Goal: Information Seeking & Learning: Learn about a topic

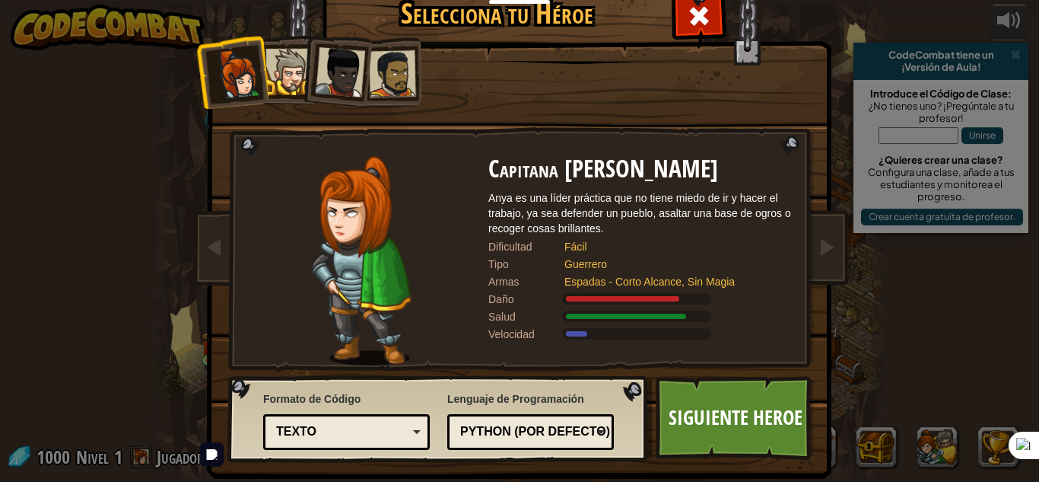
select select "es-ES"
click at [718, 410] on link "Siguiente Heroe" at bounding box center [735, 418] width 159 height 84
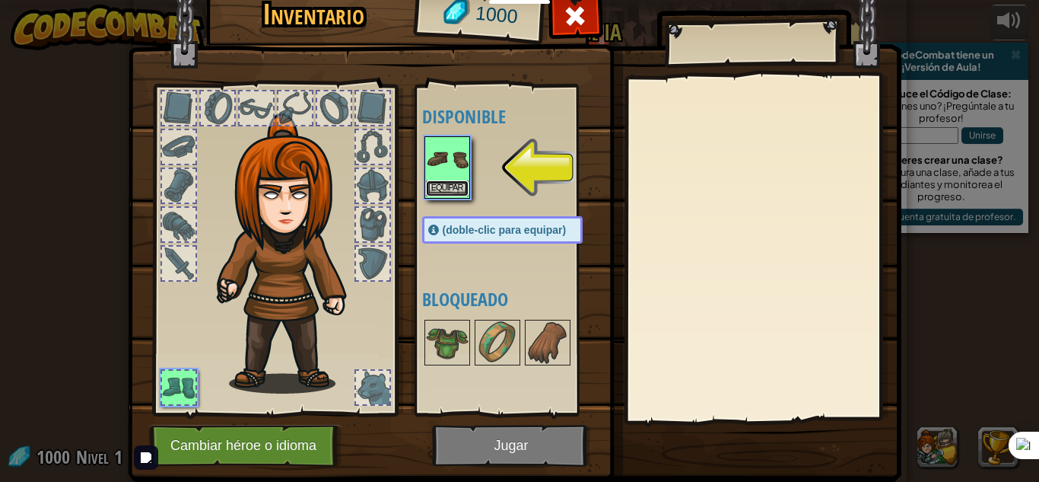
click at [450, 182] on button "Equipar" at bounding box center [447, 188] width 43 height 16
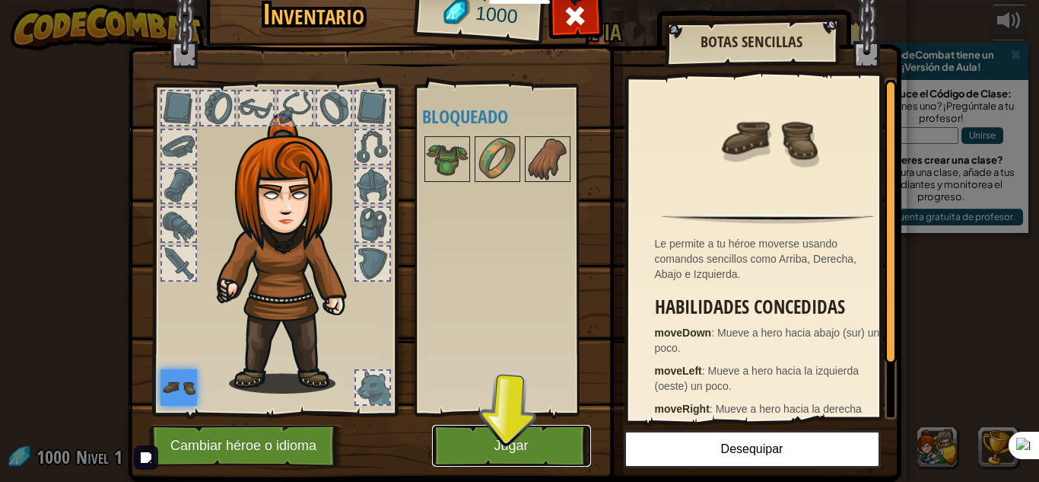
click at [496, 441] on button "Jugar" at bounding box center [511, 446] width 159 height 42
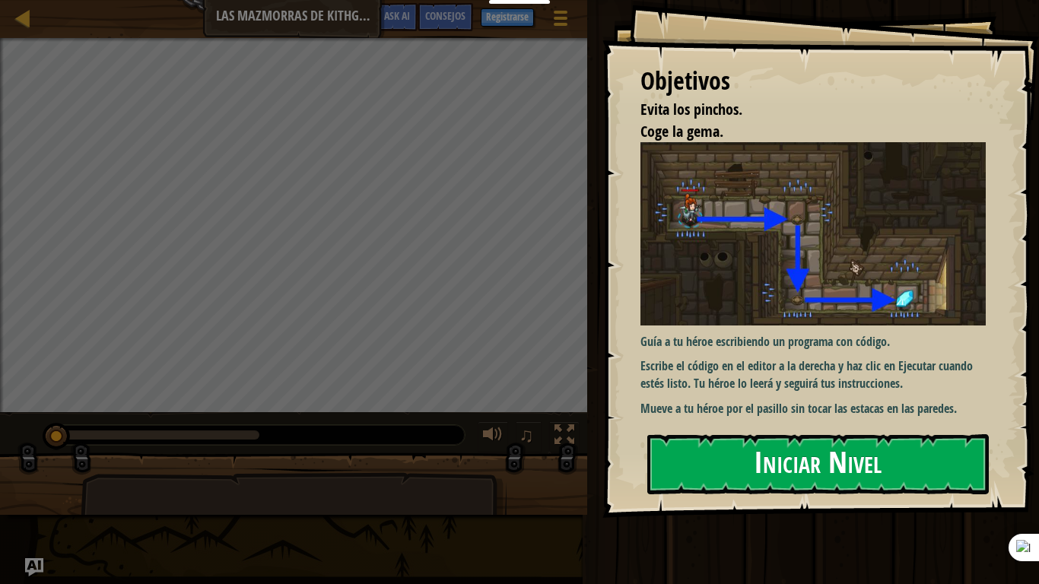
click at [743, 468] on button "Iniciar Nivel" at bounding box center [819, 464] width 342 height 60
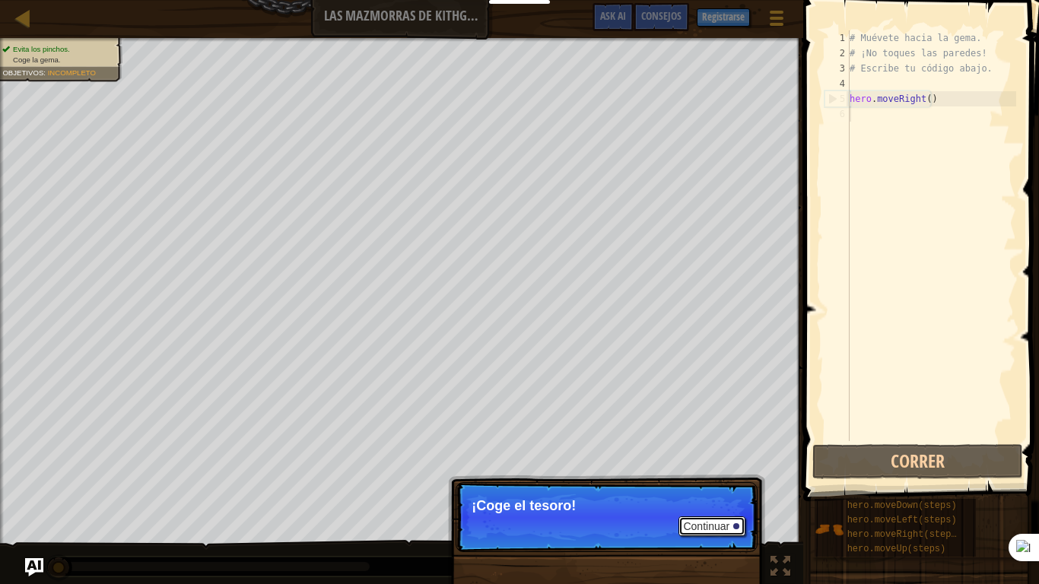
click at [711, 481] on button "Continuar" at bounding box center [712, 527] width 67 height 20
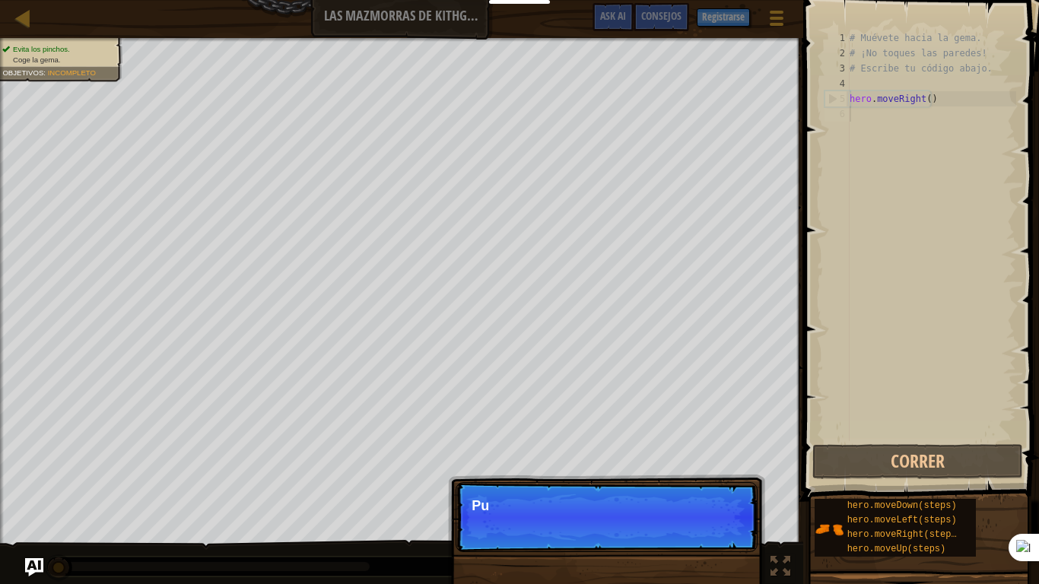
scroll to position [7, 0]
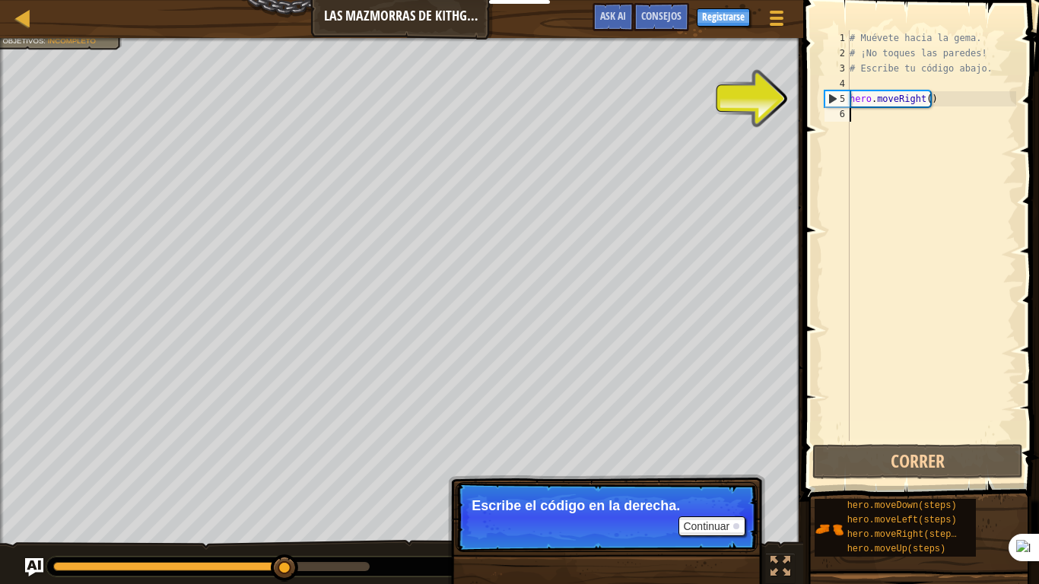
click at [886, 120] on div "# Muévete hacia la gema. # ¡No toques las paredes! # Escribe tu código abajo. h…" at bounding box center [932, 250] width 170 height 441
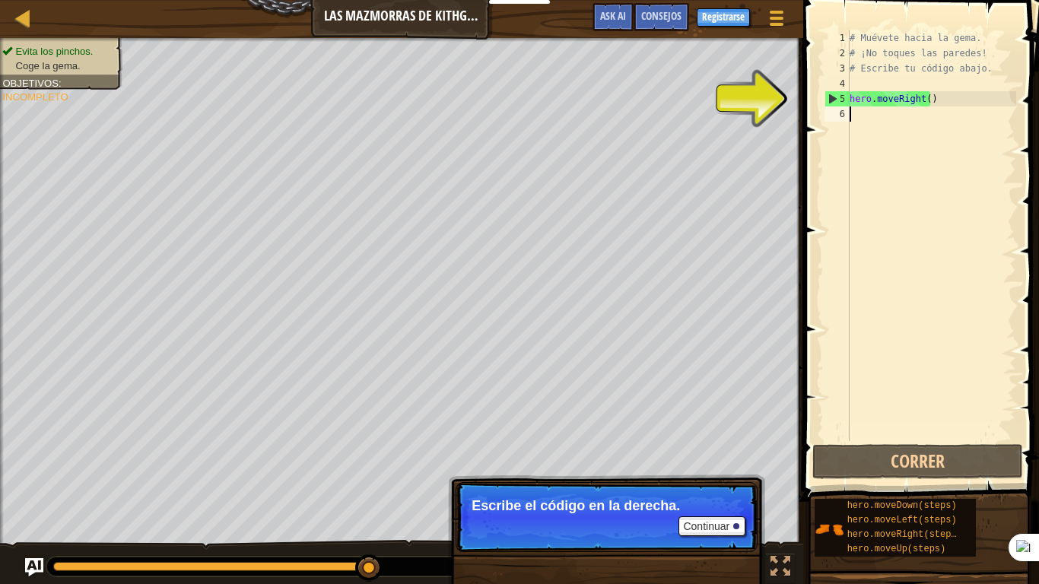
click at [910, 113] on div "# Muévete hacia la gema. # ¡No toques las paredes! # Escribe tu código abajo. h…" at bounding box center [932, 250] width 170 height 441
type textarea "h"
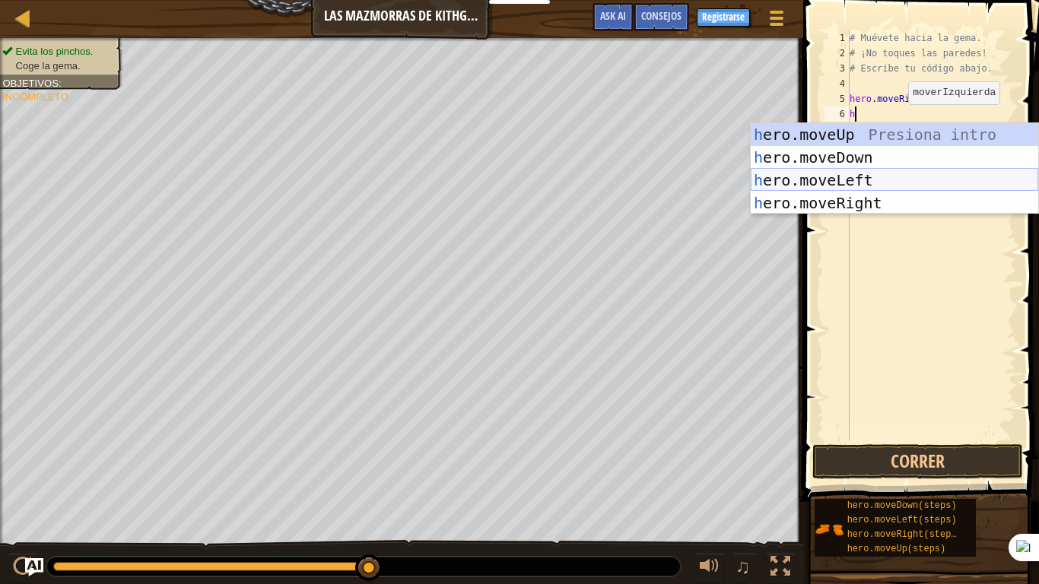
click at [867, 180] on div "h ero.moveUp Presiona intro h ero.moveDown Presiona intro h ero.moveLeft Presio…" at bounding box center [895, 191] width 288 height 137
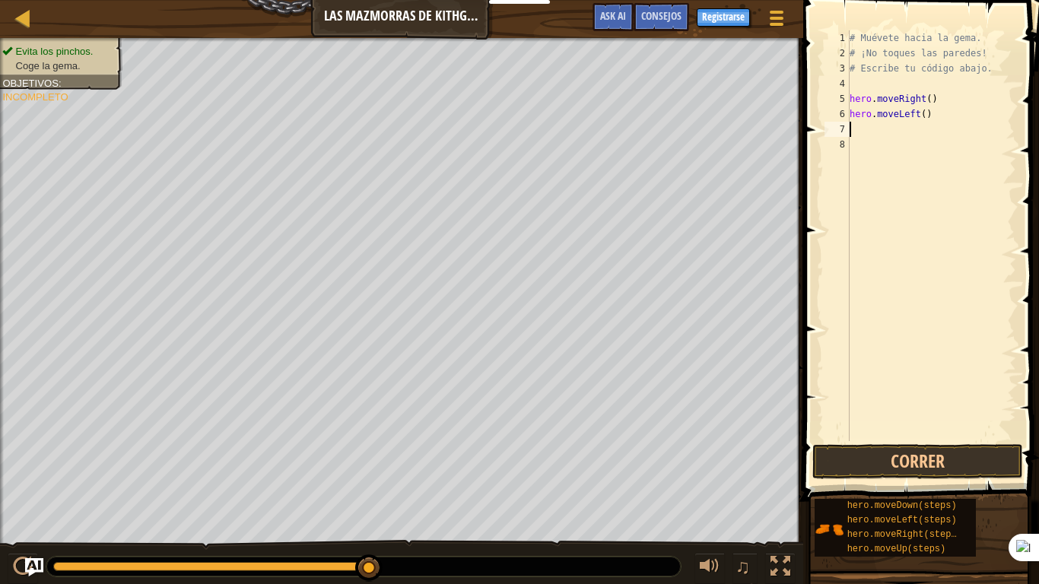
type textarea "h"
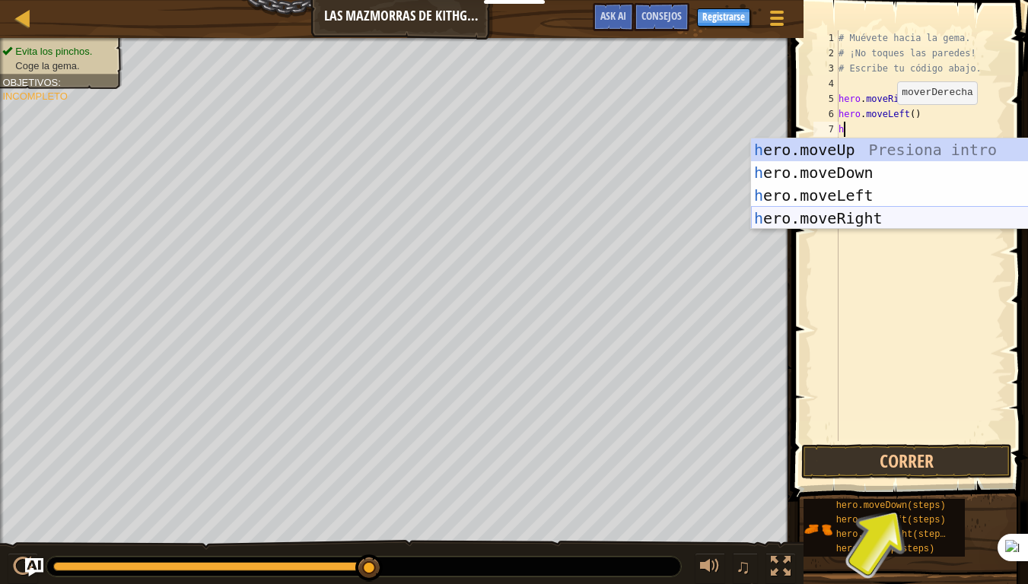
click at [865, 215] on div "h ero.moveUp Presiona intro h ero.moveDown Presiona intro h ero.moveLeft Presio…" at bounding box center [895, 206] width 288 height 137
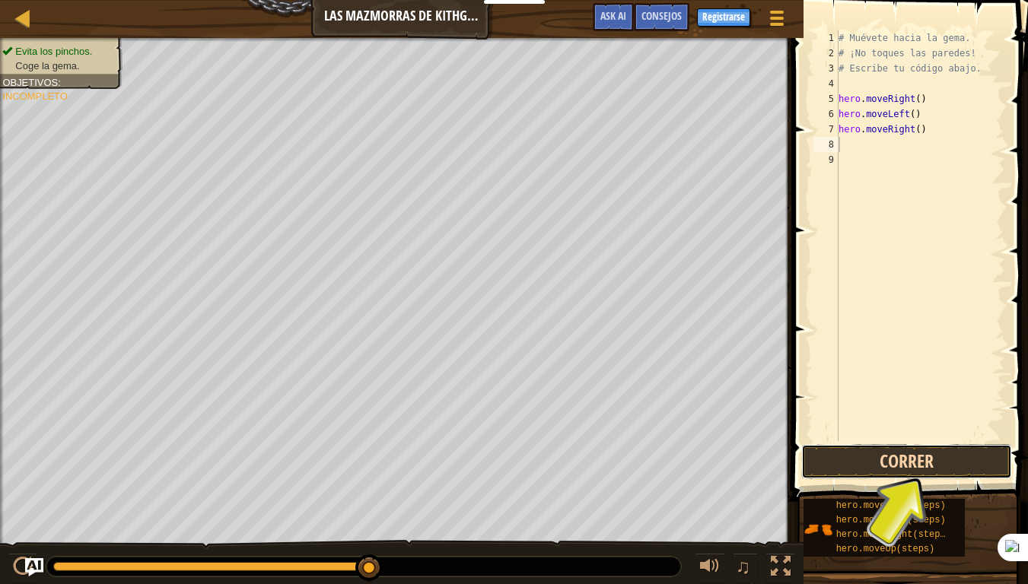
click at [943, 460] on button "Correr" at bounding box center [906, 461] width 211 height 35
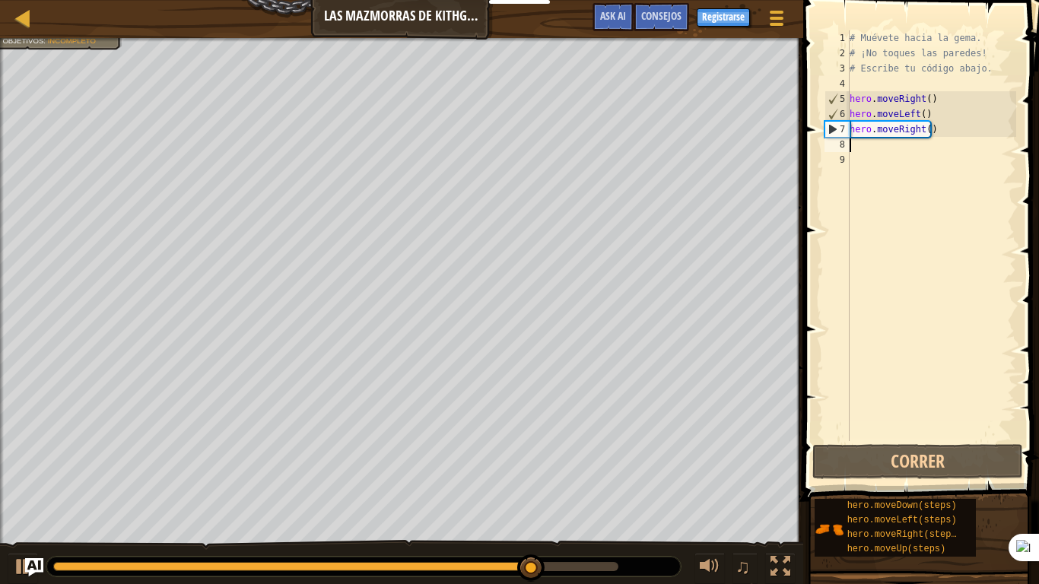
click at [963, 142] on div "# Muévete hacia la gema. # ¡No toques las paredes! # Escribe tu código abajo. h…" at bounding box center [932, 250] width 170 height 441
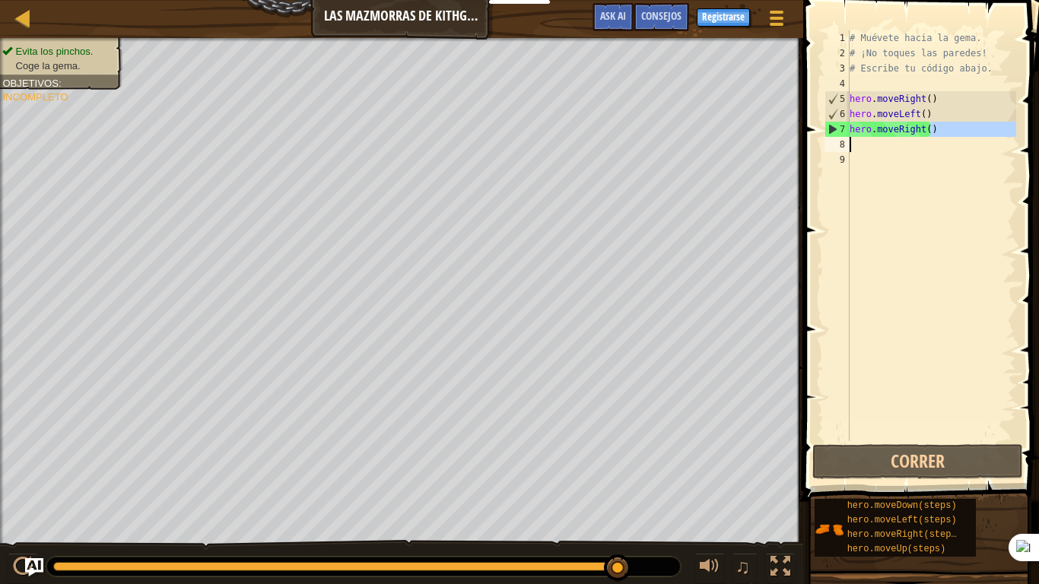
drag, startPoint x: 952, startPoint y: 136, endPoint x: 842, endPoint y: 148, distance: 110.2
click at [842, 148] on div "1 2 3 4 5 6 7 8 9 # Muévete hacia la gema. # ¡No toques las paredes! # Escribe …" at bounding box center [919, 235] width 195 height 411
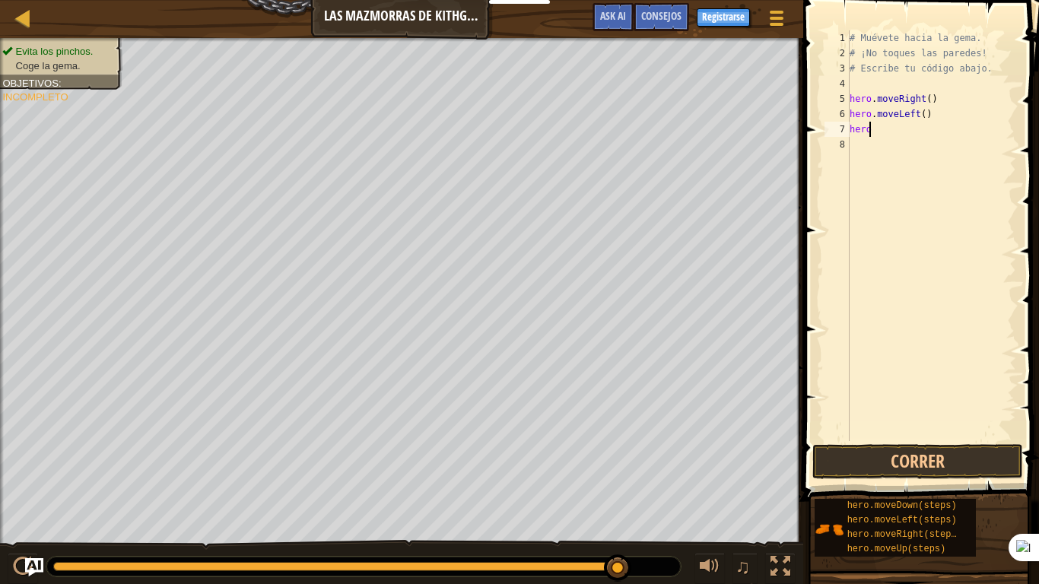
type textarea "h"
click at [934, 119] on div "# Muévete hacia la gema. # ¡No toques las paredes! # Escribe tu código abajo. h…" at bounding box center [932, 250] width 170 height 441
type textarea "h"
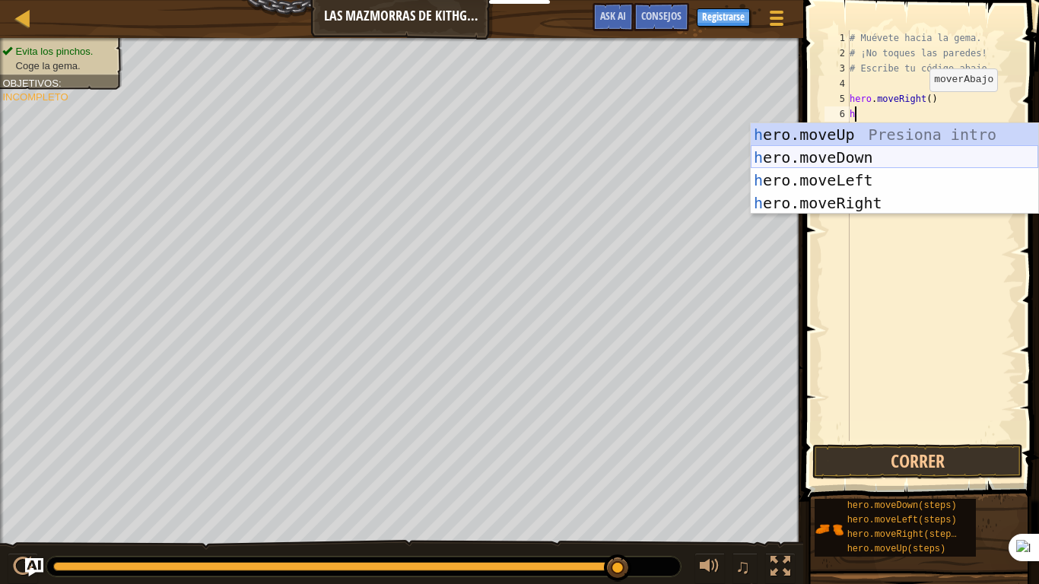
click at [854, 162] on div "h ero.moveUp Presiona intro h ero.moveDown Presiona intro h ero.moveLeft Presio…" at bounding box center [895, 191] width 288 height 137
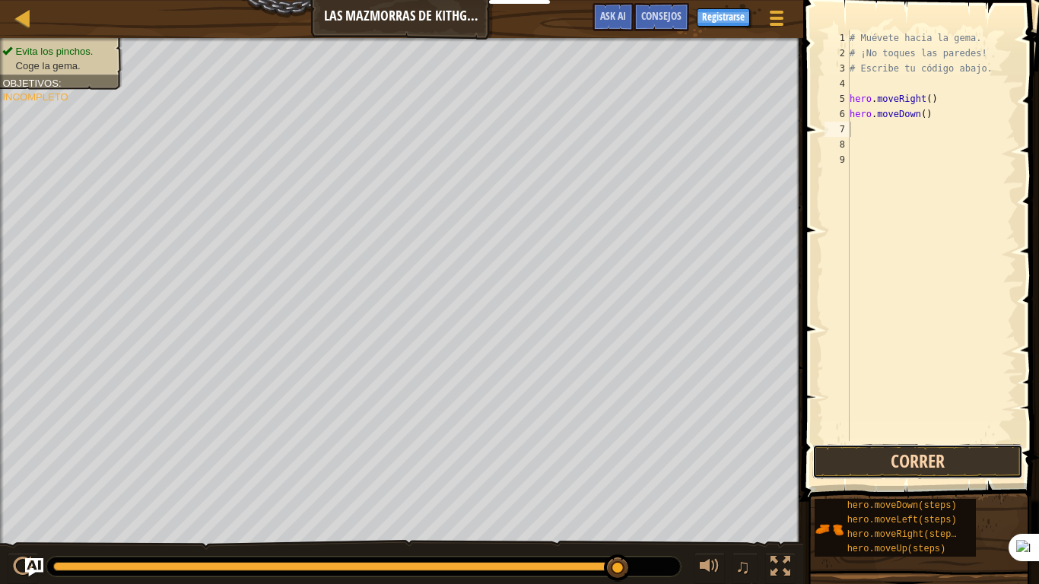
click at [930, 452] on button "Correr" at bounding box center [918, 461] width 211 height 35
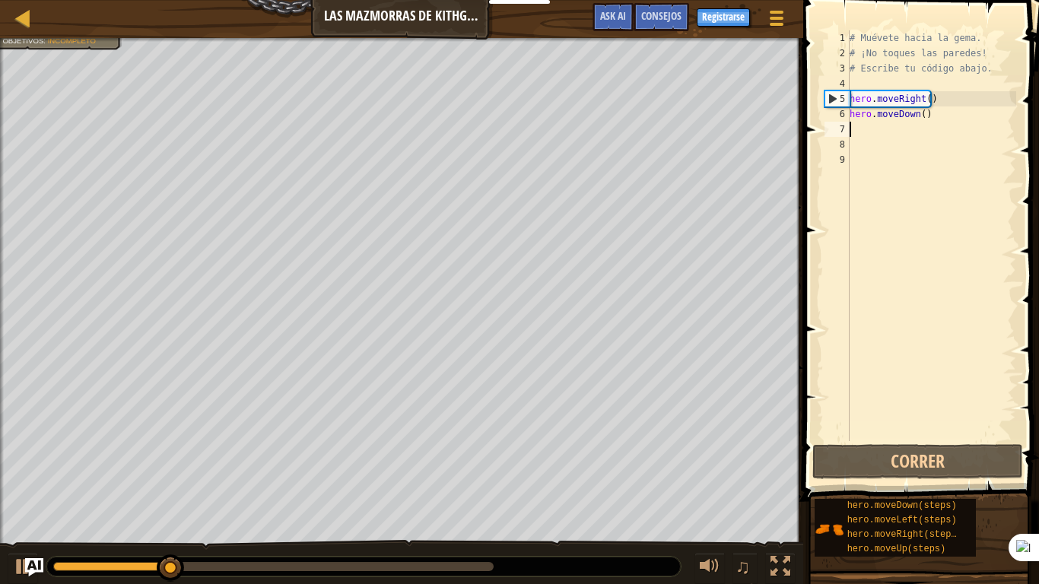
click at [880, 137] on div "# Muévete hacia la gema. # ¡No toques las paredes! # Escribe tu código abajo. h…" at bounding box center [932, 250] width 170 height 441
click at [867, 129] on div "# Muévete hacia la gema. # ¡No toques las paredes! # Escribe tu código abajo. h…" at bounding box center [932, 250] width 170 height 441
type textarea "h"
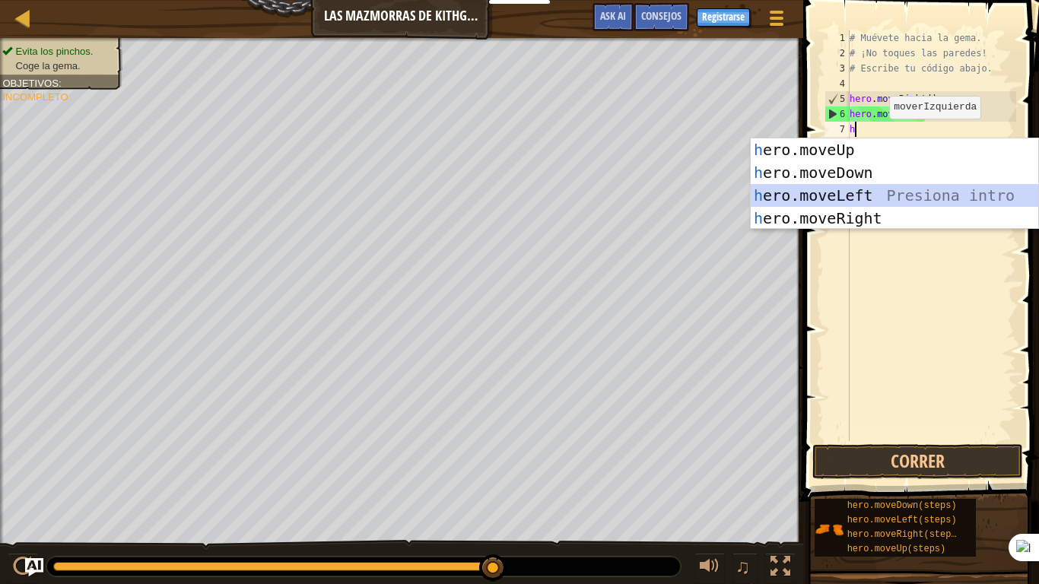
click at [887, 193] on div "h ero.moveUp Presiona intro h ero.moveDown Presiona intro h ero.moveLeft Presio…" at bounding box center [895, 206] width 288 height 137
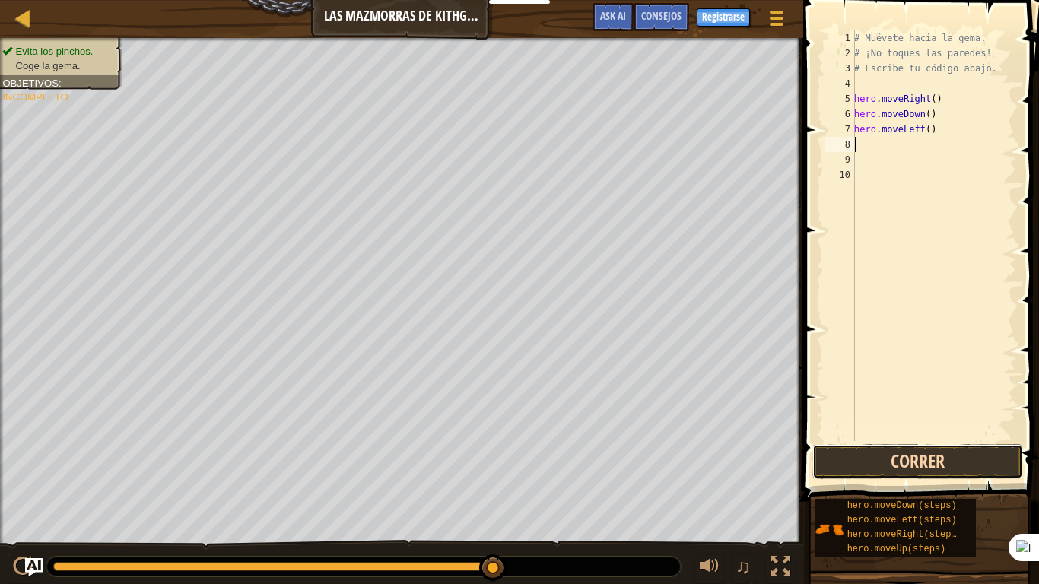
click at [905, 454] on button "Correr" at bounding box center [918, 461] width 211 height 35
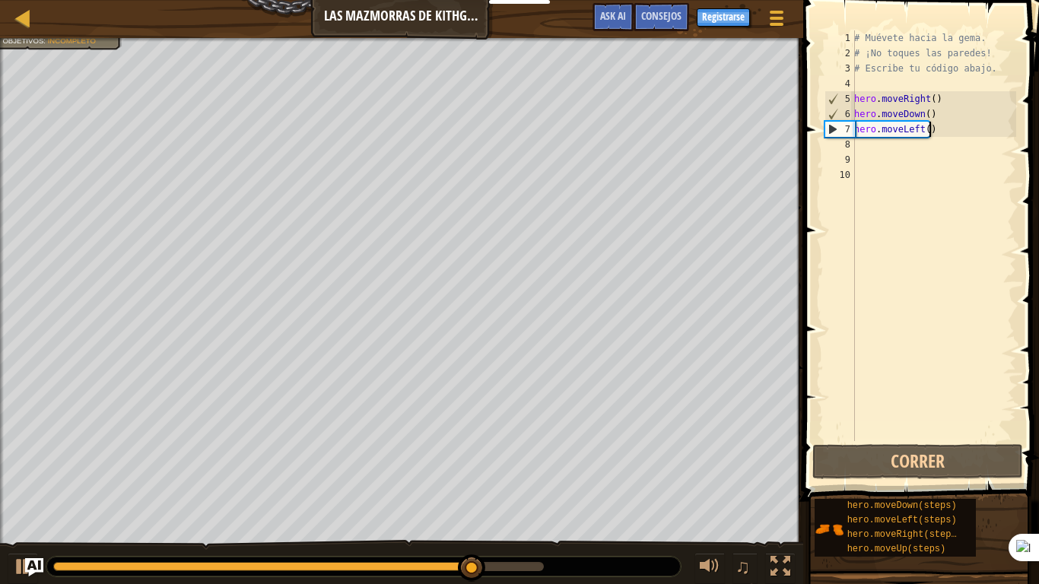
click at [940, 129] on div "# Muévete hacia la gema. # ¡No toques las paredes! # Escribe tu código abajo. h…" at bounding box center [933, 250] width 165 height 441
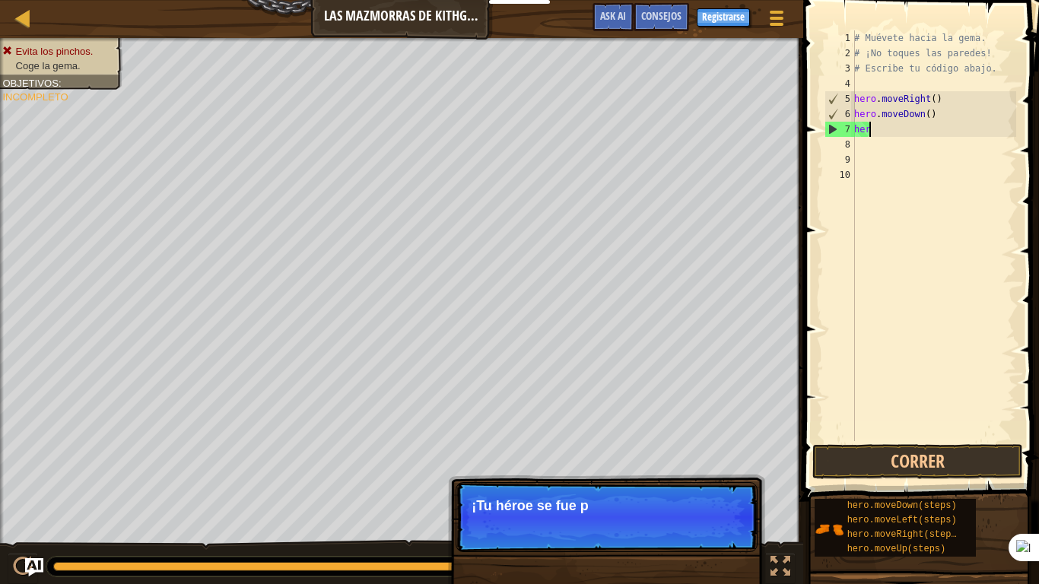
type textarea "h"
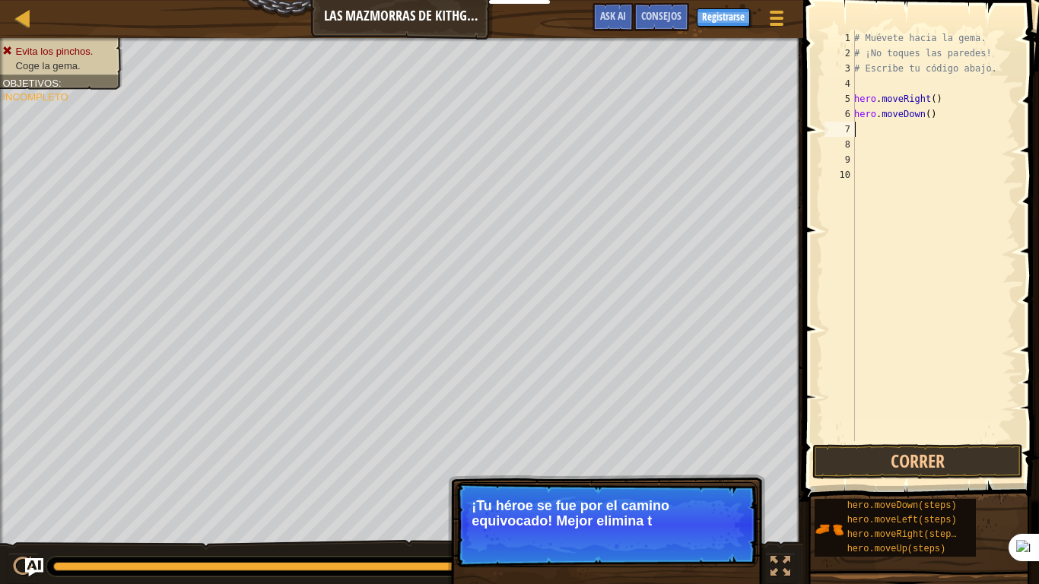
type textarea "h"
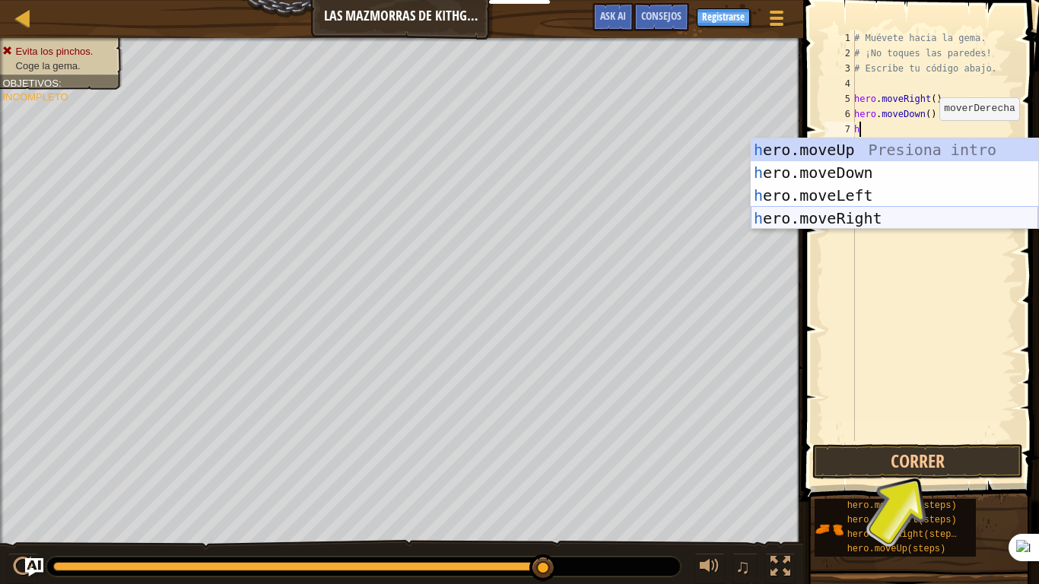
click at [861, 208] on div "h ero.moveUp Presiona intro h ero.moveDown Presiona intro h ero.moveLeft Presio…" at bounding box center [895, 206] width 288 height 137
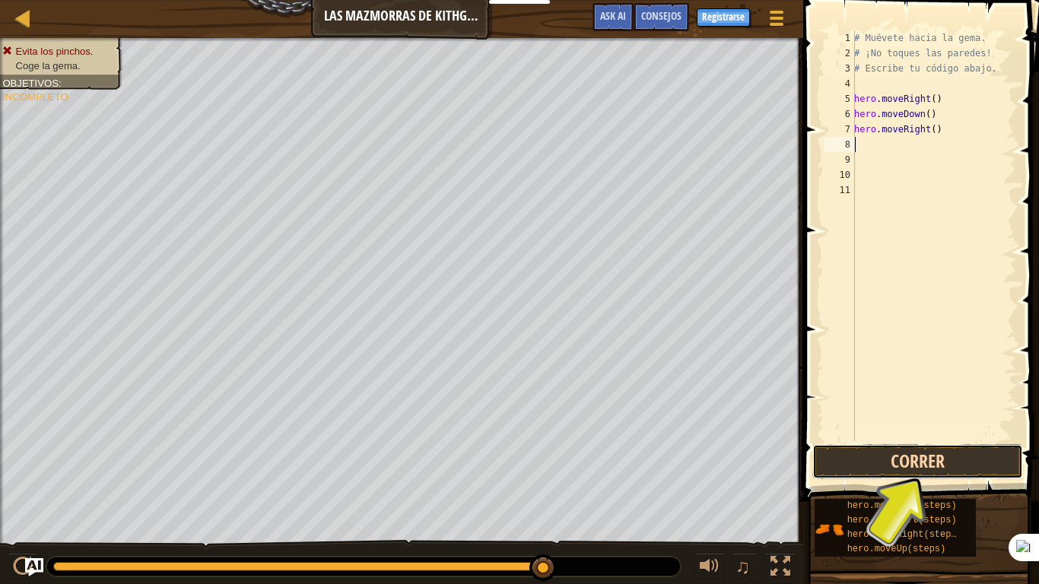
click at [896, 460] on button "Correr" at bounding box center [918, 461] width 211 height 35
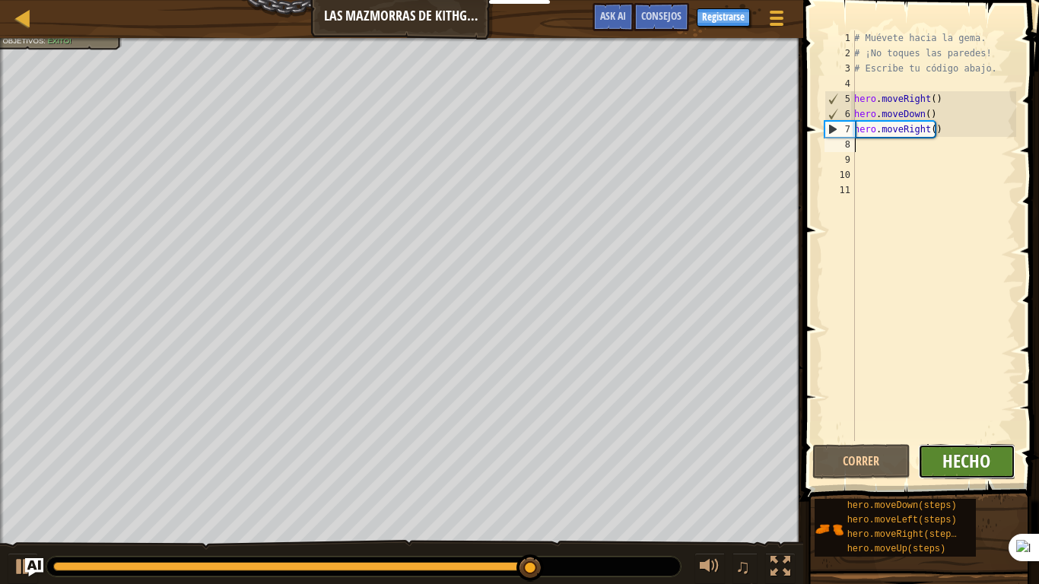
click at [954, 464] on span "Hecho" at bounding box center [967, 461] width 48 height 24
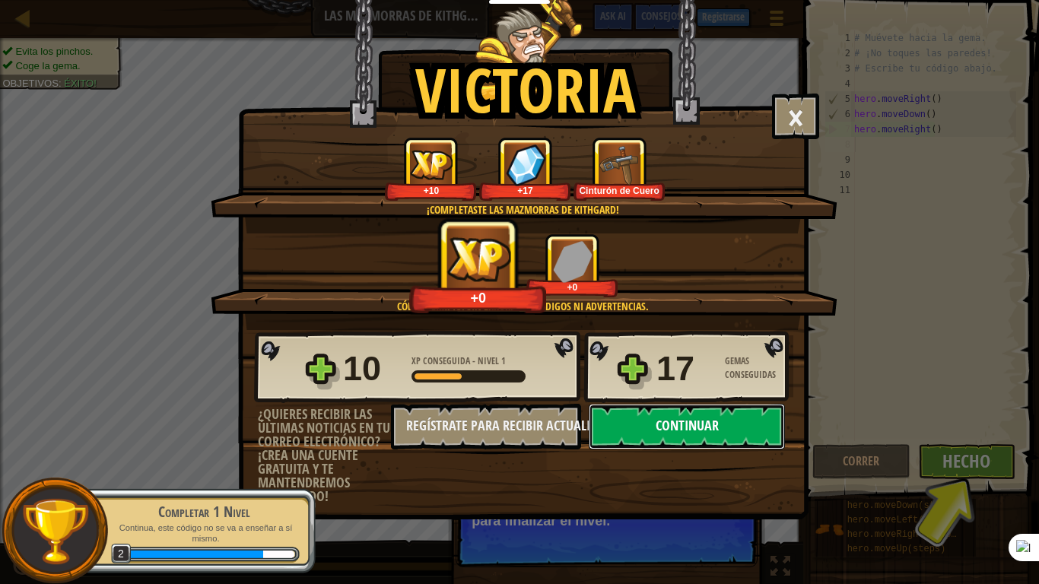
click at [703, 436] on button "Continuar" at bounding box center [687, 427] width 196 height 46
select select "es-ES"
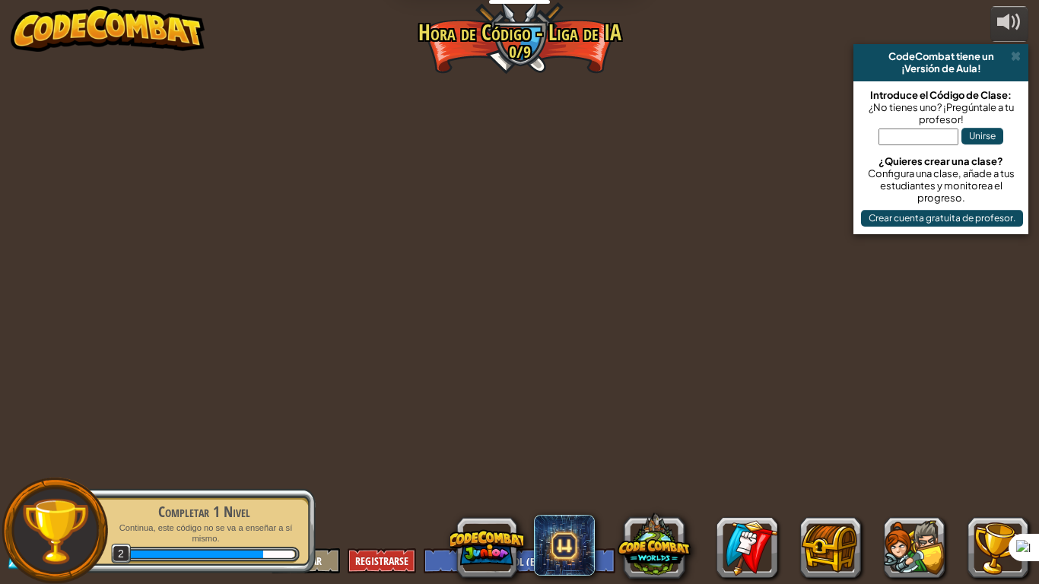
select select "es-ES"
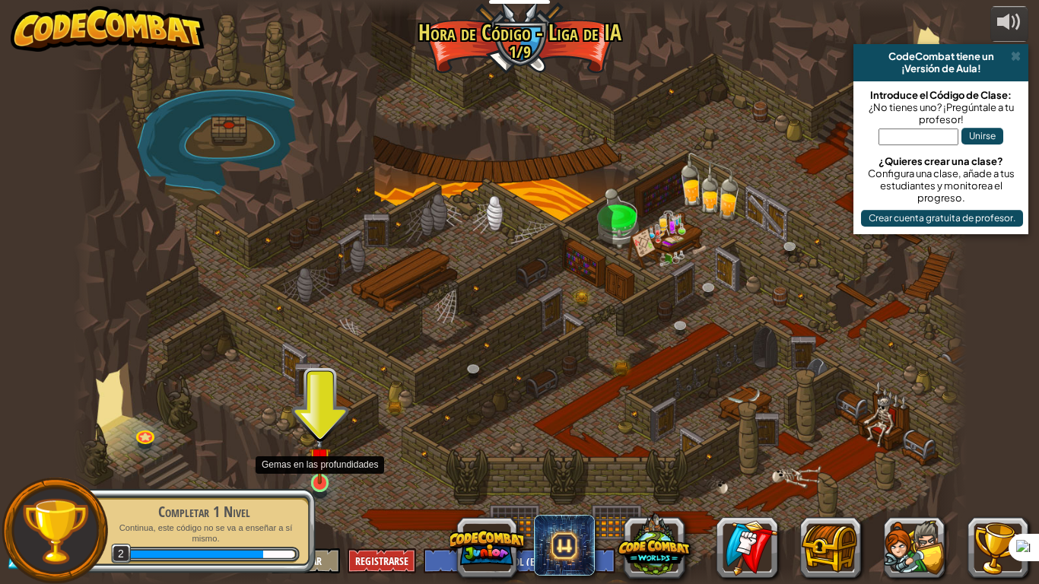
click at [316, 478] on img at bounding box center [320, 459] width 23 height 52
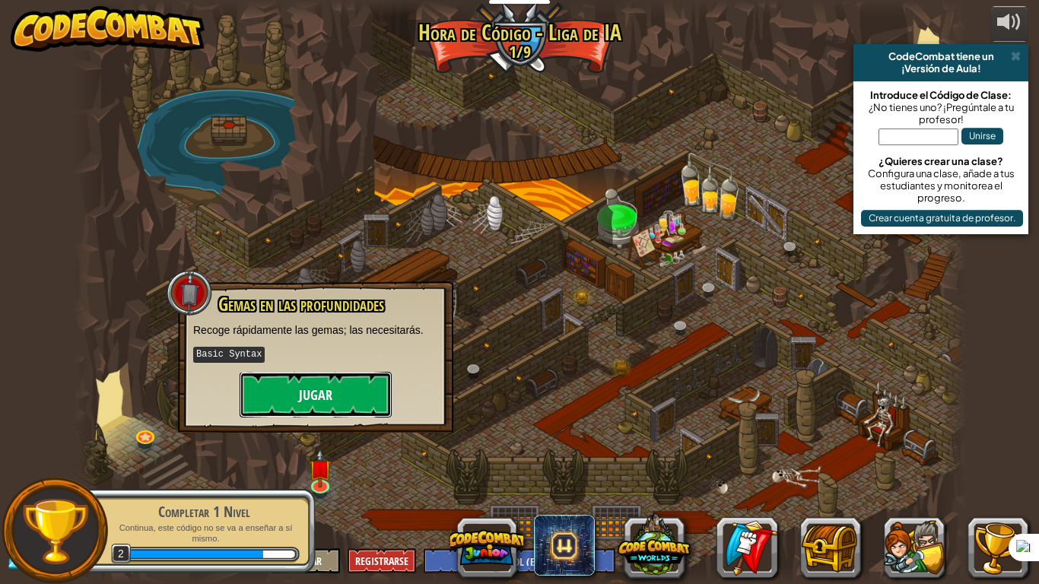
click at [352, 391] on button "Jugar" at bounding box center [316, 395] width 152 height 46
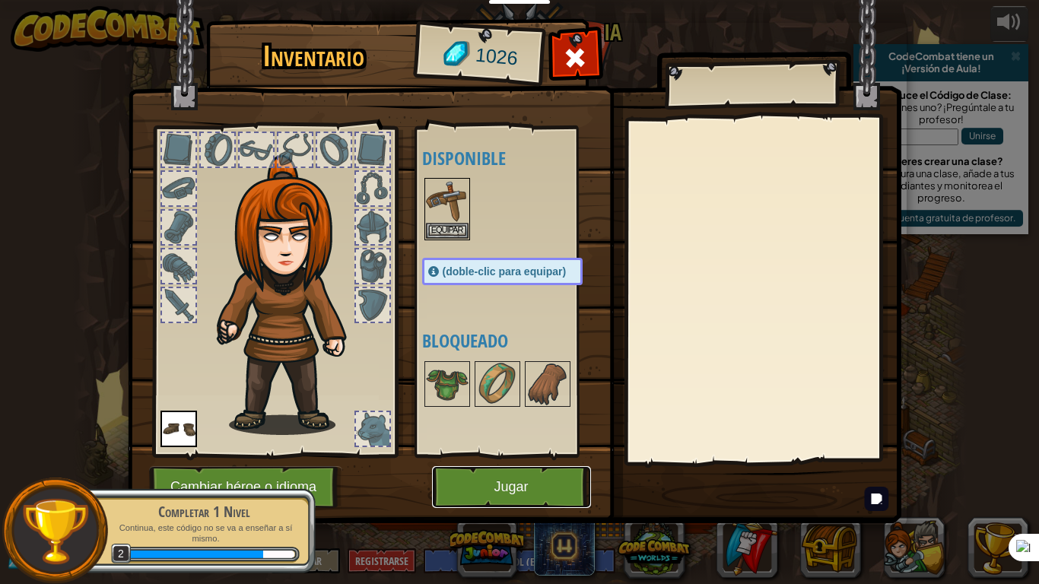
click at [523, 481] on button "Jugar" at bounding box center [511, 487] width 159 height 42
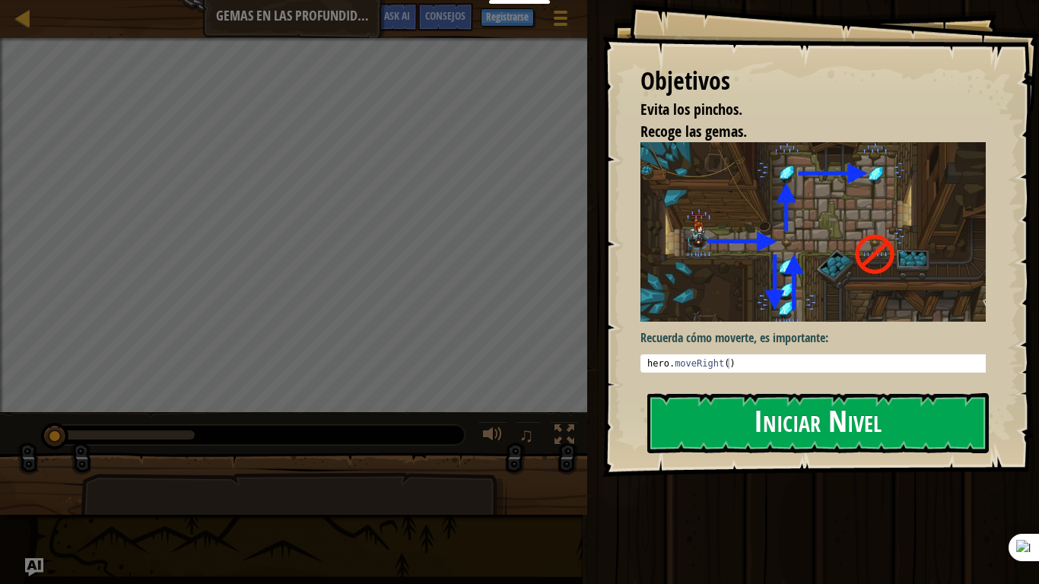
click at [749, 417] on button "Iniciar Nivel" at bounding box center [819, 423] width 342 height 60
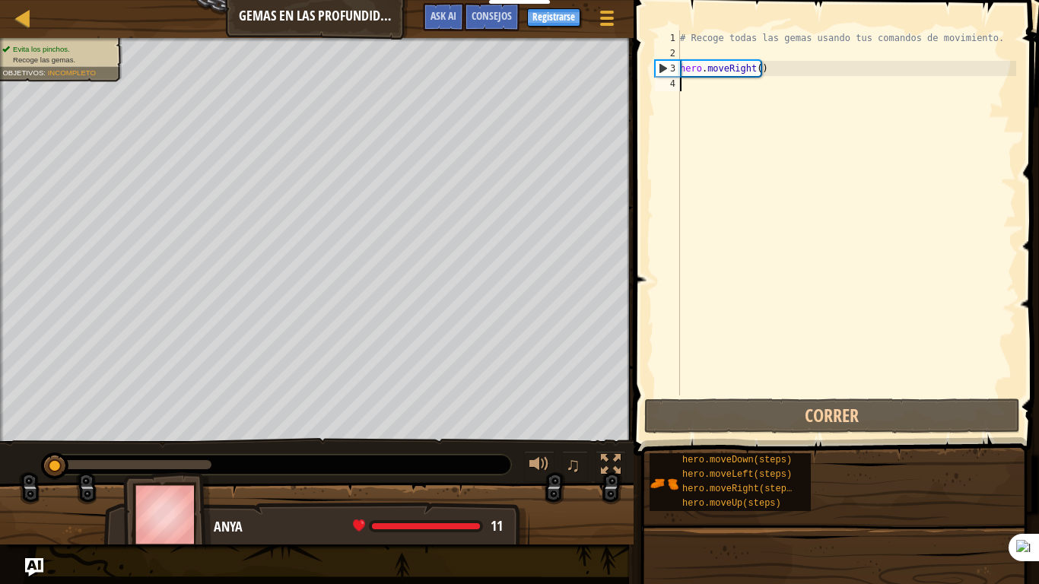
type textarea "h"
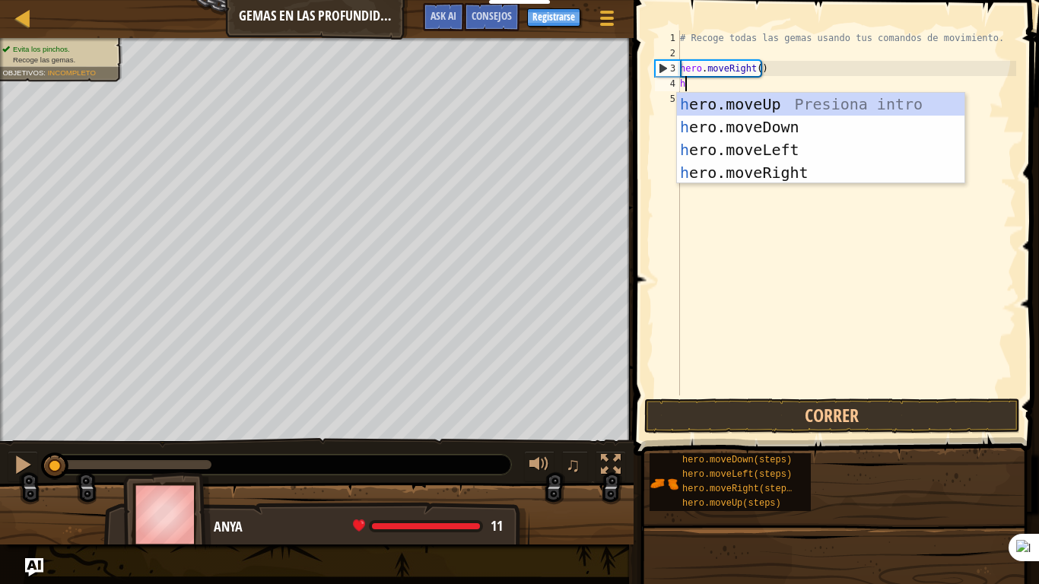
scroll to position [7, 0]
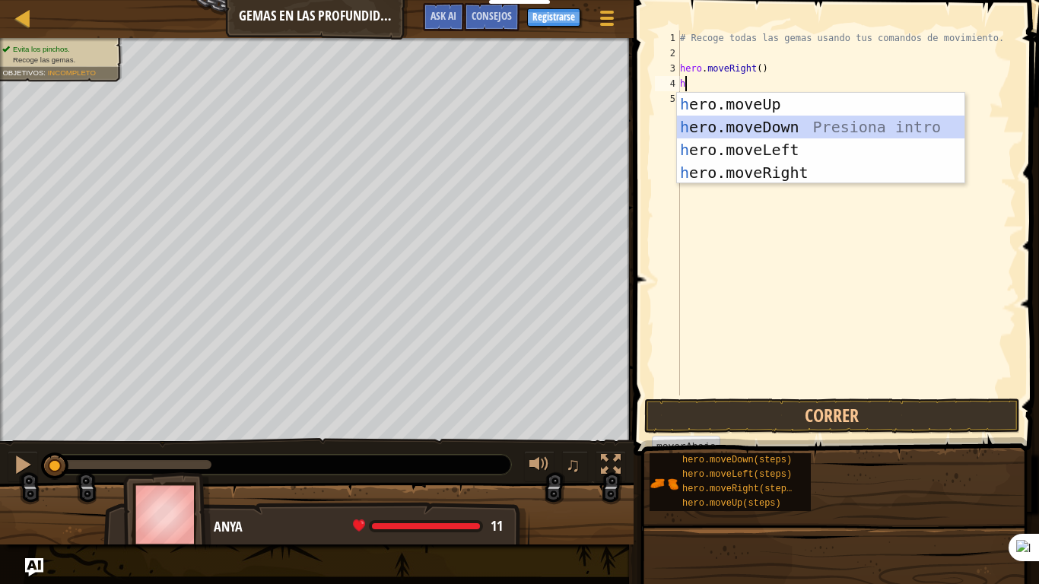
click at [777, 131] on div "h ero.moveUp Presiona intro h ero.moveDown Presiona intro h ero.moveLeft Presio…" at bounding box center [821, 161] width 288 height 137
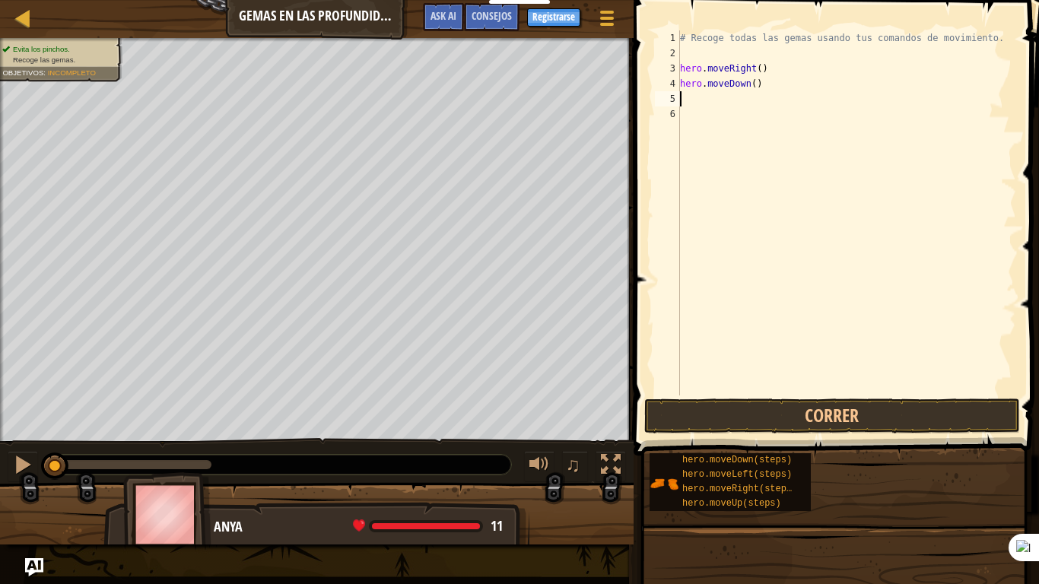
type textarea "h"
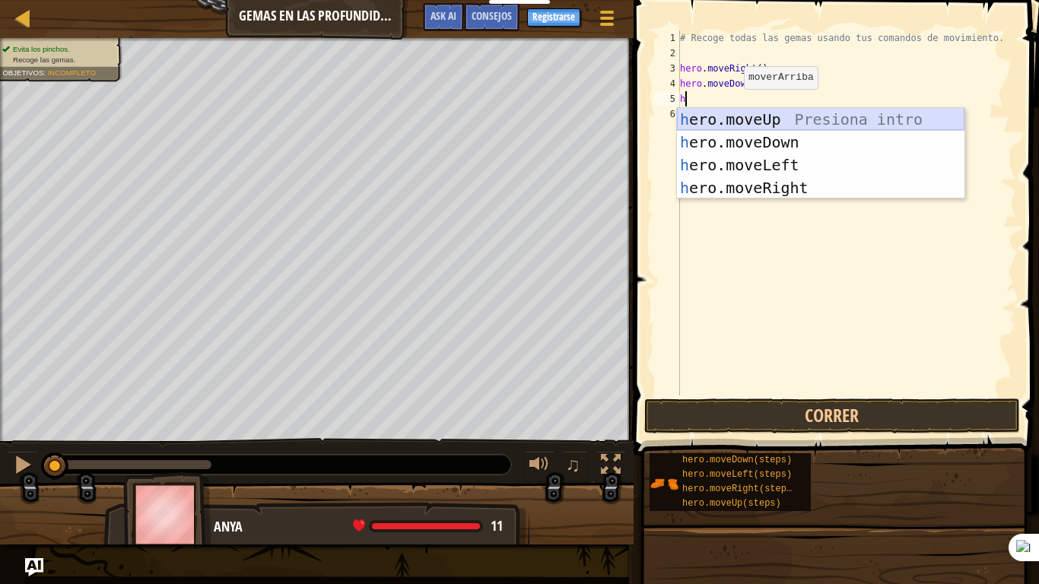
click at [741, 119] on div "h ero.moveUp Presiona intro h ero.moveDown Presiona intro h ero.moveLeft Presio…" at bounding box center [821, 176] width 288 height 137
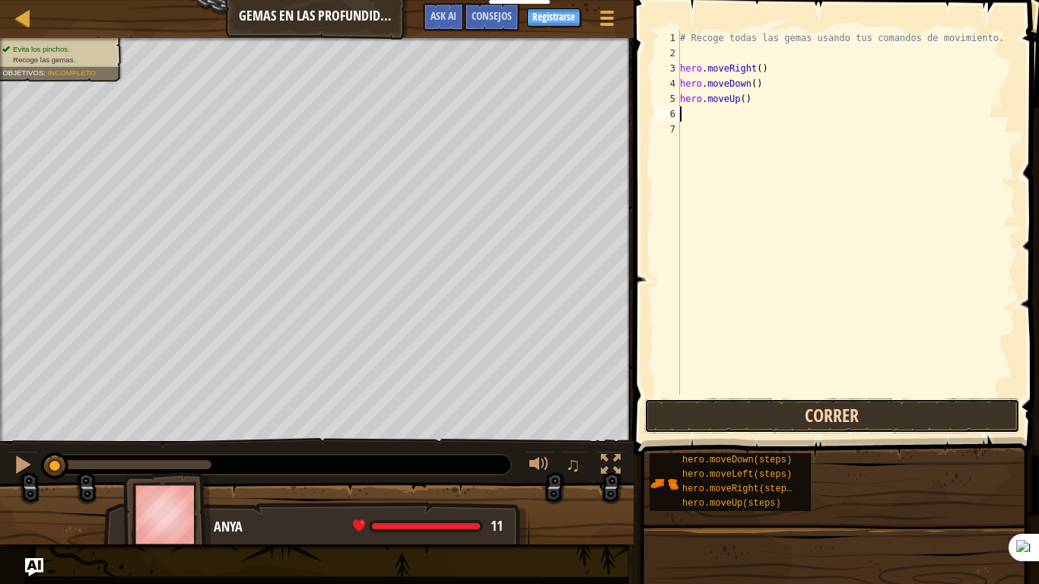
click at [748, 421] on button "Correr" at bounding box center [832, 416] width 376 height 35
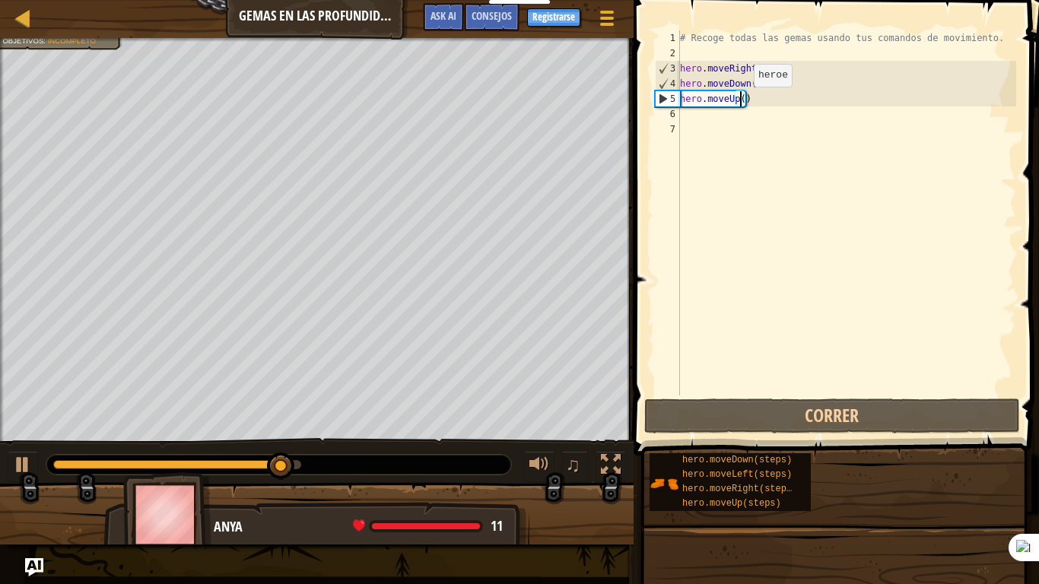
click at [741, 102] on div "# Recoge todas las gemas usando tus comandos de movimiento. hero . moveRight ( …" at bounding box center [846, 228] width 339 height 396
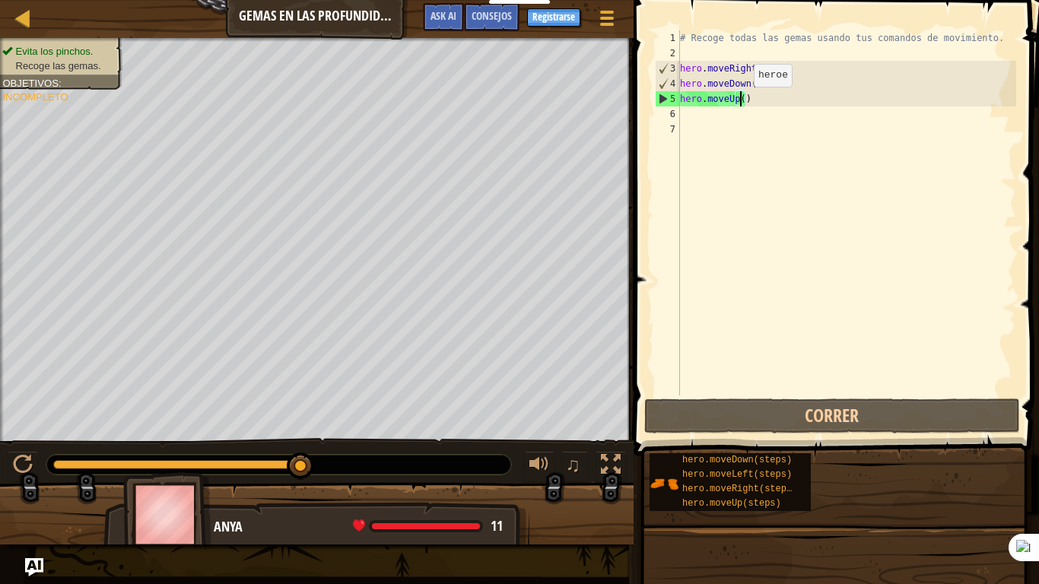
scroll to position [7, 5]
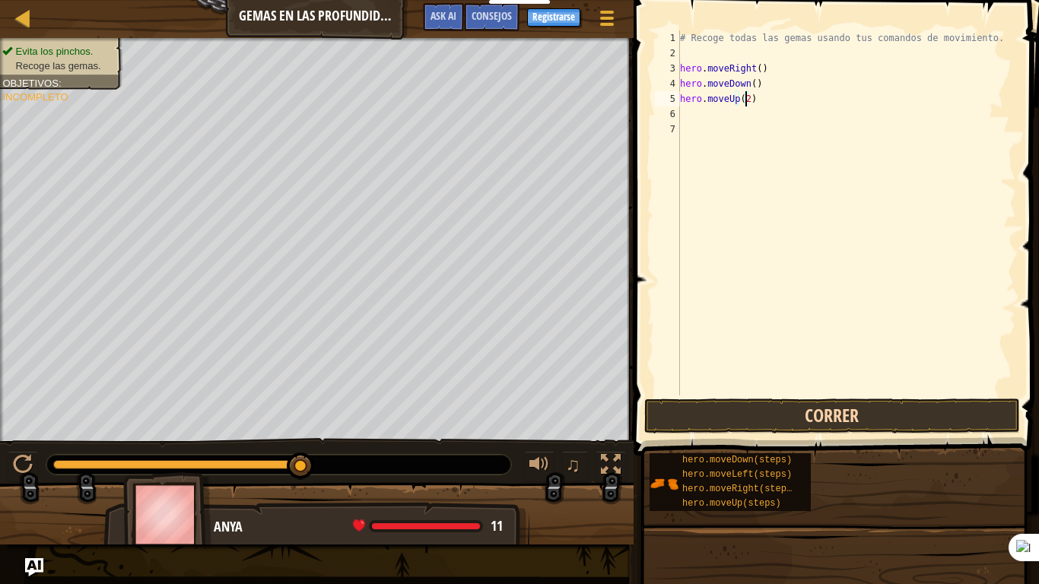
type textarea "hero.moveUp(2)"
click at [824, 419] on button "Correr" at bounding box center [832, 416] width 376 height 35
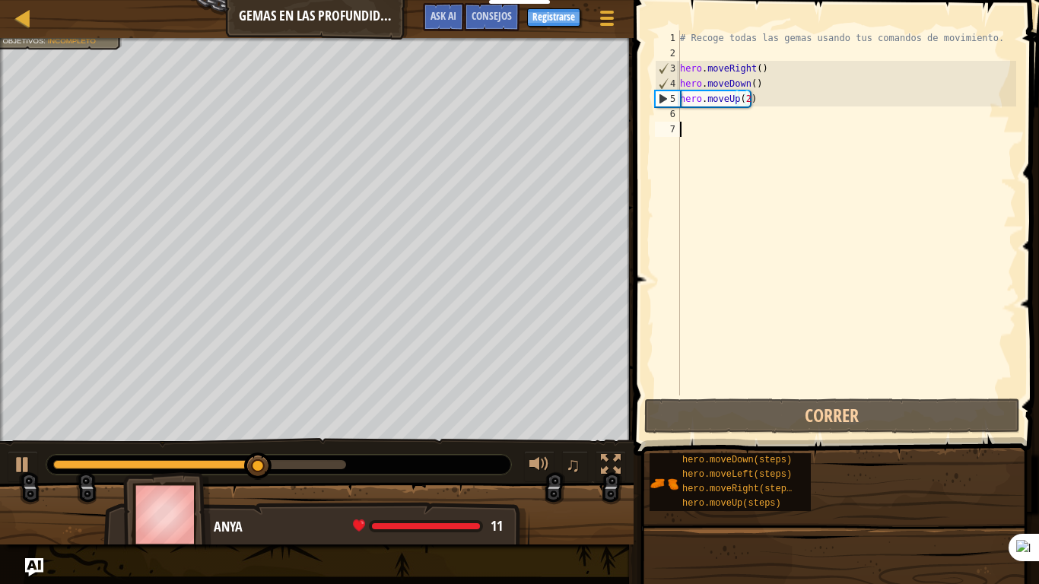
click at [708, 125] on div "# Recoge todas las gemas usando tus comandos de movimiento. hero . moveRight ( …" at bounding box center [846, 228] width 339 height 396
click at [700, 119] on div "# Recoge todas las gemas usando tus comandos de movimiento. hero . moveRight ( …" at bounding box center [846, 228] width 339 height 396
type textarea "h"
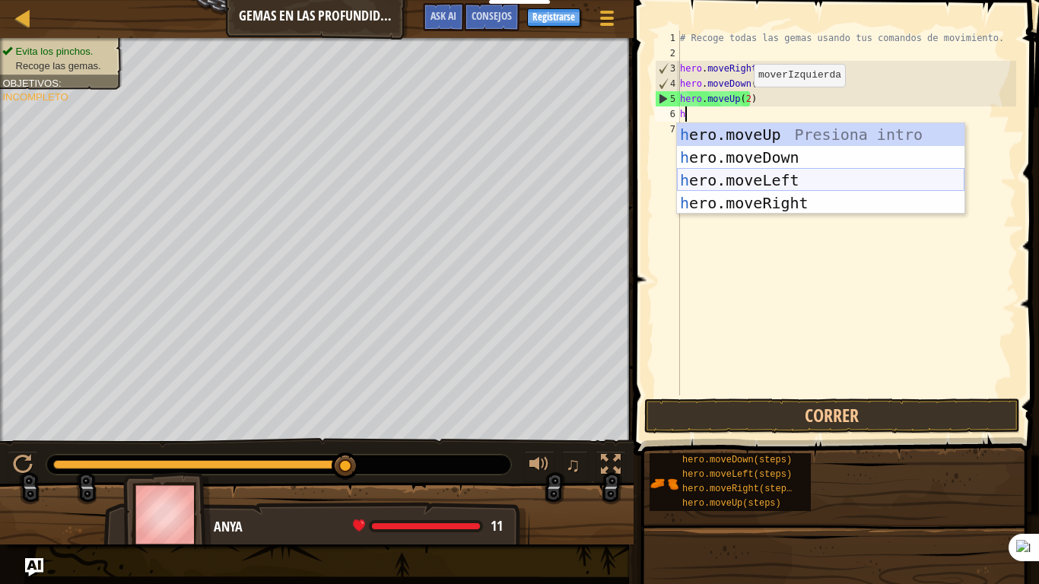
click at [765, 177] on div "h ero.moveUp Presiona intro h ero.moveDown Presiona intro h ero.moveLeft Presio…" at bounding box center [821, 191] width 288 height 137
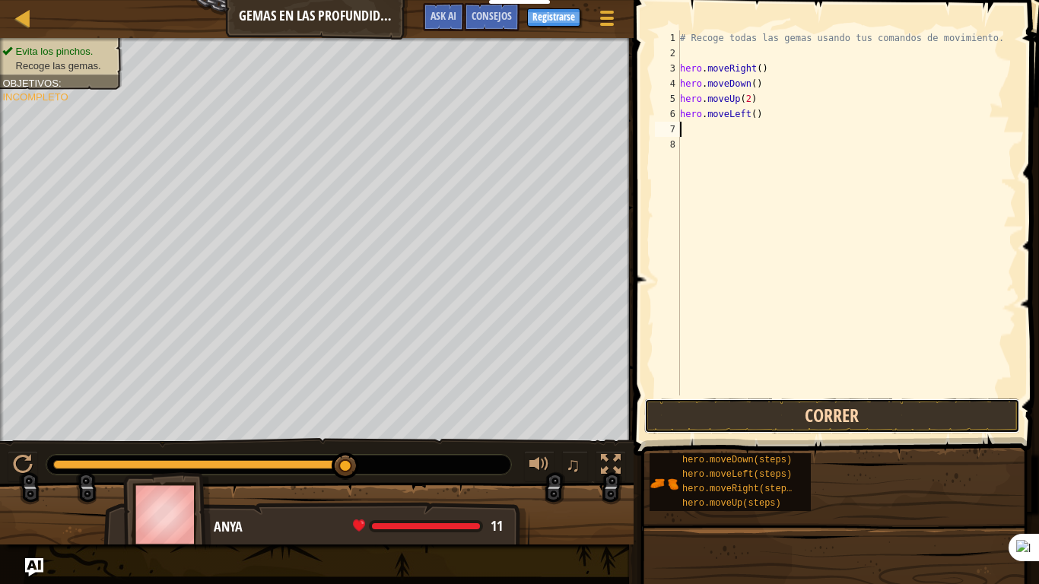
click at [782, 420] on button "Correr" at bounding box center [832, 416] width 376 height 35
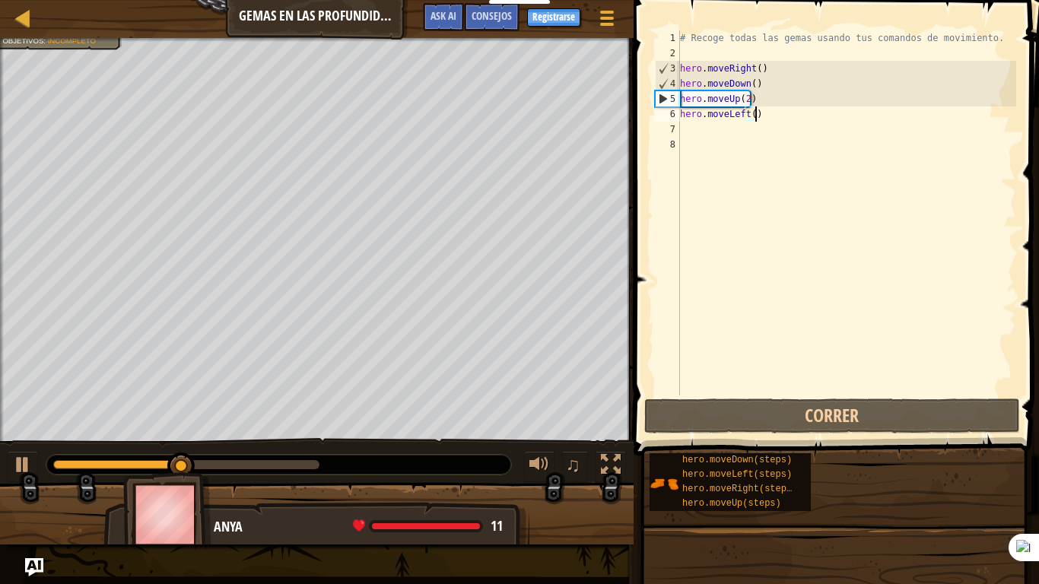
click at [763, 115] on div "# Recoge todas las gemas usando tus comandos de movimiento. hero . moveRight ( …" at bounding box center [846, 228] width 339 height 396
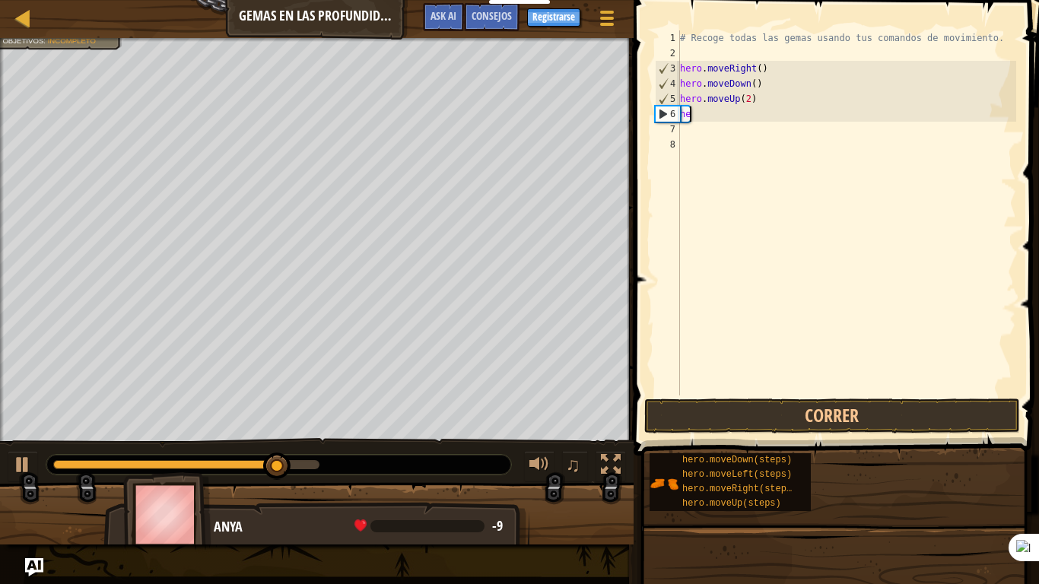
type textarea "h"
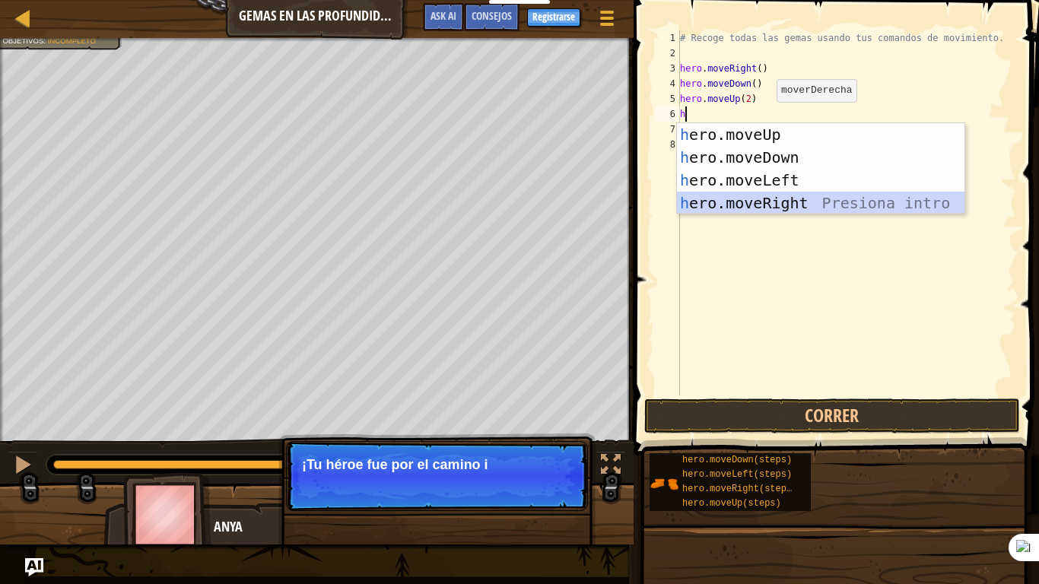
click at [791, 194] on div "h ero.moveUp Presiona intro h ero.moveDown Presiona intro h ero.moveLeft Presio…" at bounding box center [821, 191] width 288 height 137
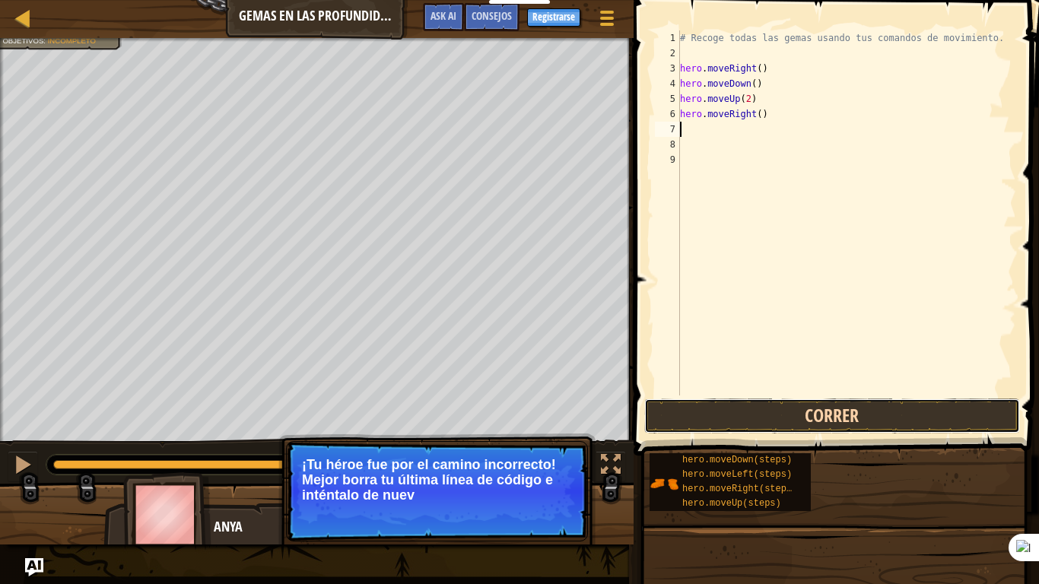
click at [762, 412] on button "Correr" at bounding box center [832, 416] width 376 height 35
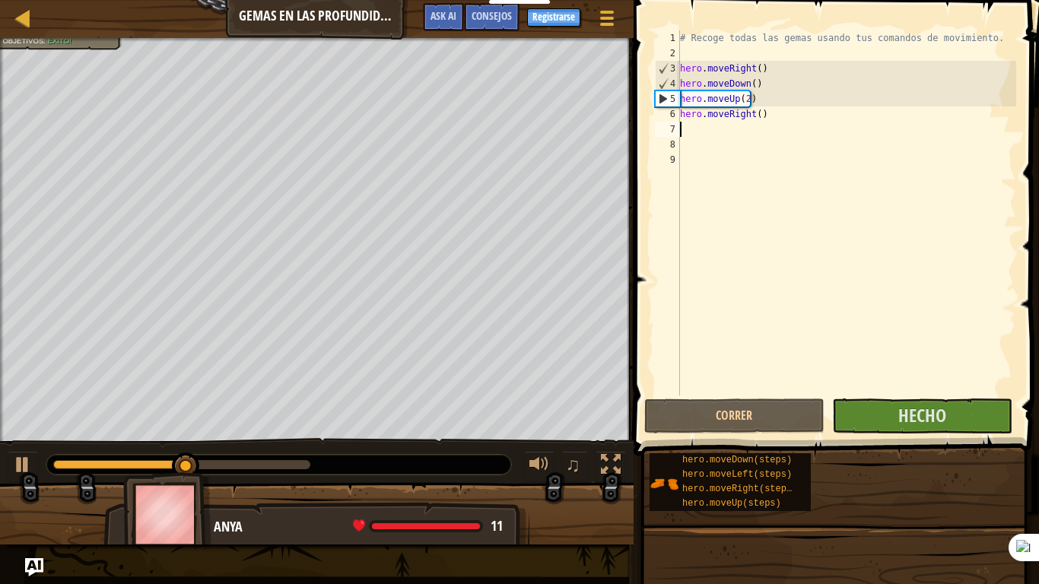
type textarea "h"
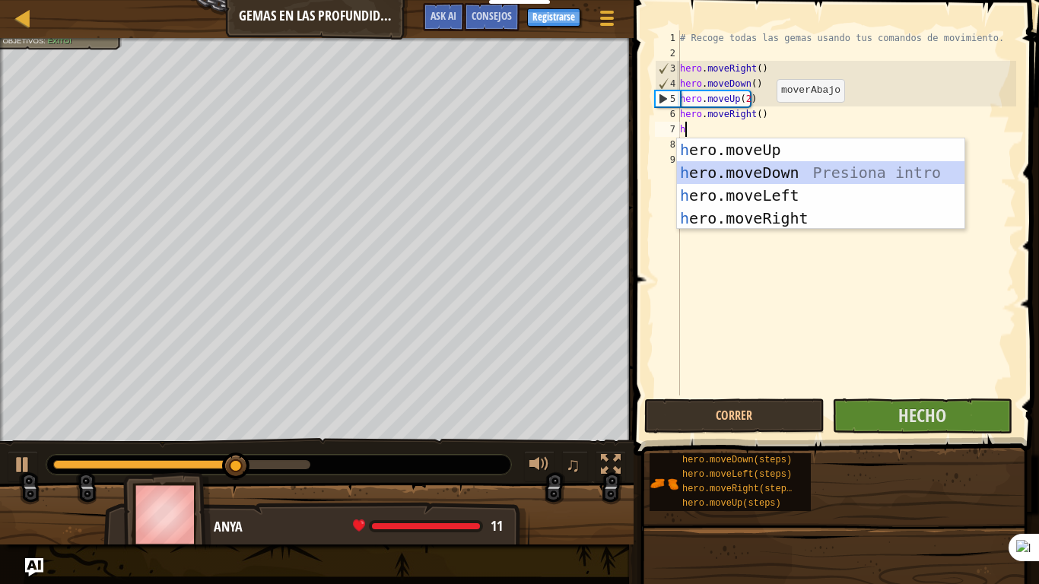
click at [723, 169] on div "h ero.moveUp Presiona intro h ero.moveDown Presiona intro h ero.moveLeft Presio…" at bounding box center [821, 206] width 288 height 137
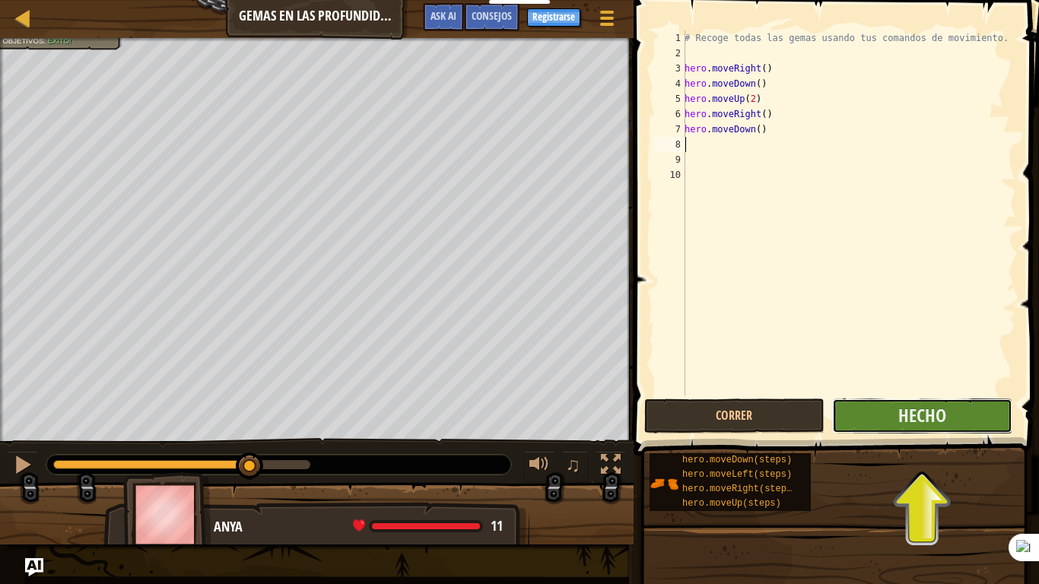
click at [878, 415] on button "Hecho" at bounding box center [922, 416] width 180 height 35
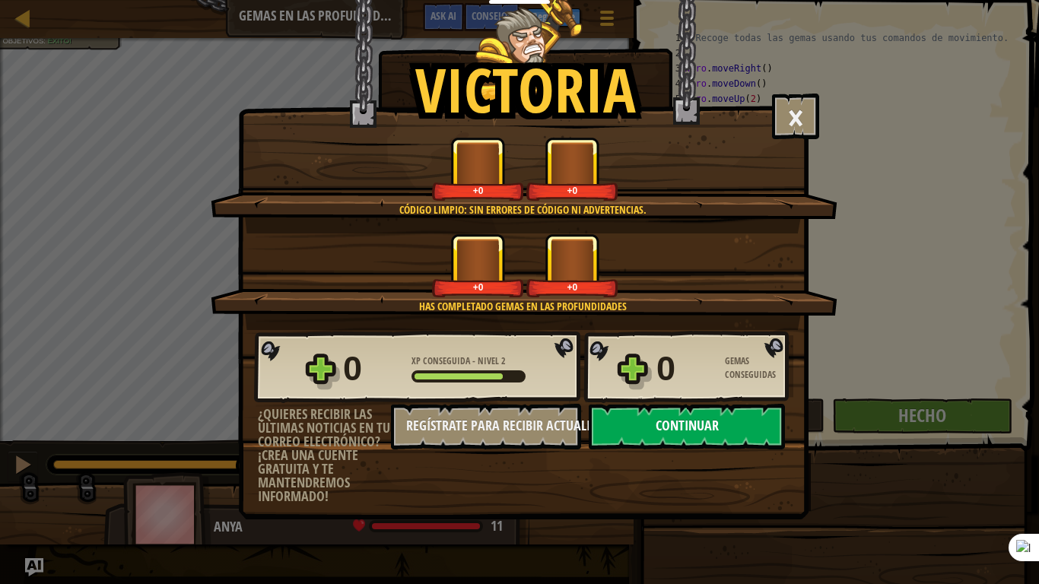
click at [696, 425] on button "Continuar" at bounding box center [687, 427] width 196 height 46
select select "es-ES"
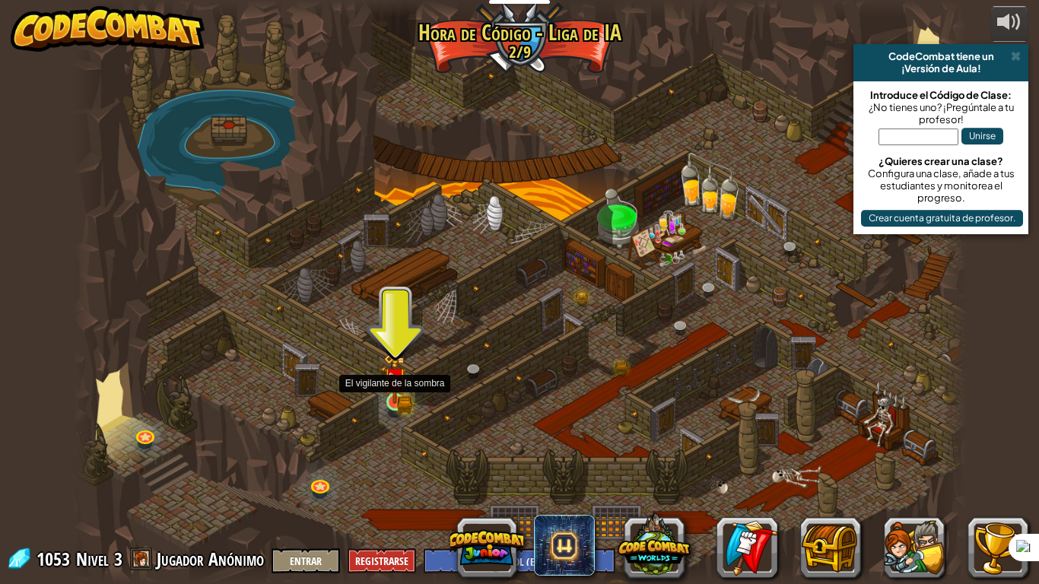
click at [399, 403] on img at bounding box center [394, 378] width 23 height 49
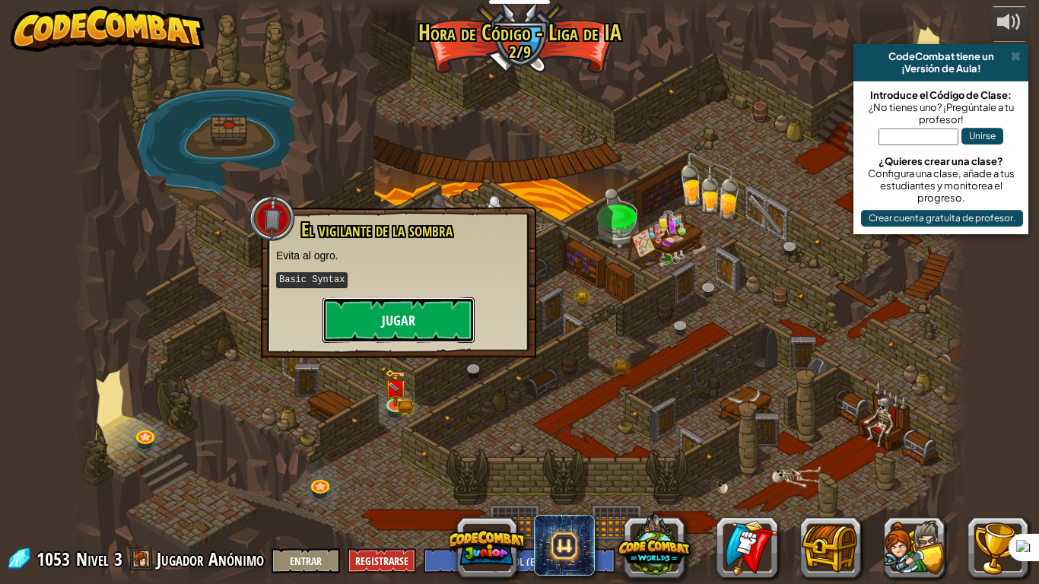
click at [399, 323] on button "Jugar" at bounding box center [399, 321] width 152 height 46
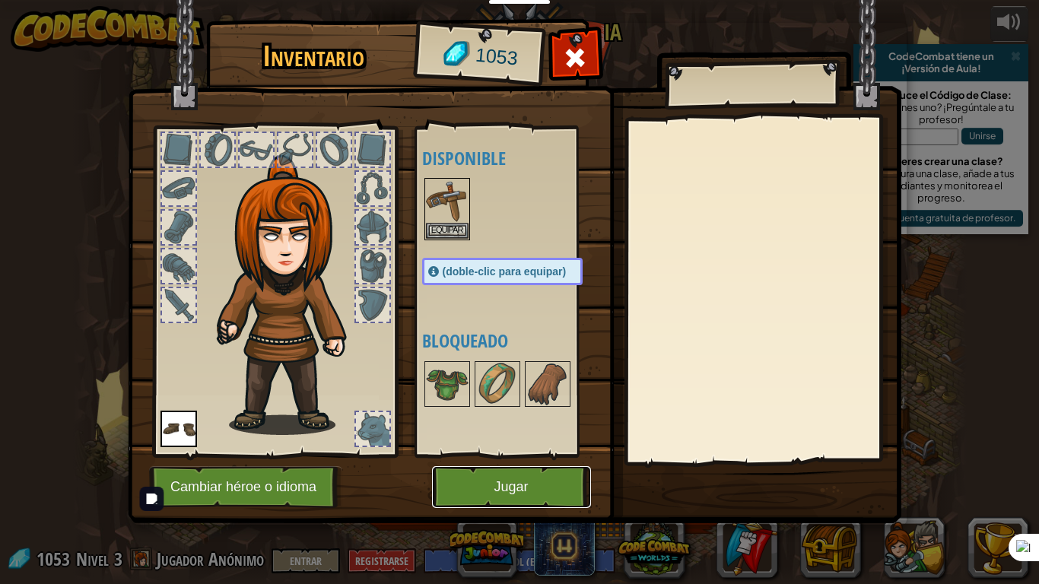
click at [531, 481] on button "Jugar" at bounding box center [511, 487] width 159 height 42
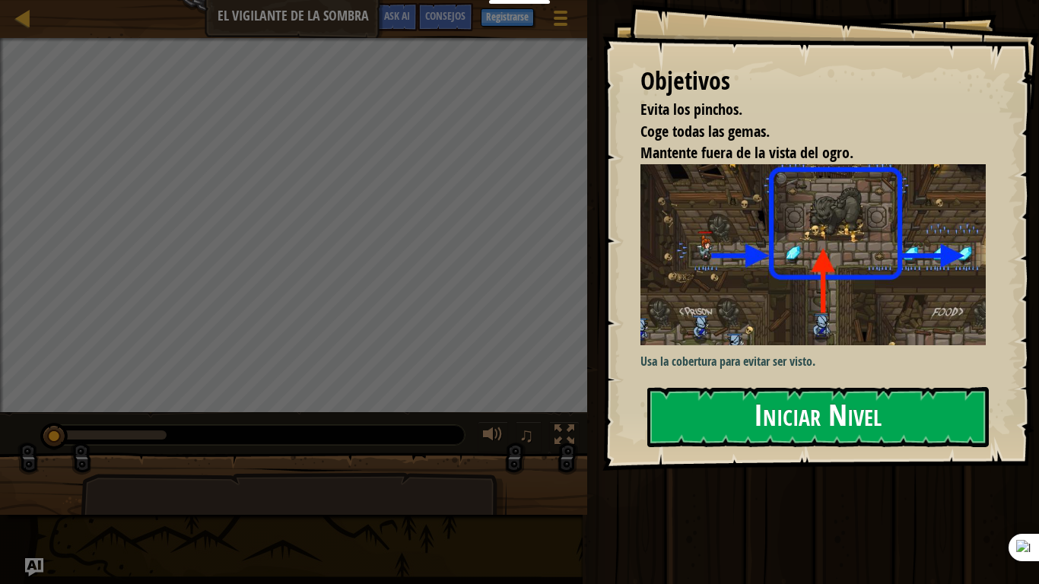
click at [841, 413] on button "Iniciar Nivel" at bounding box center [819, 417] width 342 height 60
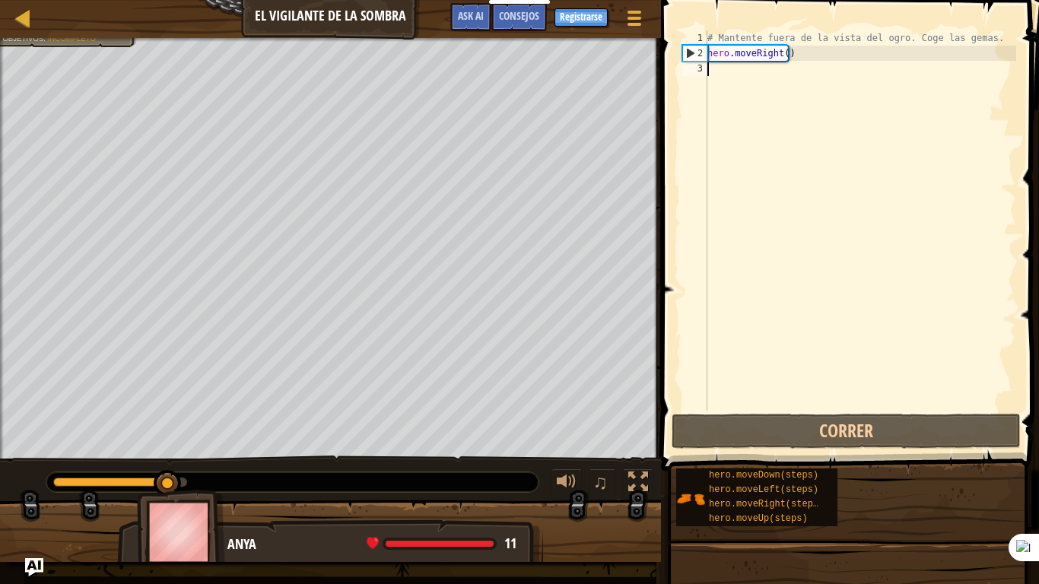
type textarea "h"
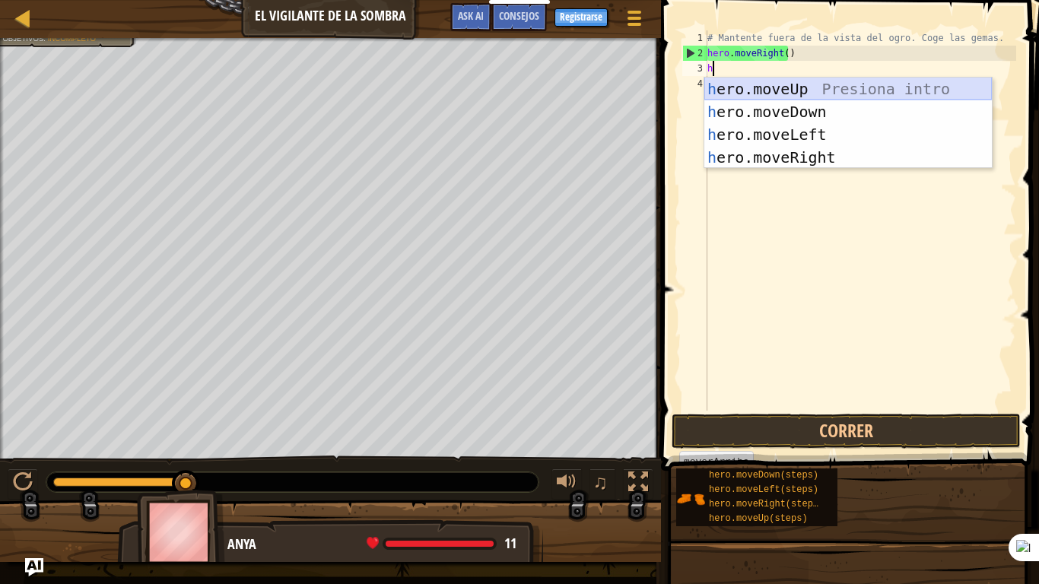
click at [772, 93] on div "h ero.moveUp Presiona intro h ero.moveDown Presiona intro h ero.moveLeft Presio…" at bounding box center [849, 146] width 288 height 137
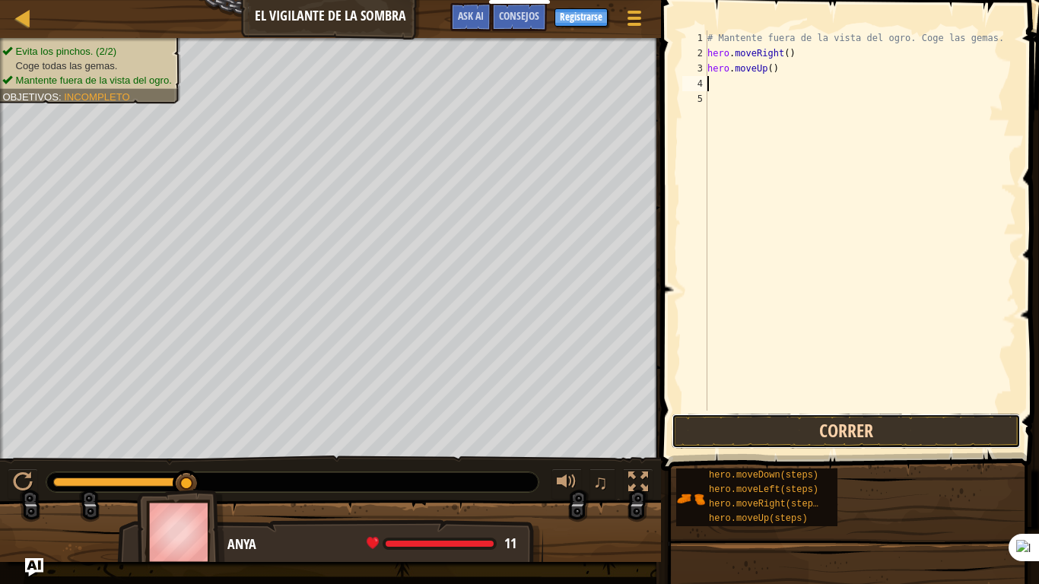
click at [753, 439] on button "Correr" at bounding box center [846, 431] width 349 height 35
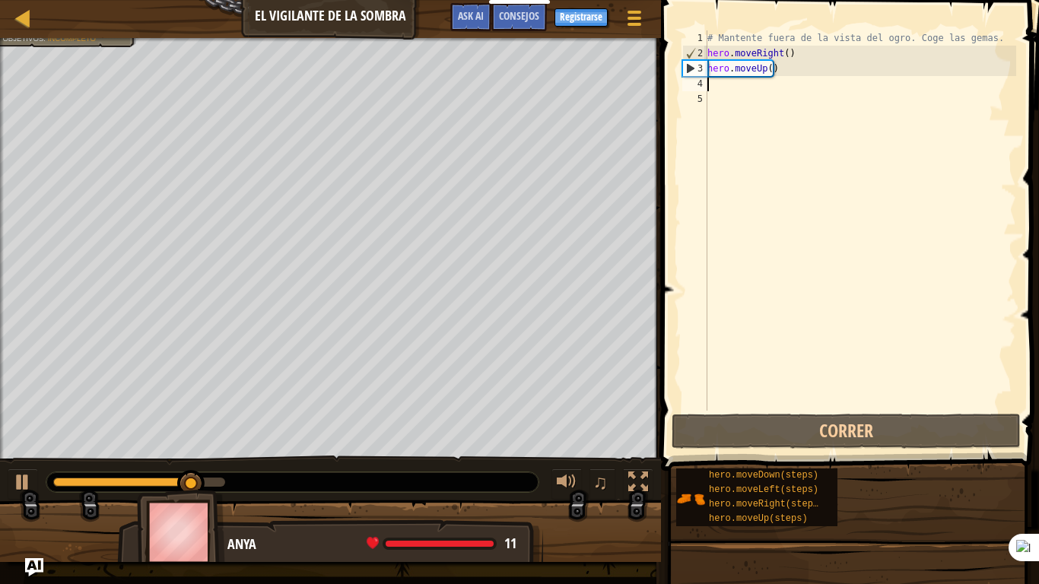
type textarea "h"
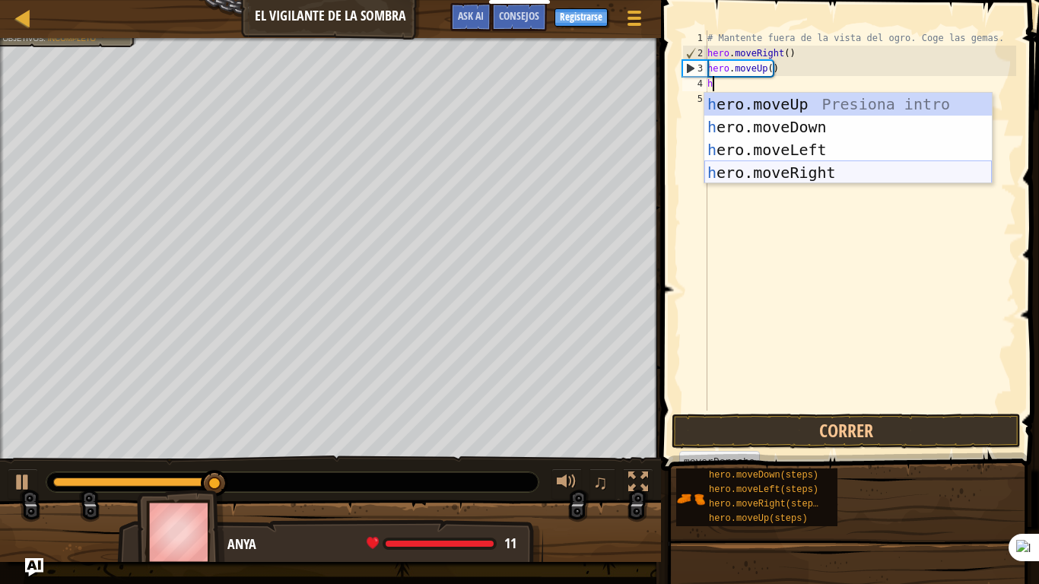
click at [768, 167] on div "h ero.moveUp Presiona intro h ero.moveDown Presiona intro h ero.moveLeft Presio…" at bounding box center [849, 161] width 288 height 137
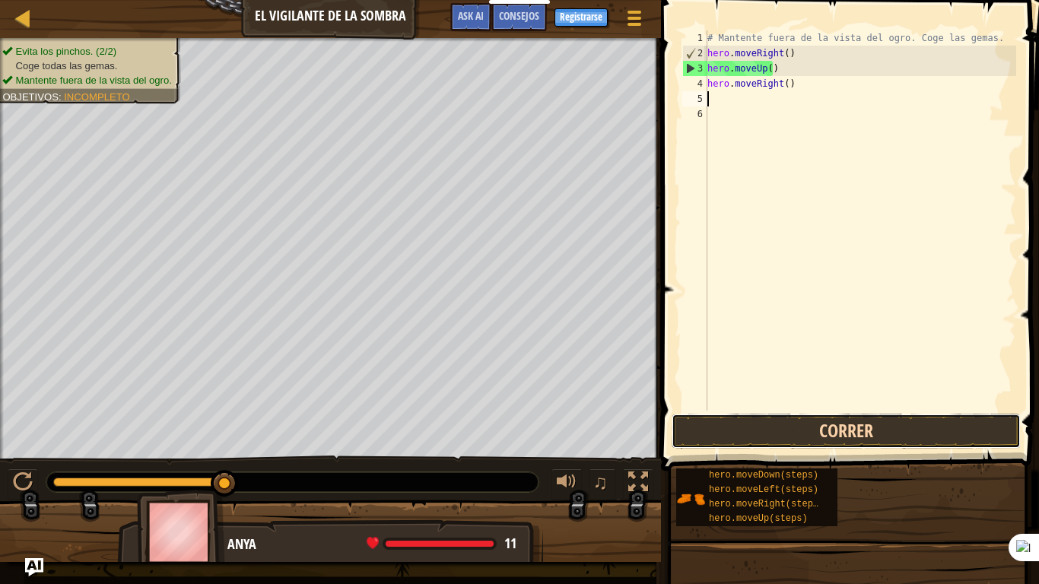
click at [763, 417] on button "Correr" at bounding box center [846, 431] width 349 height 35
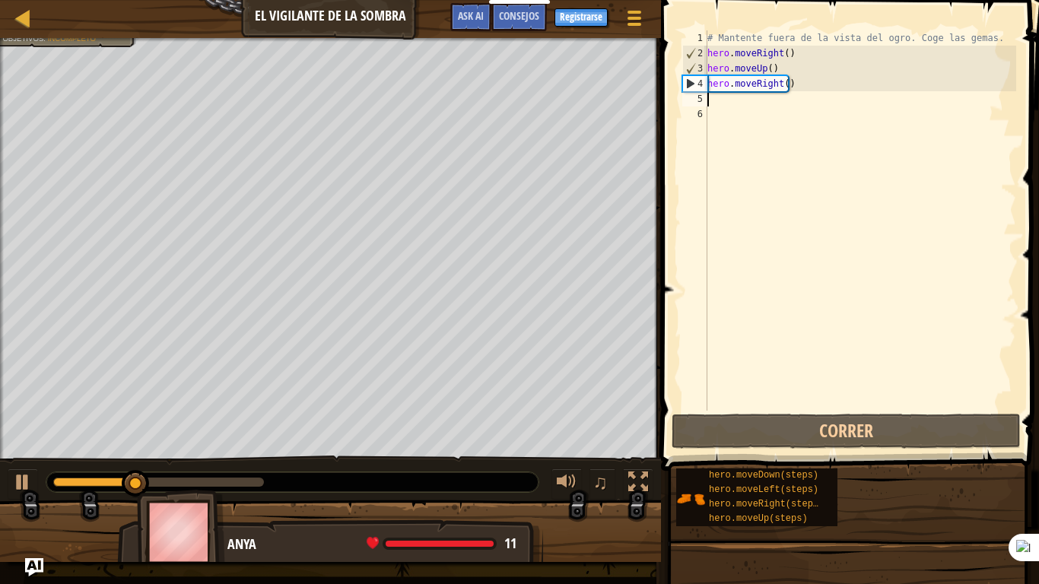
type textarea "h"
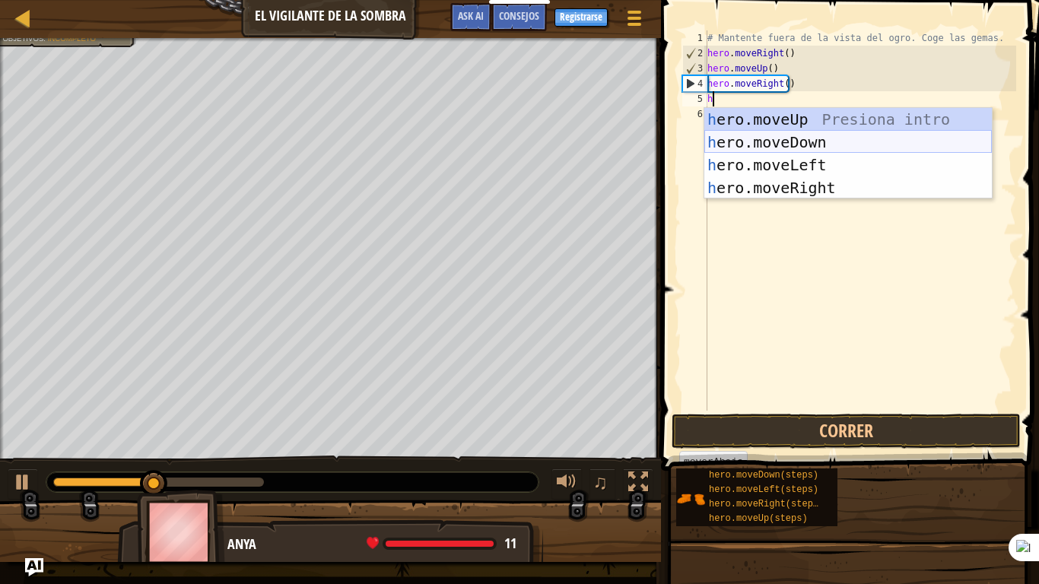
click at [757, 142] on div "h ero.moveUp Presiona intro h ero.moveDown Presiona intro h ero.moveLeft Presio…" at bounding box center [849, 176] width 288 height 137
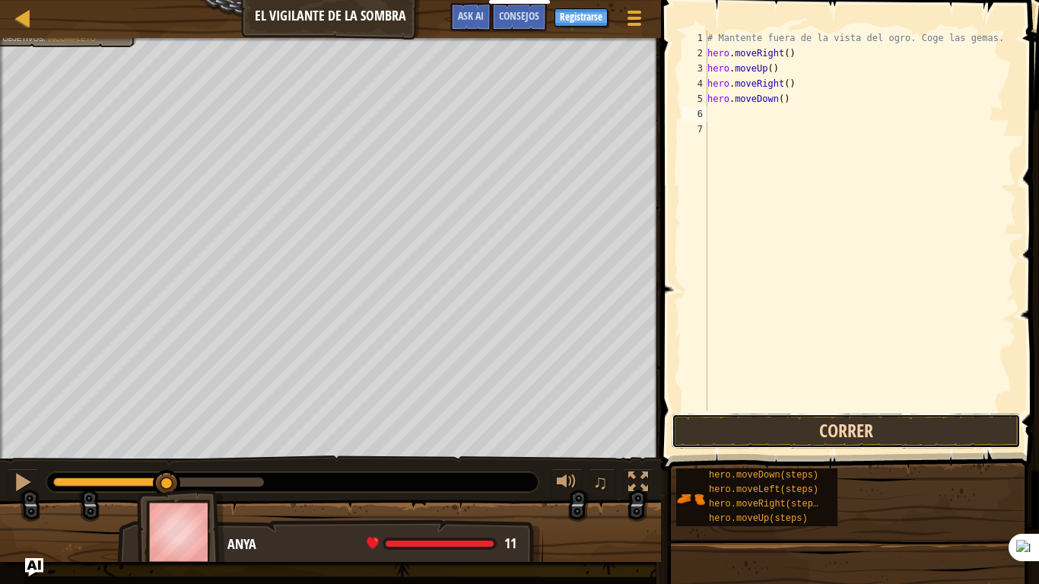
click at [747, 434] on button "Correr" at bounding box center [846, 431] width 349 height 35
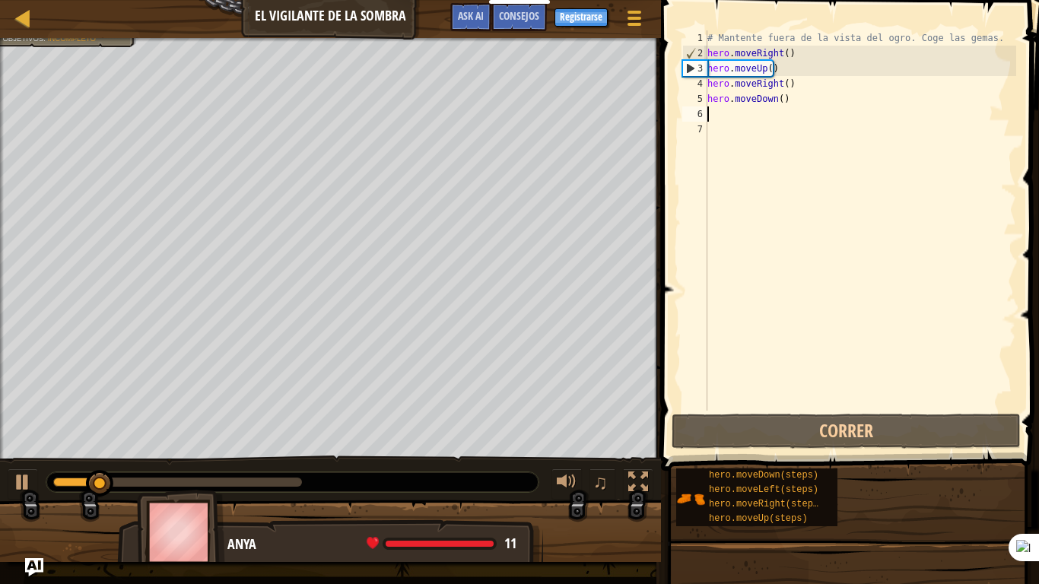
type textarea "h"
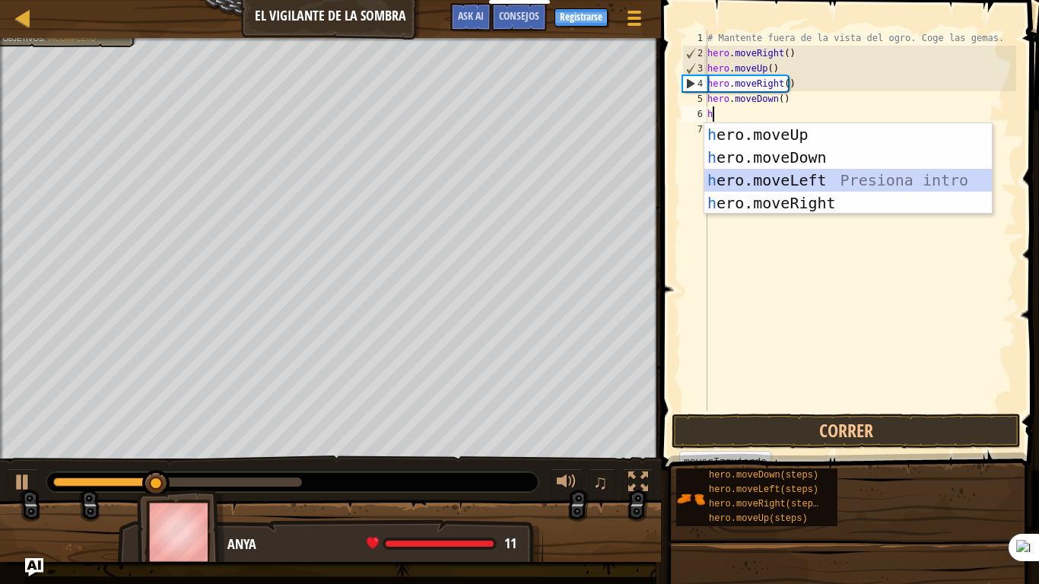
click at [762, 177] on div "h ero.moveUp Presiona intro h ero.moveDown Presiona intro h ero.moveLeft Presio…" at bounding box center [849, 191] width 288 height 137
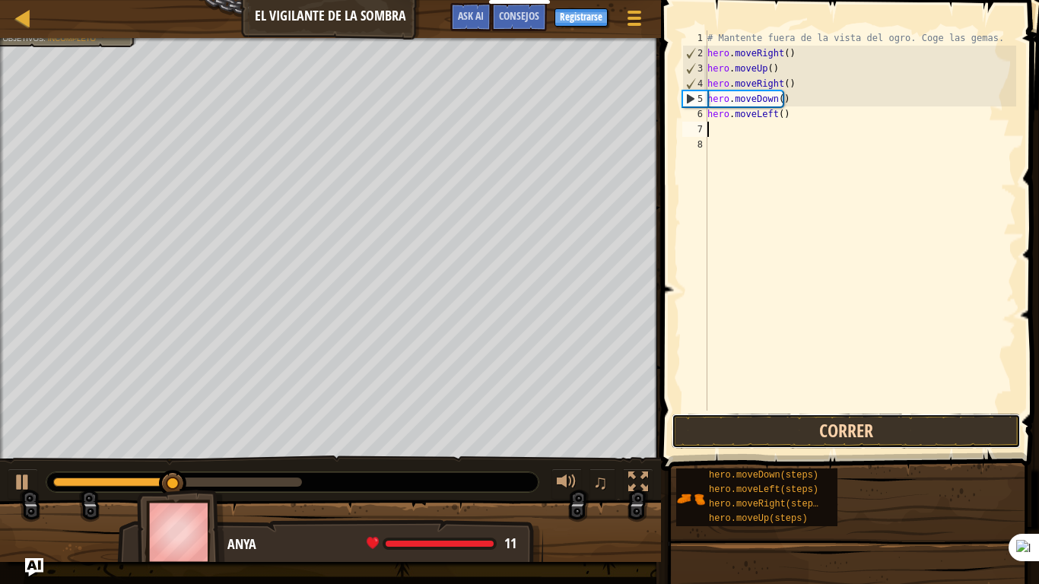
click at [754, 434] on button "Correr" at bounding box center [846, 431] width 349 height 35
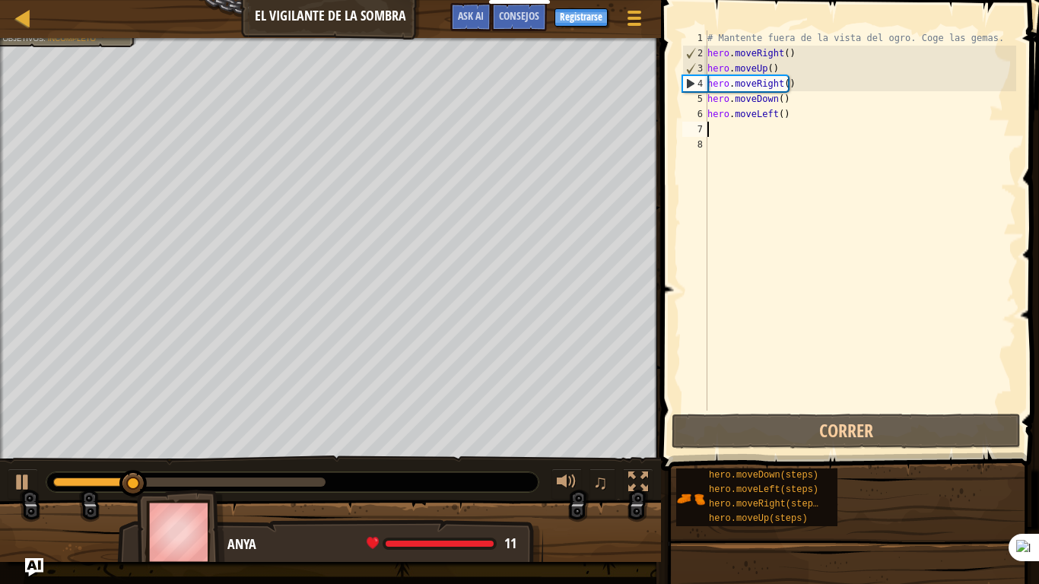
click at [786, 116] on div "# Mantente fuera de la vista del ogro. Coge las gemas. hero . moveRight ( ) her…" at bounding box center [861, 235] width 312 height 411
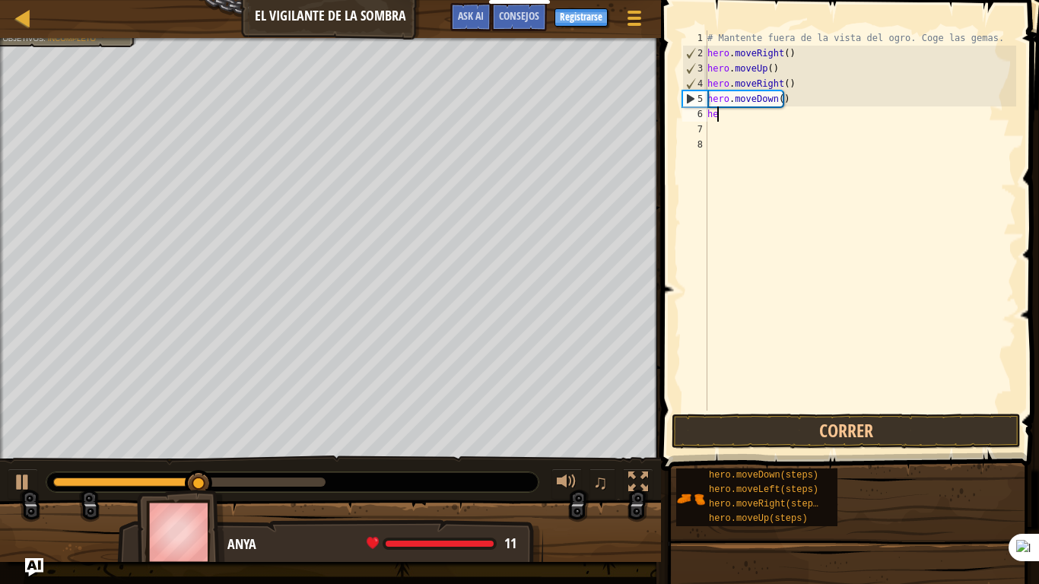
type textarea "h"
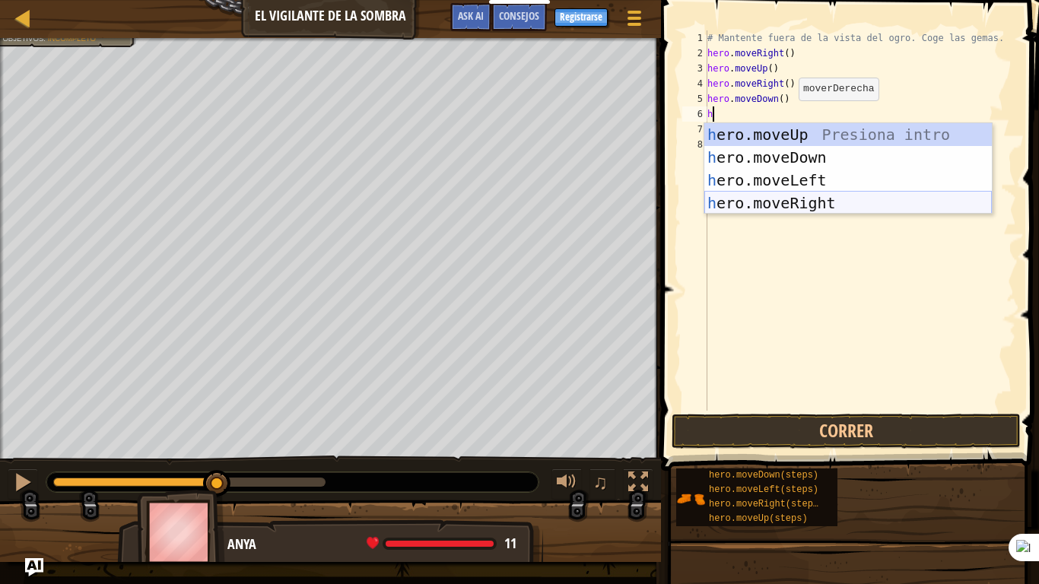
click at [794, 193] on div "h ero.moveUp Presiona intro h ero.moveDown Presiona intro h ero.moveLeft Presio…" at bounding box center [849, 191] width 288 height 137
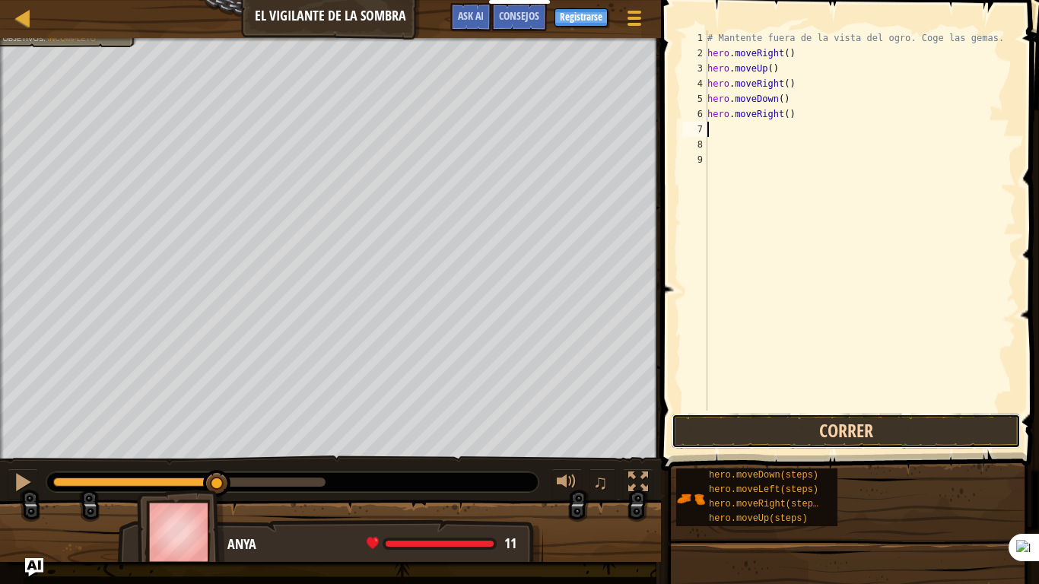
click at [775, 434] on button "Correr" at bounding box center [846, 431] width 349 height 35
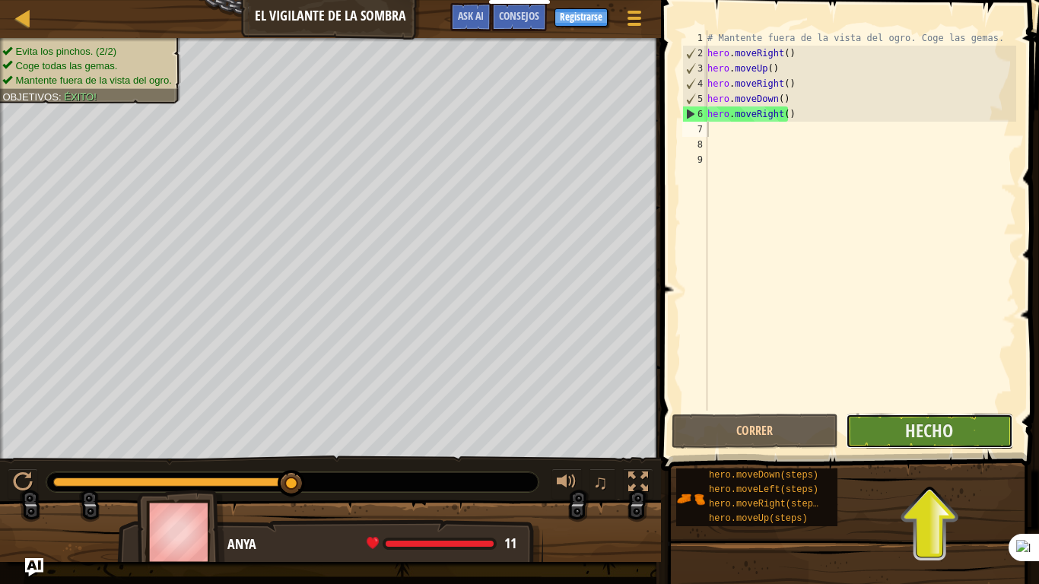
click at [886, 431] on button "Hecho" at bounding box center [929, 431] width 167 height 35
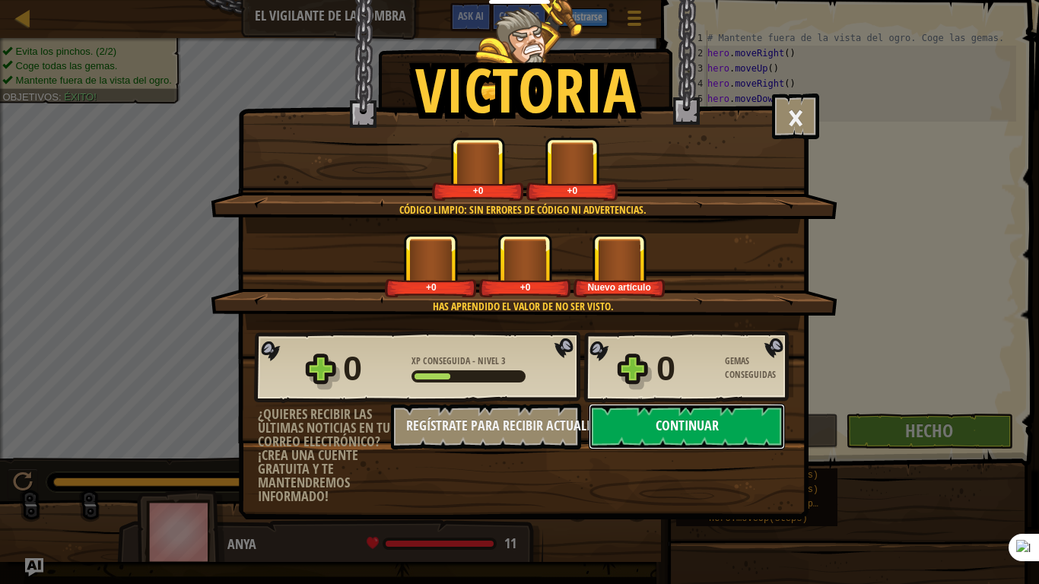
click at [722, 432] on button "Continuar" at bounding box center [687, 427] width 196 height 46
select select "es-ES"
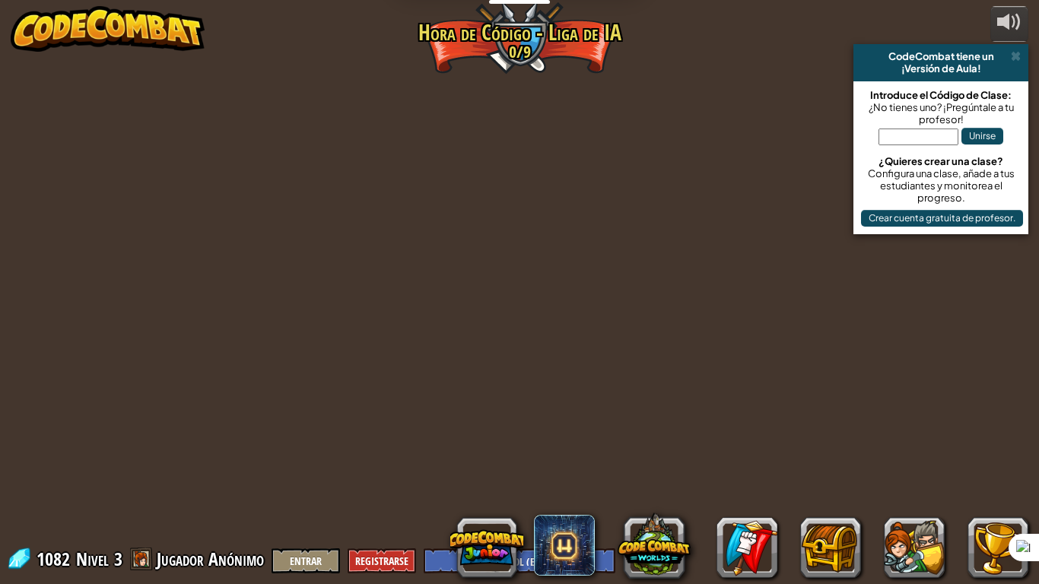
select select "es-ES"
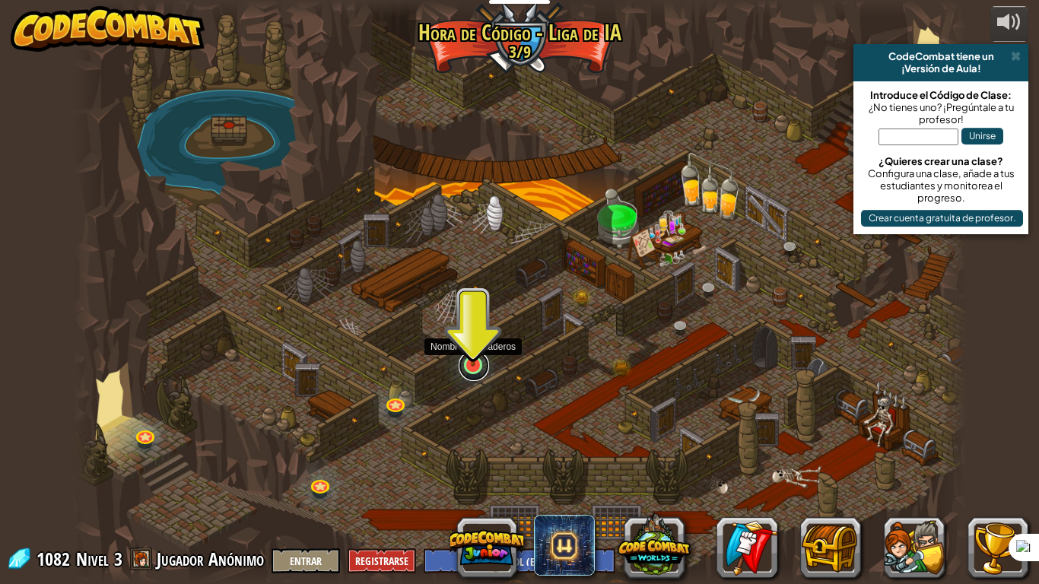
click at [469, 371] on link at bounding box center [474, 366] width 30 height 30
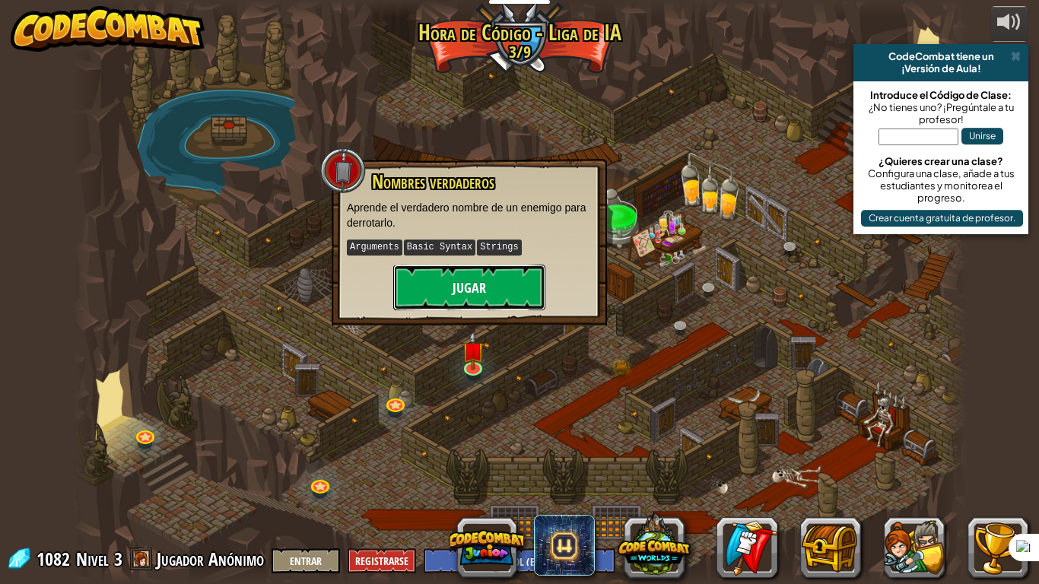
click at [474, 294] on button "Jugar" at bounding box center [469, 288] width 152 height 46
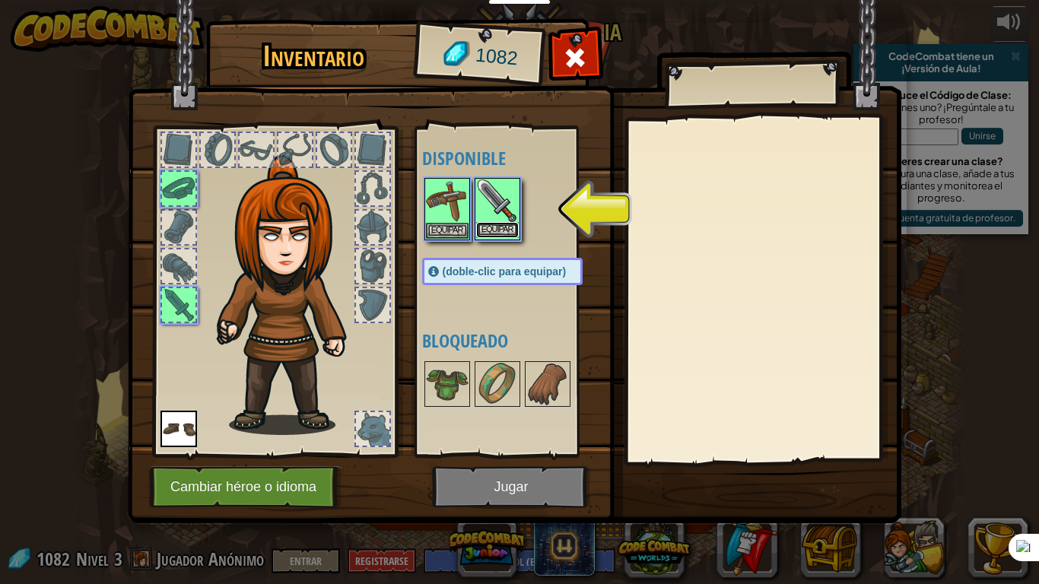
click at [488, 222] on button "Equipar" at bounding box center [497, 230] width 43 height 16
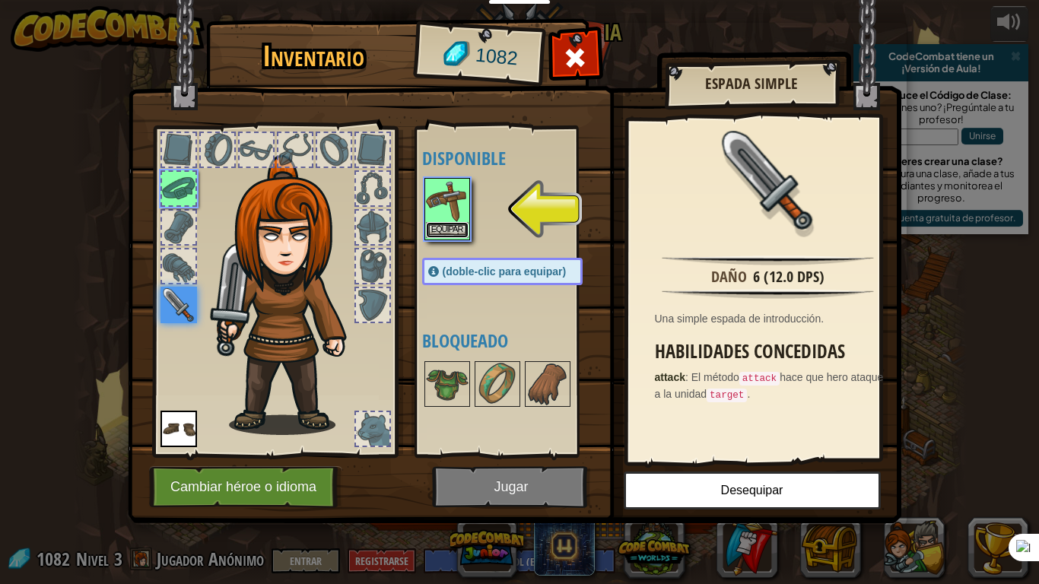
click at [451, 228] on button "Equipar" at bounding box center [447, 230] width 43 height 16
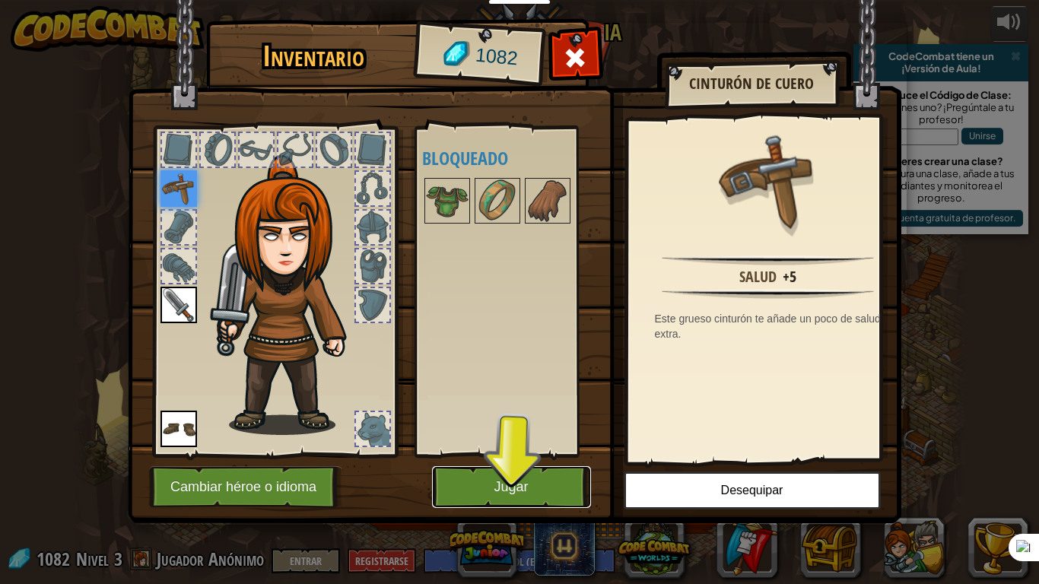
click at [524, 481] on button "Jugar" at bounding box center [511, 487] width 159 height 42
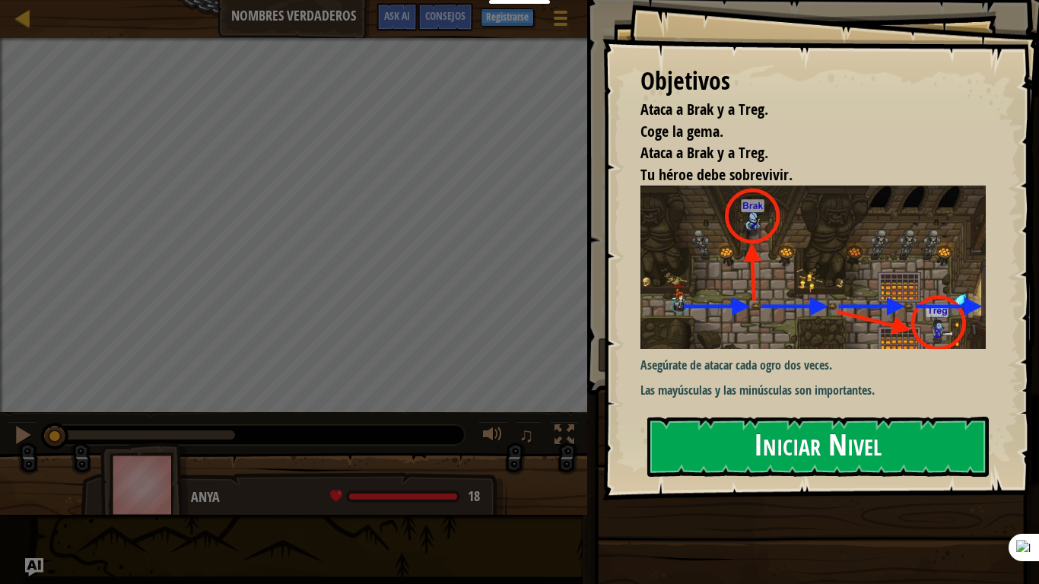
click at [711, 432] on button "Iniciar Nivel" at bounding box center [819, 447] width 342 height 60
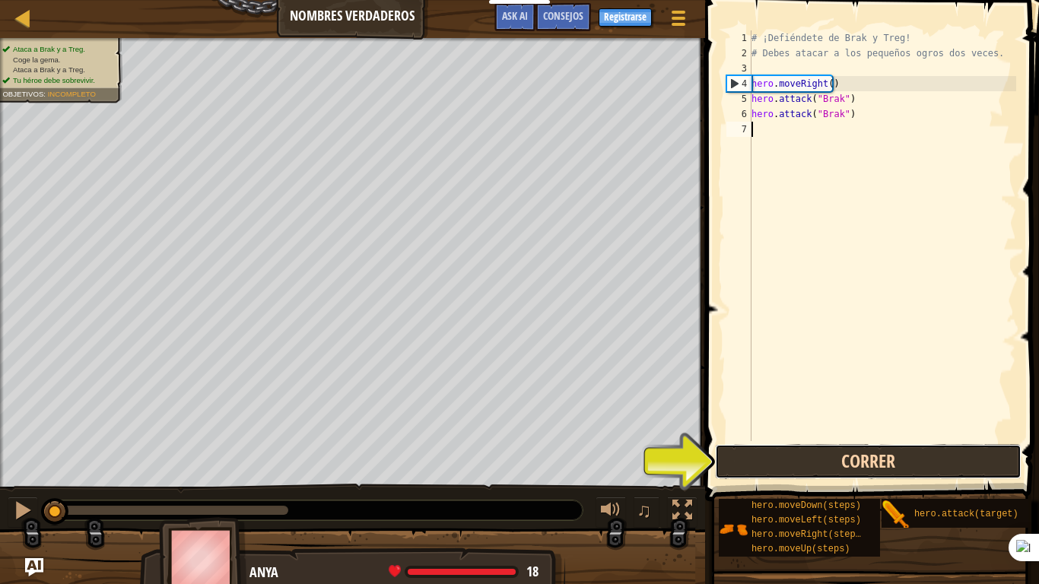
click at [793, 455] on button "Correr" at bounding box center [868, 461] width 307 height 35
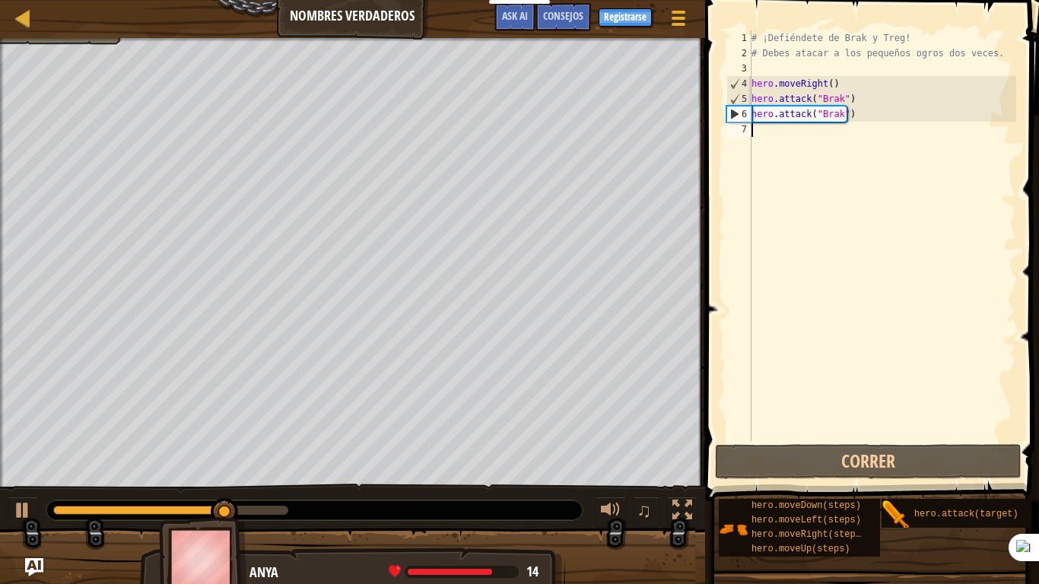
type textarea "h"
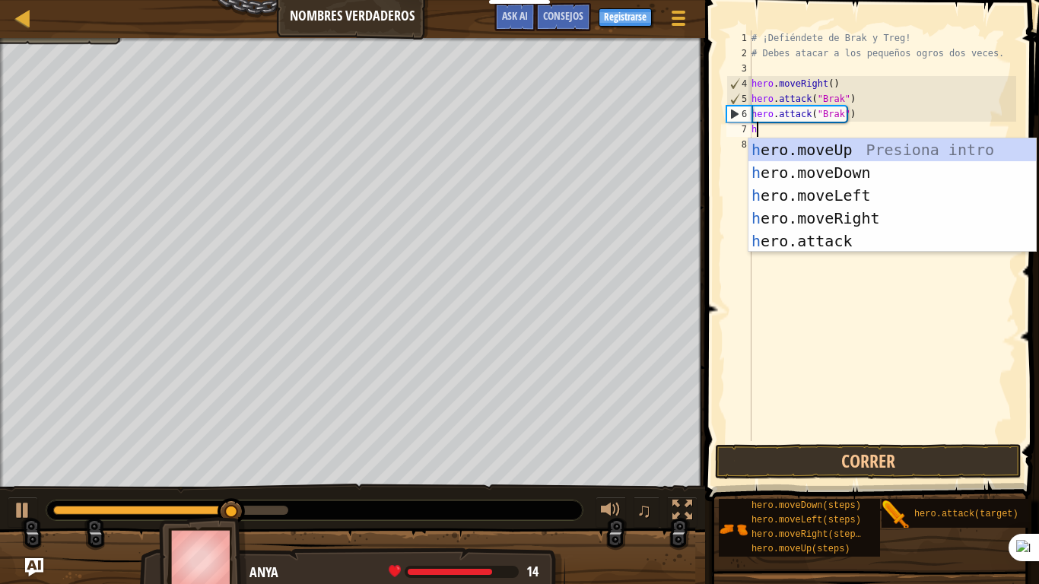
scroll to position [7, 0]
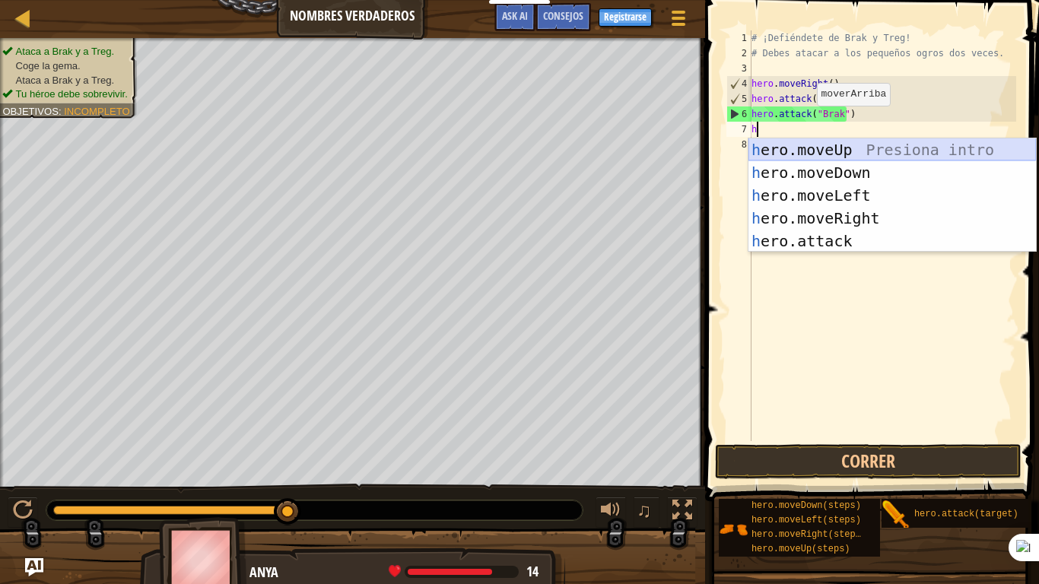
click at [815, 151] on div "h ero.moveUp Presiona intro h ero.moveDown Presiona intro h ero.moveLeft Presio…" at bounding box center [893, 218] width 288 height 160
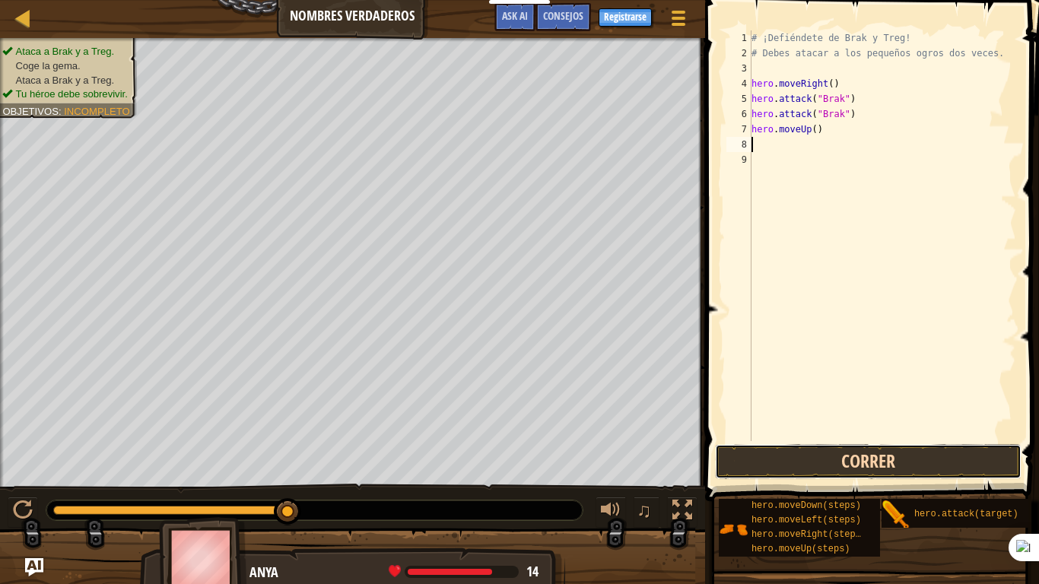
click at [803, 456] on button "Correr" at bounding box center [868, 461] width 307 height 35
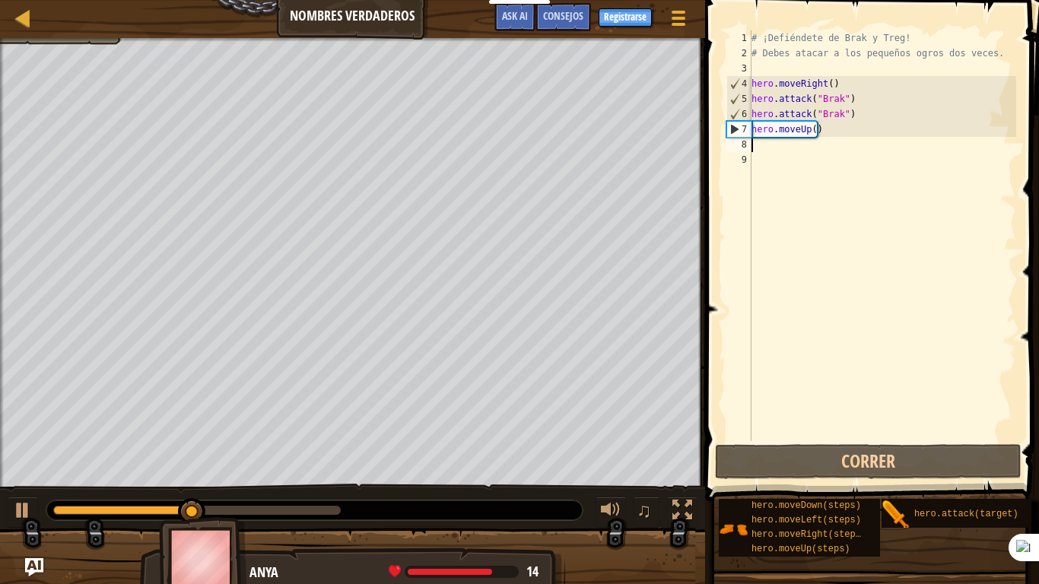
click at [823, 135] on div "# ¡Defiéndete de Brak y Treg! # Debes atacar a los pequeños ogros dos veces. he…" at bounding box center [883, 250] width 268 height 441
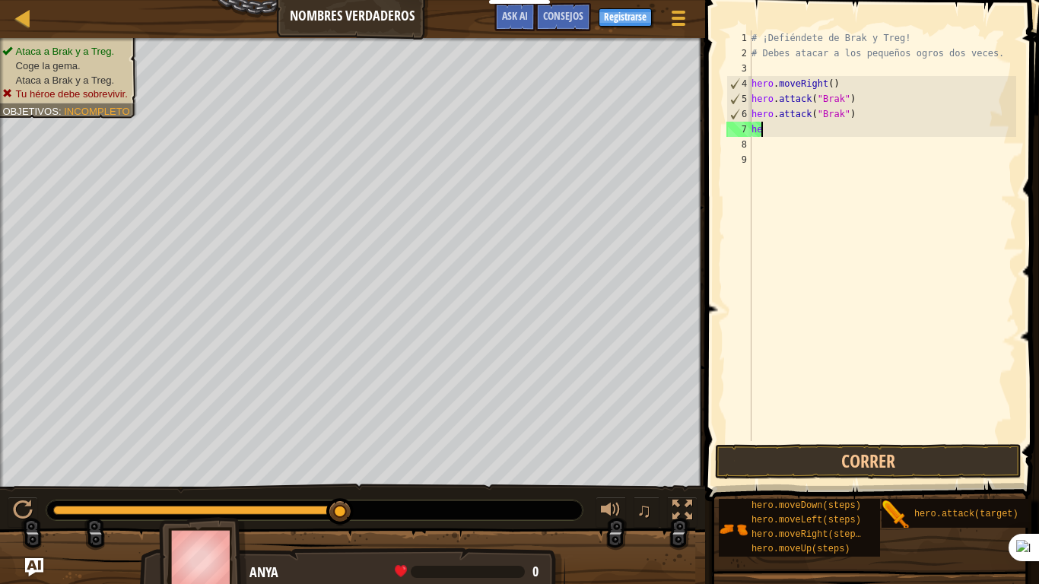
type textarea "h"
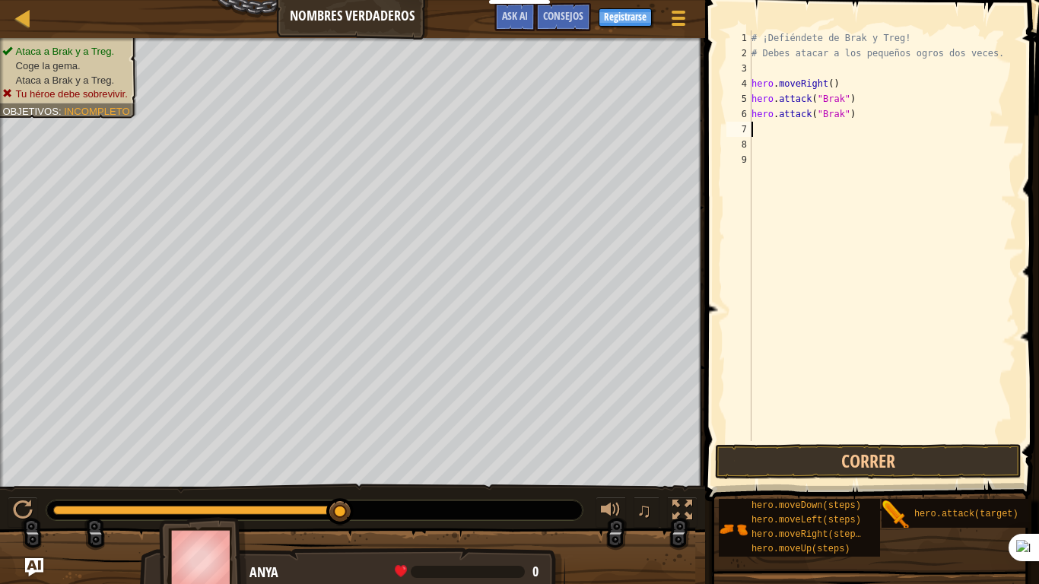
type textarea "h"
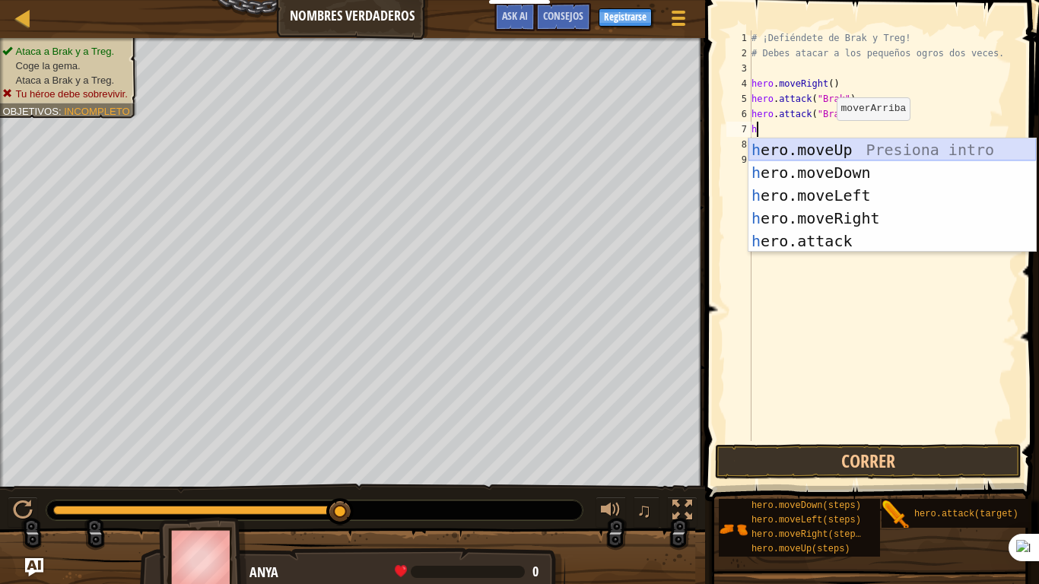
click at [823, 151] on div "h ero.moveUp Presiona intro h ero.moveDown Presiona intro h ero.moveLeft Presio…" at bounding box center [893, 218] width 288 height 160
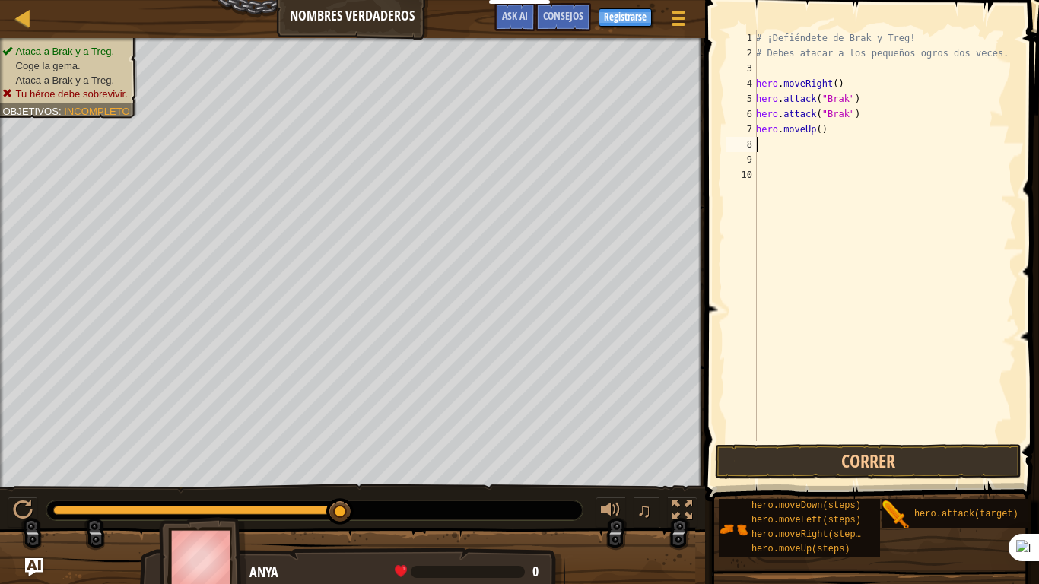
click at [838, 132] on div "# ¡Defiéndete de Brak y Treg! # Debes atacar a los pequeños ogros dos veces. he…" at bounding box center [884, 250] width 263 height 441
click at [851, 449] on button "Correr" at bounding box center [868, 461] width 307 height 35
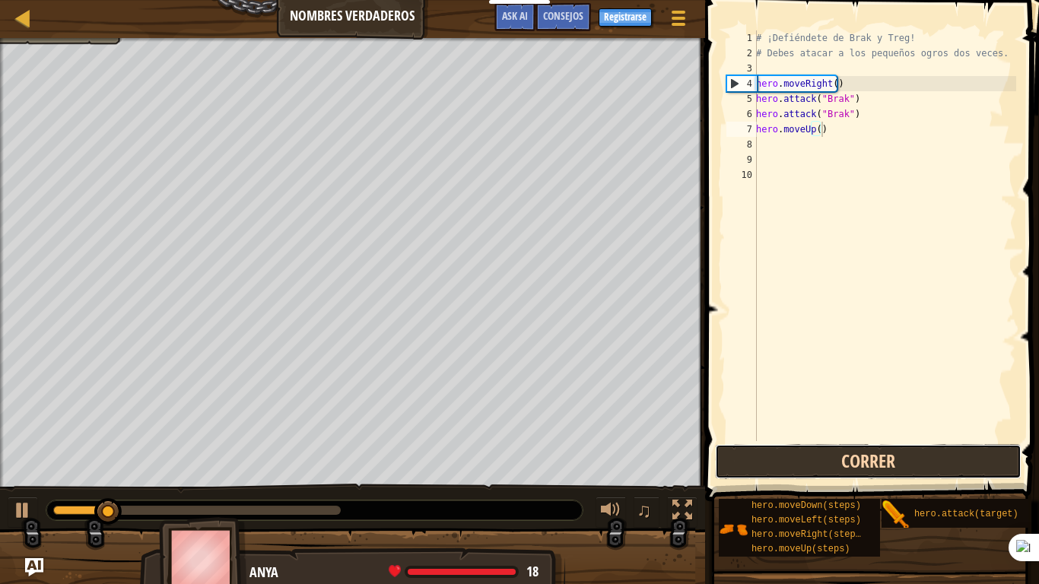
click at [842, 471] on button "Correr" at bounding box center [868, 461] width 307 height 35
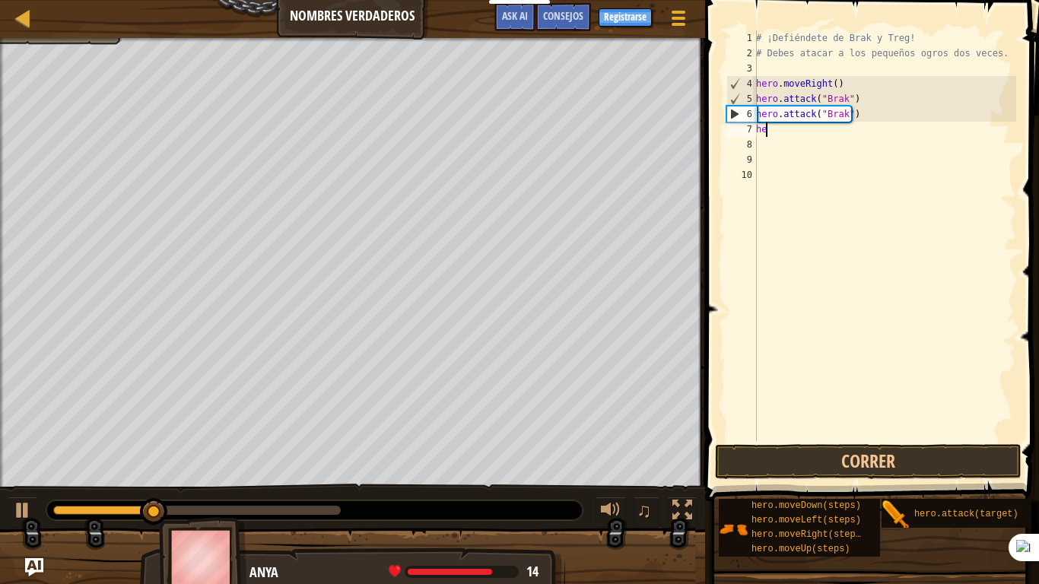
type textarea "h"
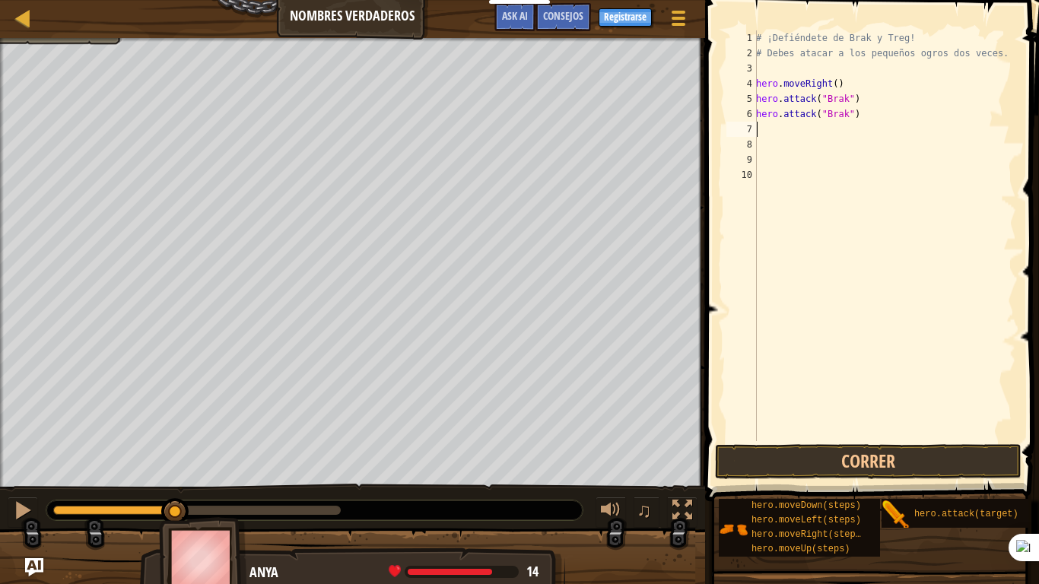
type textarea "h"
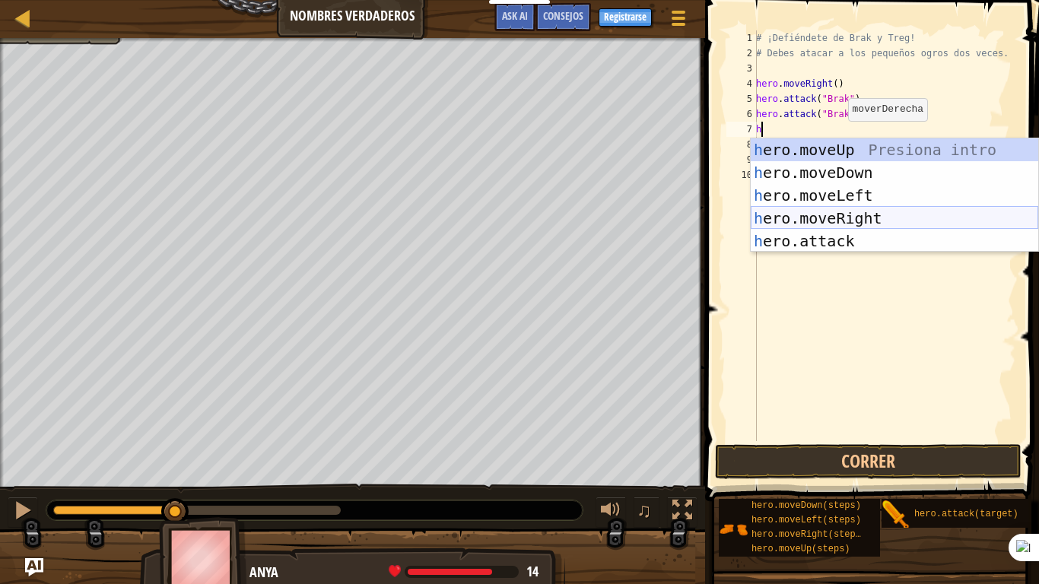
click at [851, 215] on div "h ero.moveUp Presiona intro h ero.moveDown Presiona intro h ero.moveLeft Presio…" at bounding box center [895, 218] width 288 height 160
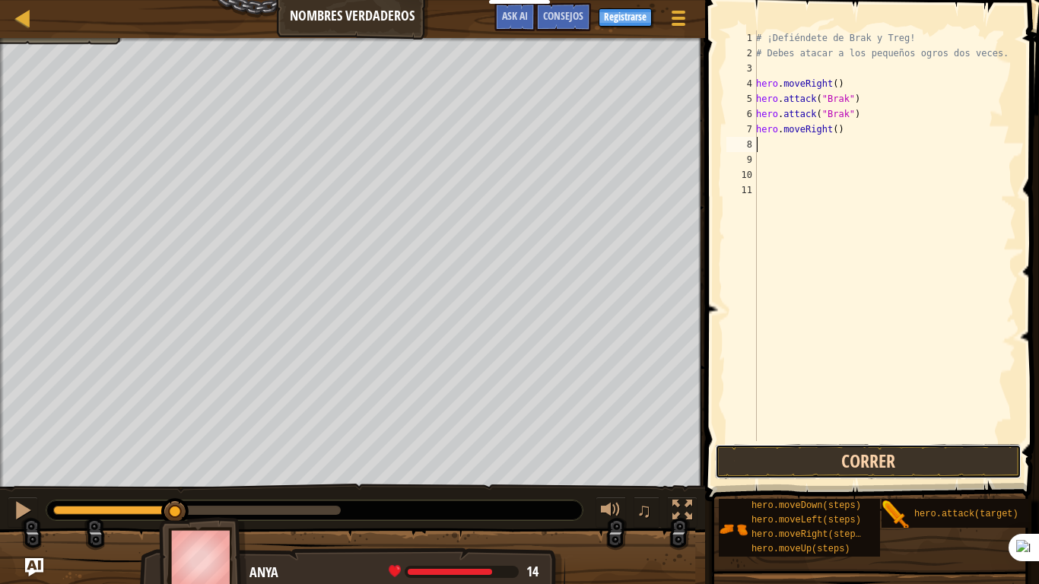
click at [820, 456] on button "Correr" at bounding box center [868, 461] width 307 height 35
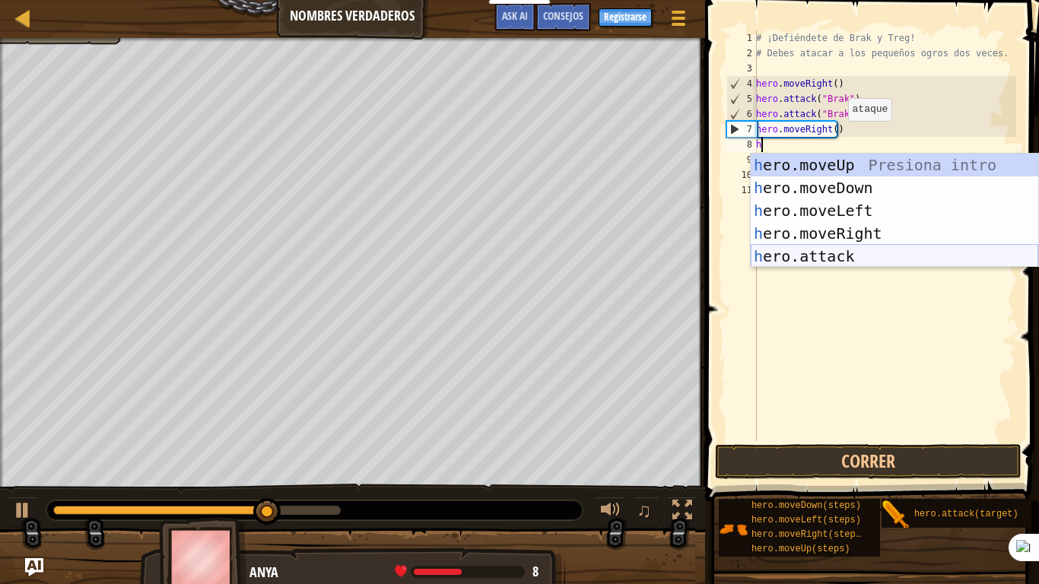
click at [811, 257] on div "h ero.moveUp Presiona intro h ero.moveDown Presiona intro h ero.moveLeft Presio…" at bounding box center [895, 234] width 288 height 160
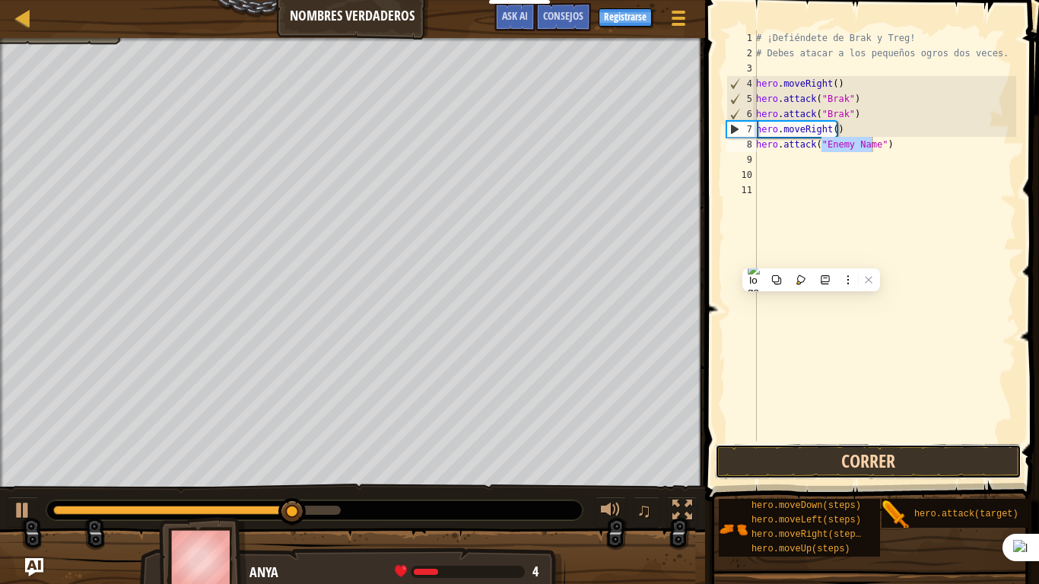
click at [820, 471] on button "Correr" at bounding box center [868, 461] width 307 height 35
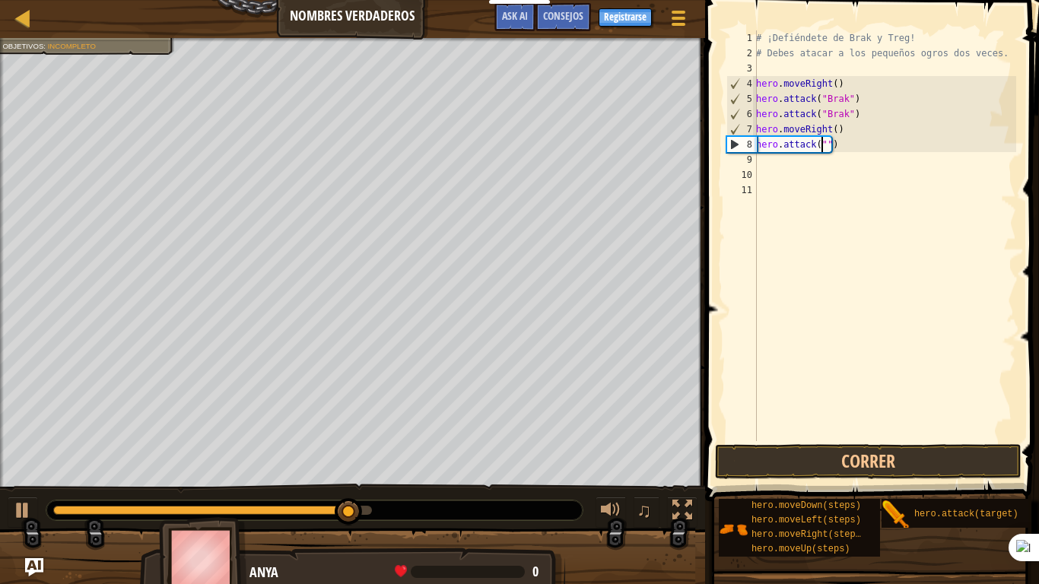
scroll to position [7, 5]
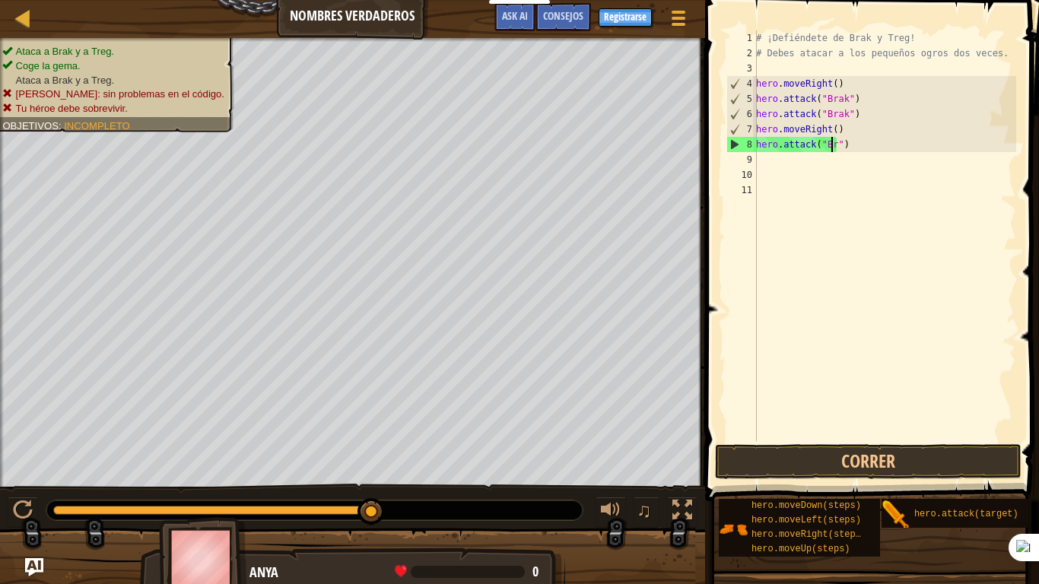
type textarea "hero.attack("Brak")"
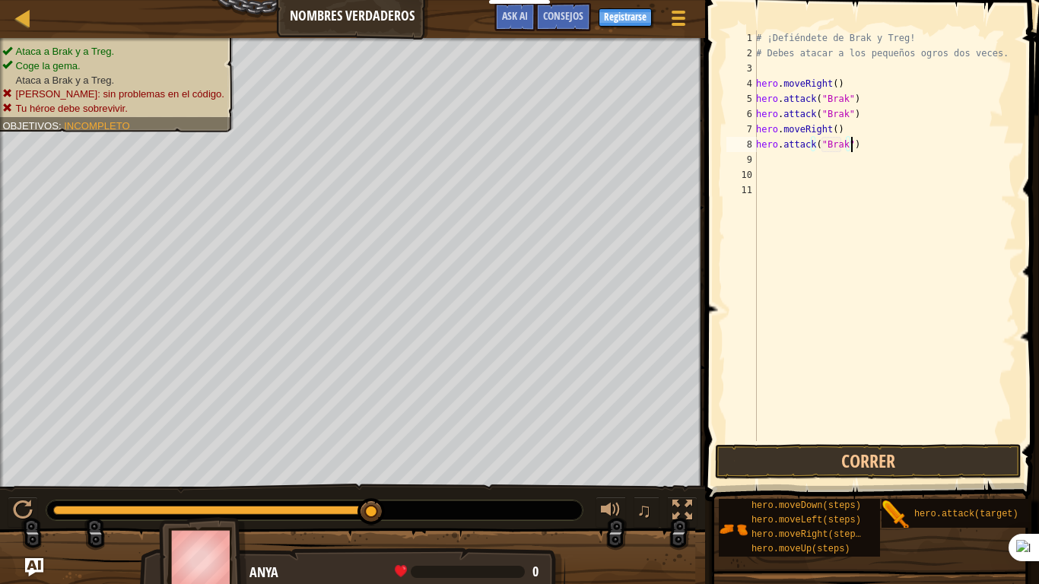
click at [870, 151] on div "# ¡Defiéndete de Brak y Treg! # Debes atacar a los pequeños ogros dos veces. he…" at bounding box center [884, 250] width 263 height 441
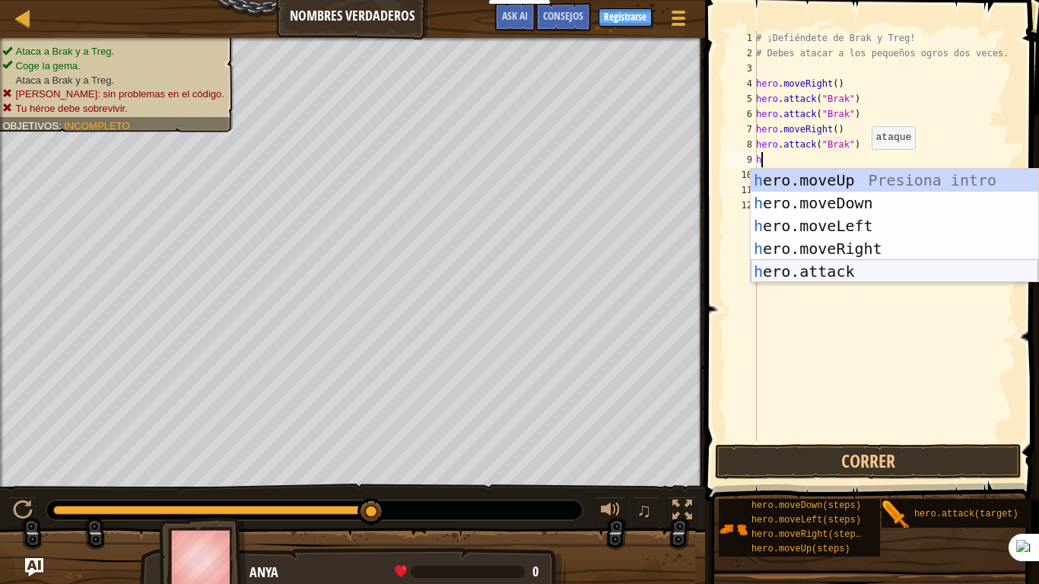
click at [843, 265] on div "h ero.moveUp Presiona intro h ero.moveDown Presiona intro h ero.moveLeft Presio…" at bounding box center [895, 249] width 288 height 160
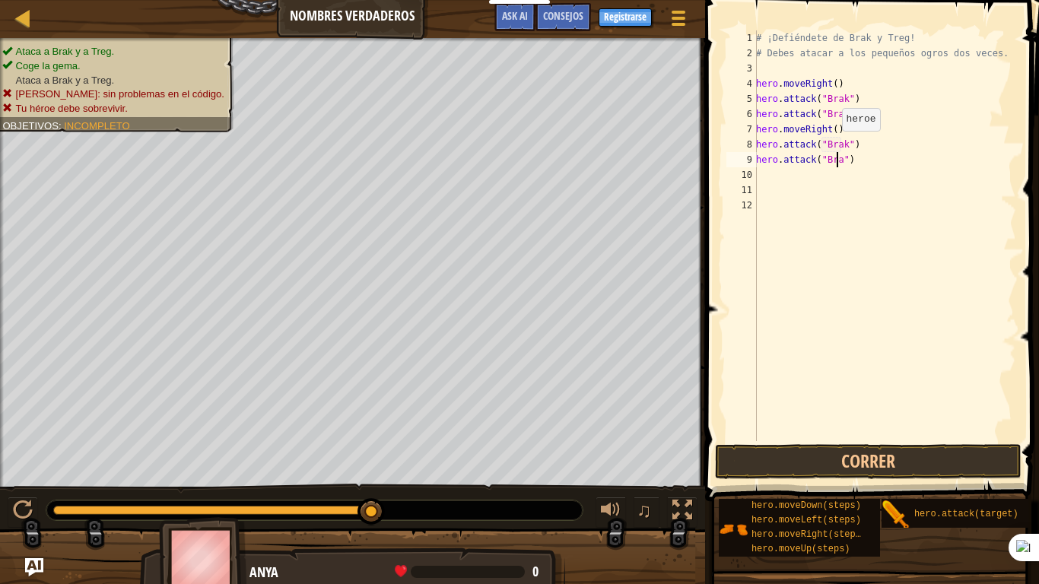
scroll to position [7, 7]
click at [812, 466] on button "Correr" at bounding box center [868, 461] width 307 height 35
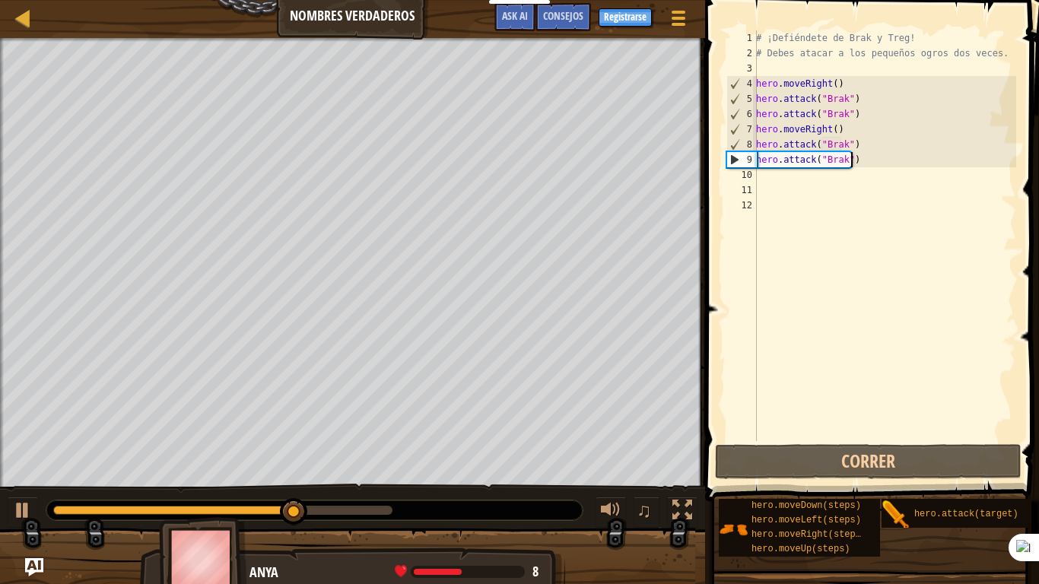
click at [890, 158] on div "# ¡Defiéndete de Brak y Treg! # Debes atacar a los pequeños ogros dos veces. he…" at bounding box center [884, 250] width 263 height 441
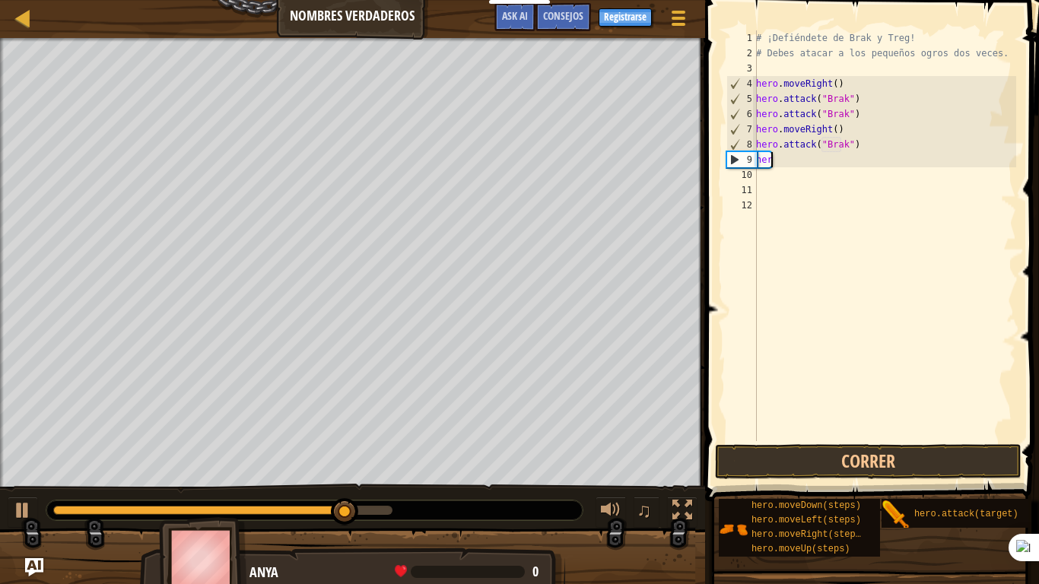
scroll to position [7, 0]
type textarea "h"
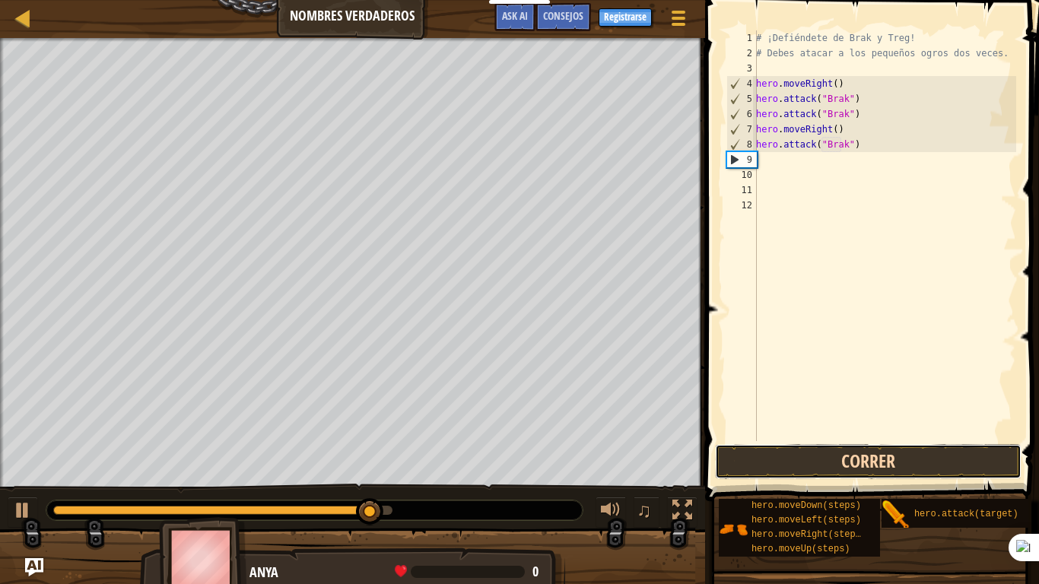
click at [845, 458] on button "Correr" at bounding box center [868, 461] width 307 height 35
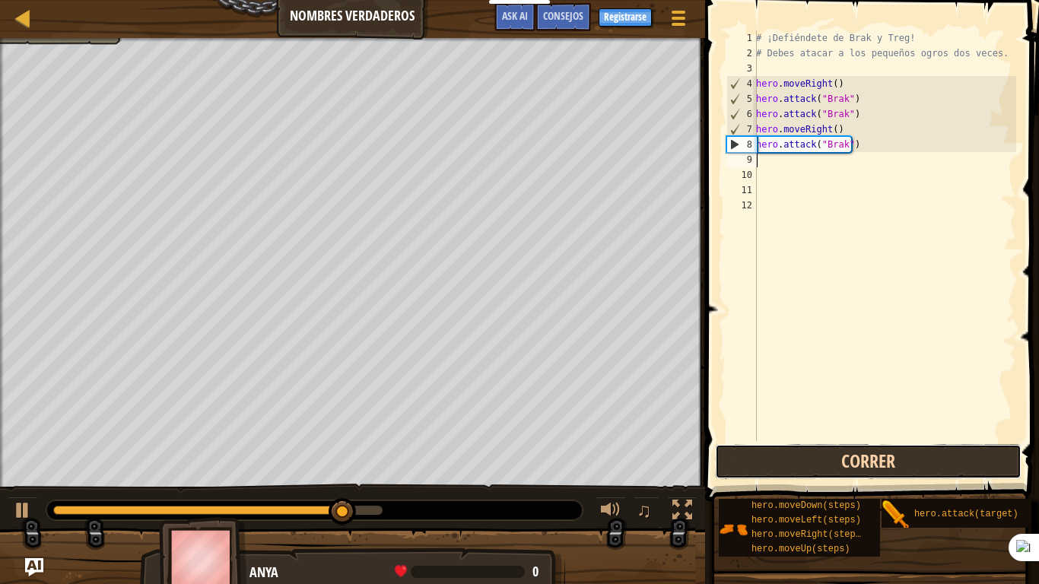
click at [845, 458] on button "Correr" at bounding box center [868, 461] width 307 height 35
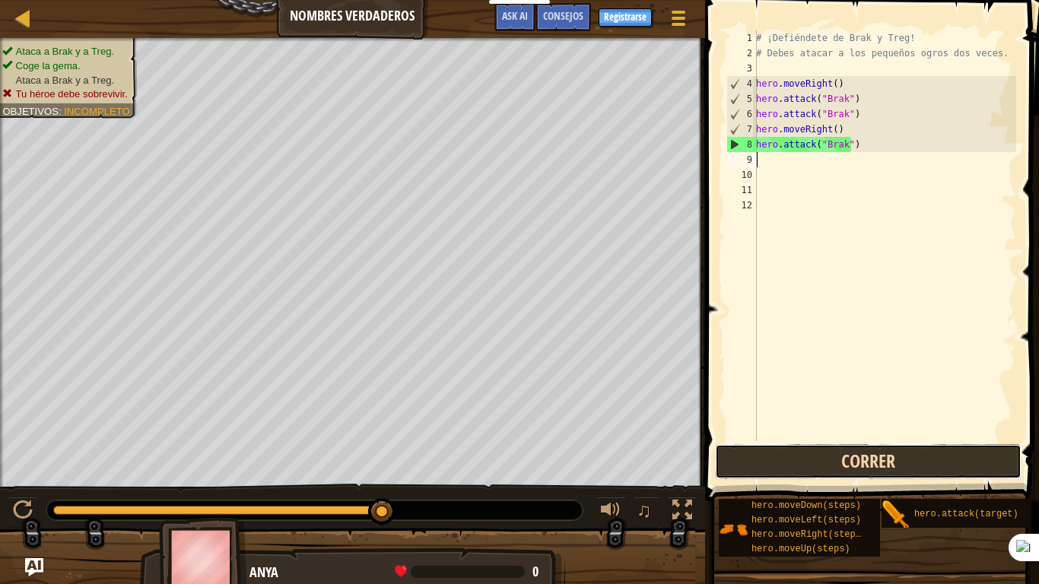
click at [845, 458] on button "Correr" at bounding box center [868, 461] width 307 height 35
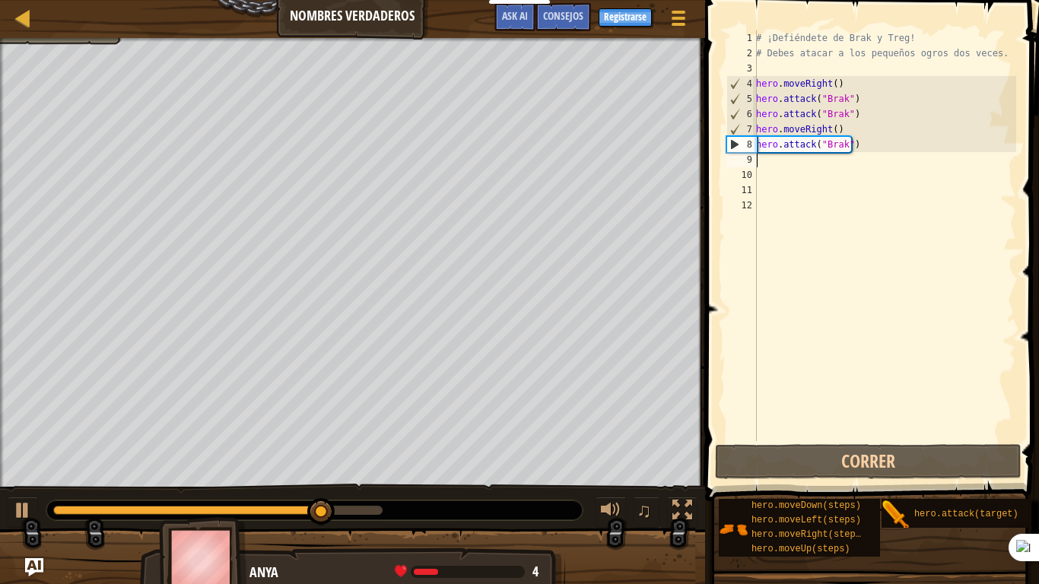
click at [867, 149] on div "# ¡Defiéndete de Brak y Treg! # Debes atacar a los pequeños ogros dos veces. he…" at bounding box center [884, 250] width 263 height 441
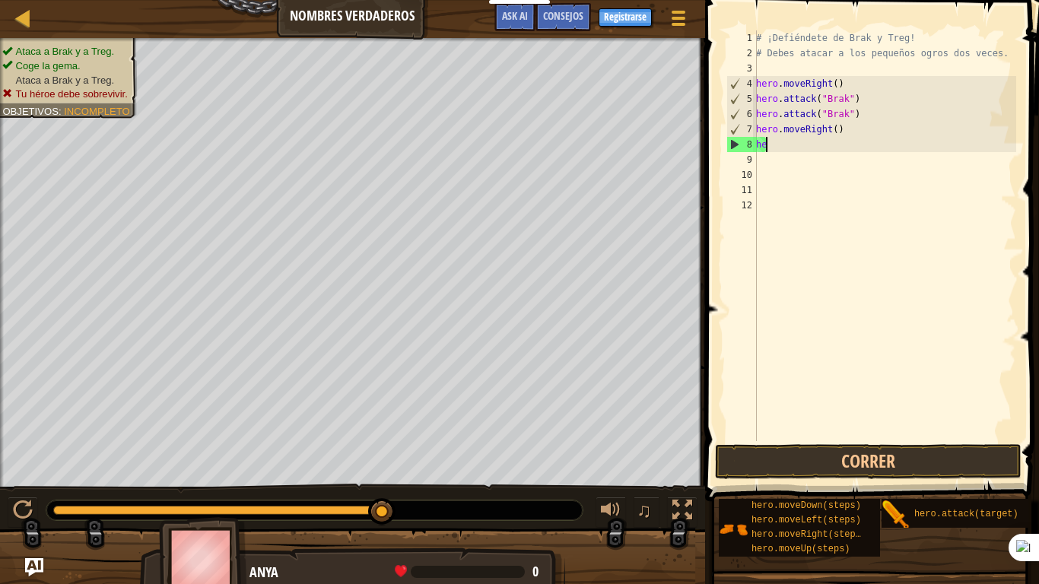
type textarea "h"
click at [842, 448] on button "Correr" at bounding box center [868, 461] width 307 height 35
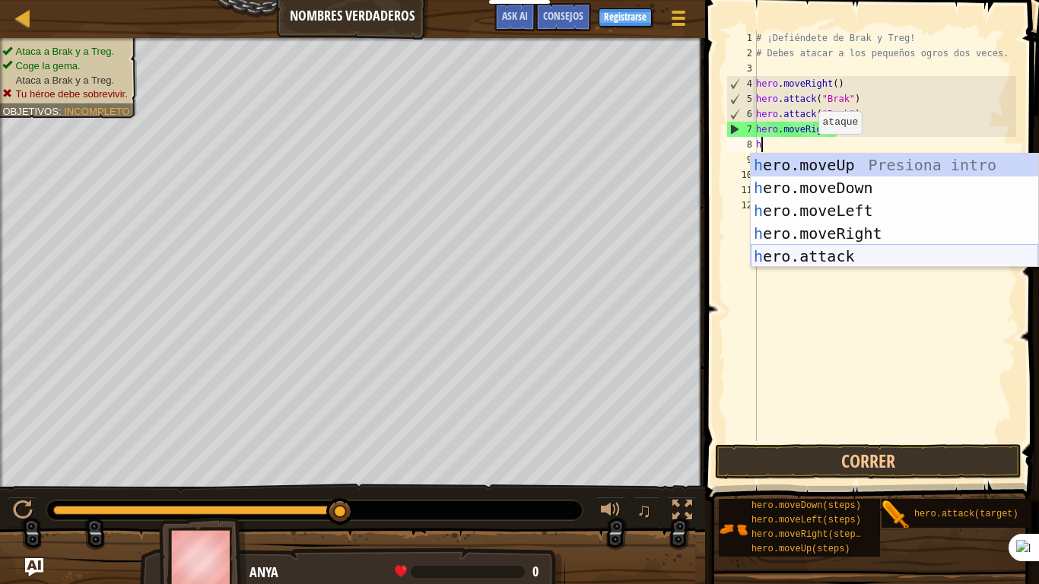
click at [826, 251] on div "h ero.moveUp Presiona intro h ero.moveDown Presiona intro h ero.moveLeft Presio…" at bounding box center [895, 234] width 288 height 160
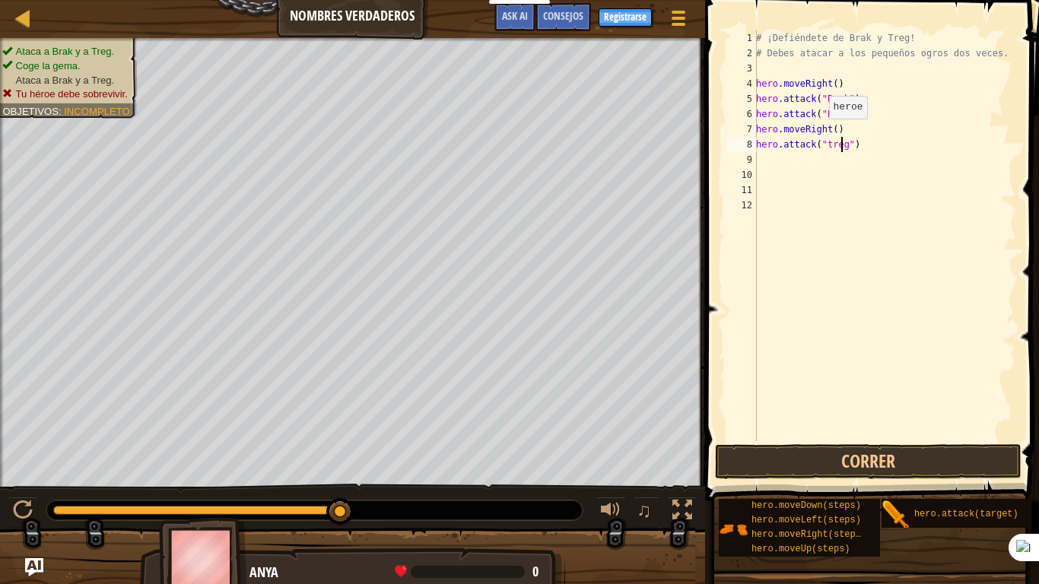
type textarea "hero.attack("treg")"
click at [815, 167] on div "# ¡Defiéndete de Brak y Treg! # Debes atacar a los pequeños ogros dos veces. he…" at bounding box center [884, 250] width 263 height 441
click at [797, 158] on div "# ¡Defiéndete de Brak y Treg! # Debes atacar a los pequeños ogros dos veces. he…" at bounding box center [884, 250] width 263 height 441
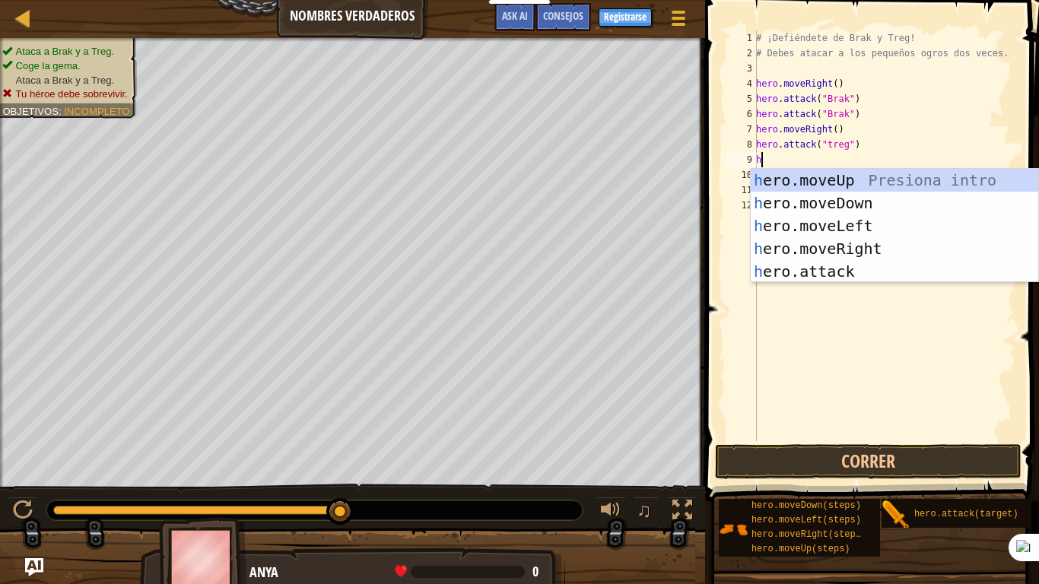
type textarea "h"
click at [826, 240] on div "h ero.moveUp Presiona intro h ero.moveDown Presiona intro h ero.moveLeft Presio…" at bounding box center [895, 249] width 288 height 160
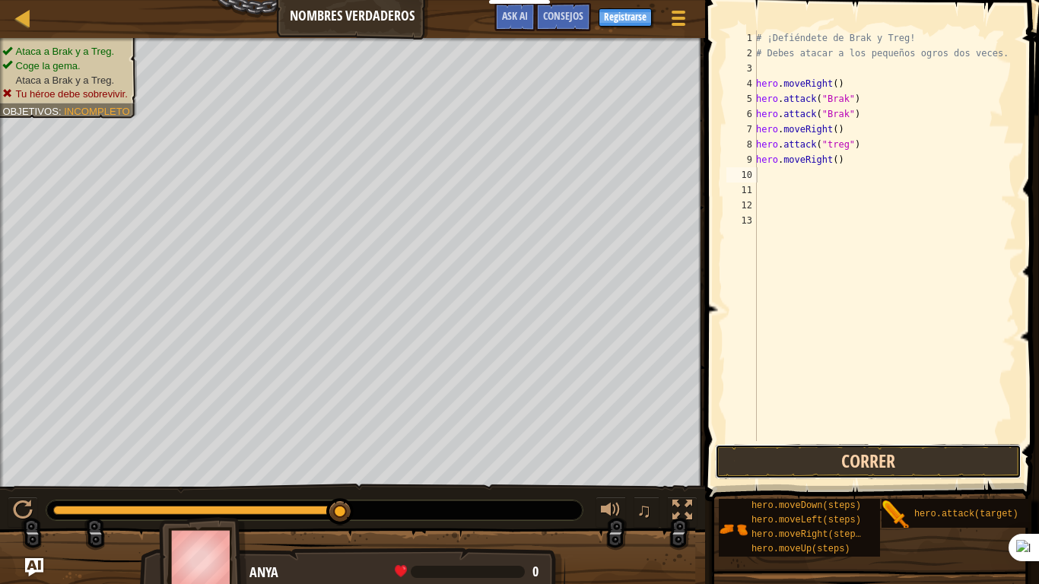
click at [823, 460] on button "Correr" at bounding box center [868, 461] width 307 height 35
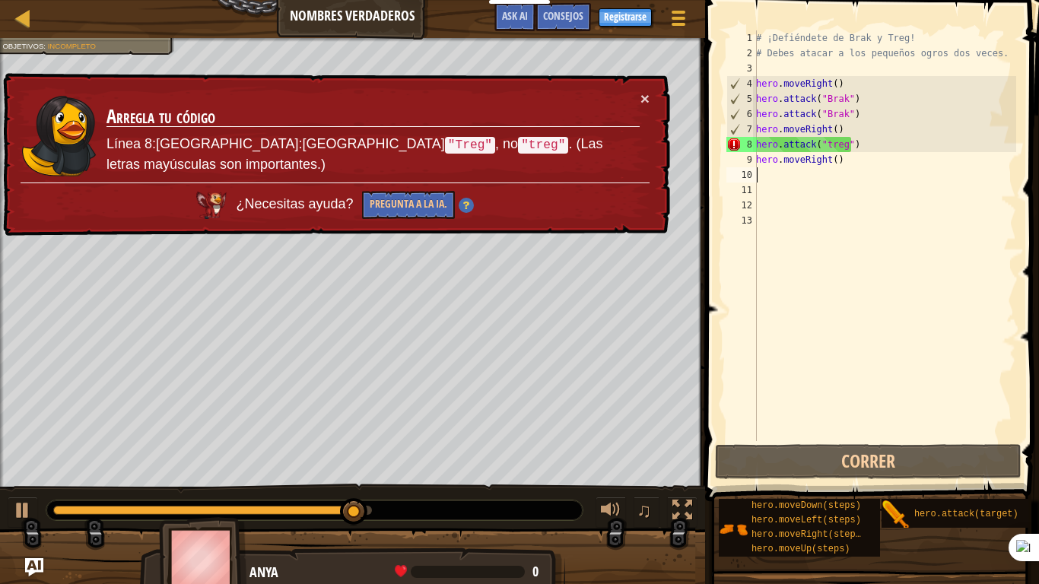
click at [853, 165] on div "# ¡Defiéndete de Brak y Treg! # Debes atacar a los pequeños ogros dos veces. he…" at bounding box center [884, 250] width 263 height 441
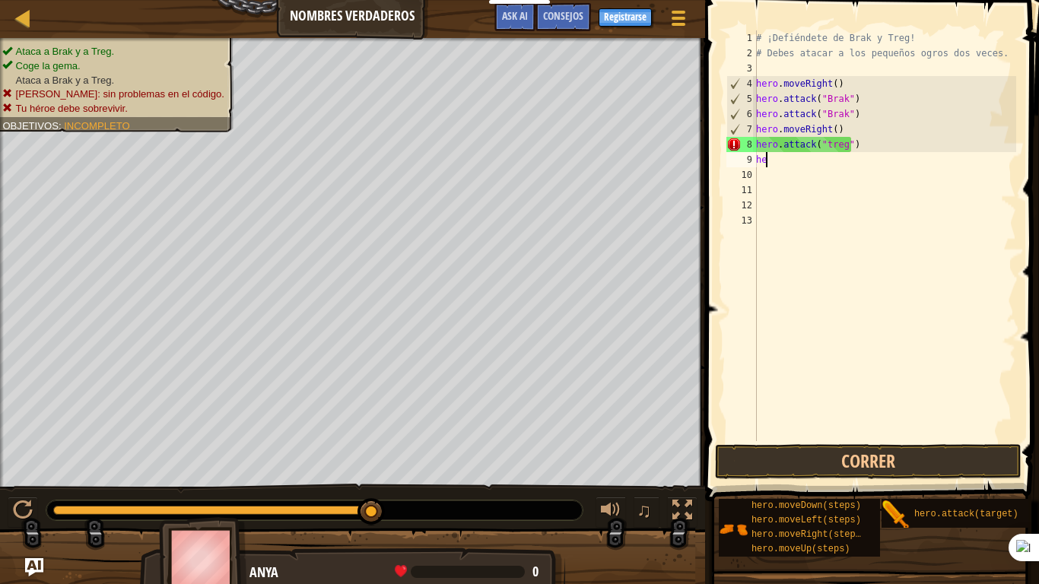
type textarea "h"
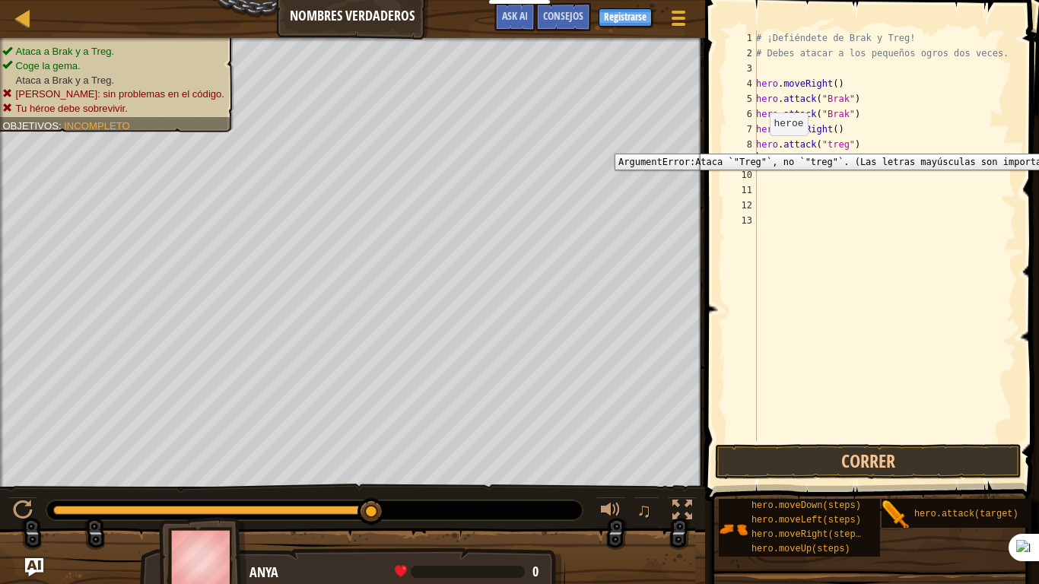
click at [734, 142] on div "8" at bounding box center [742, 144] width 30 height 15
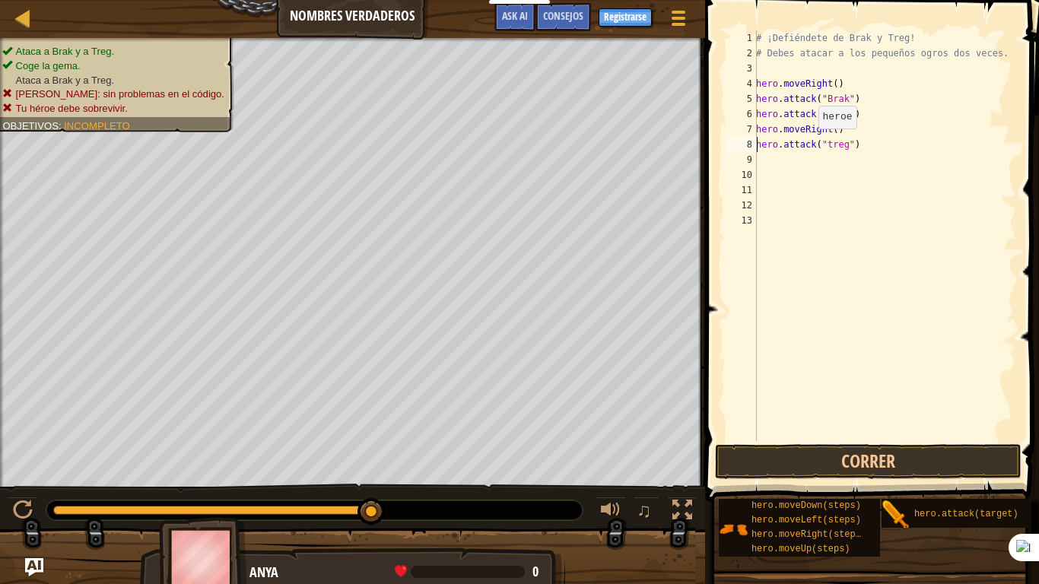
click at [810, 144] on div "# ¡Defiéndete de Brak y Treg! # Debes atacar a los pequeños ogros dos veces. he…" at bounding box center [884, 250] width 263 height 441
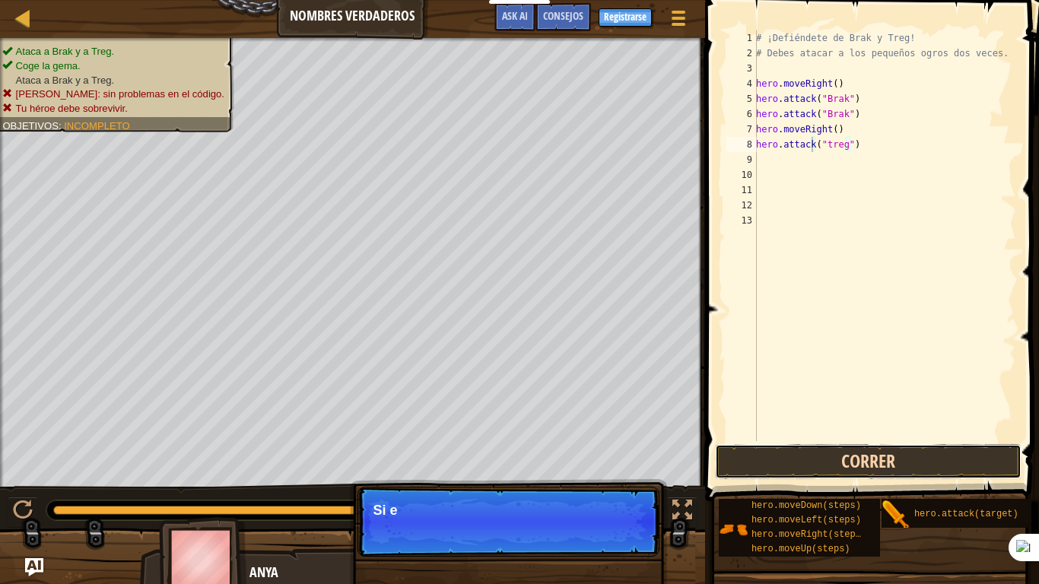
click at [874, 469] on button "Correr" at bounding box center [868, 461] width 307 height 35
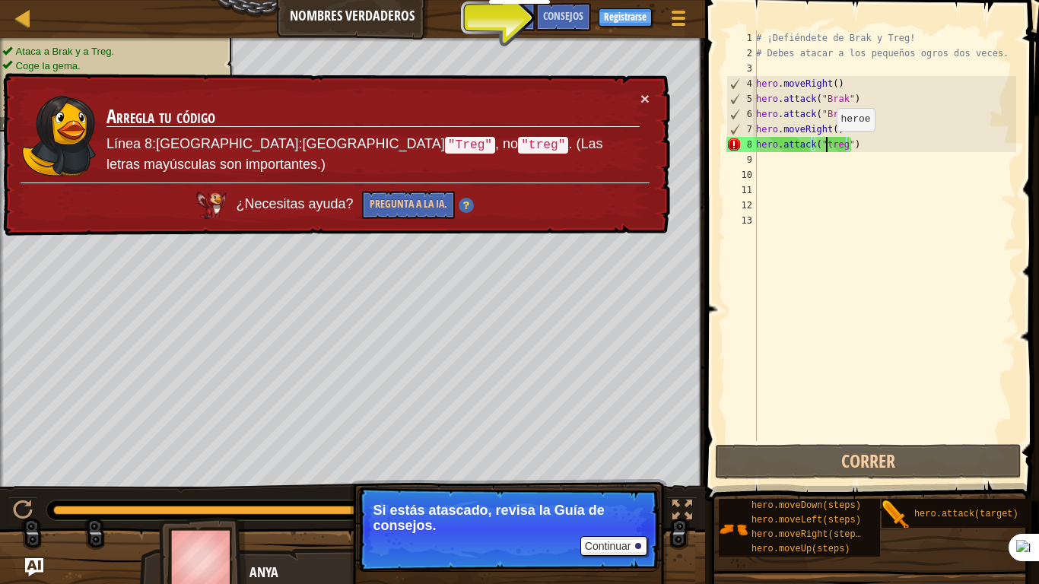
click at [829, 146] on div "# ¡Defiéndete de Brak y Treg! # Debes atacar a los pequeños ogros dos veces. he…" at bounding box center [884, 250] width 263 height 441
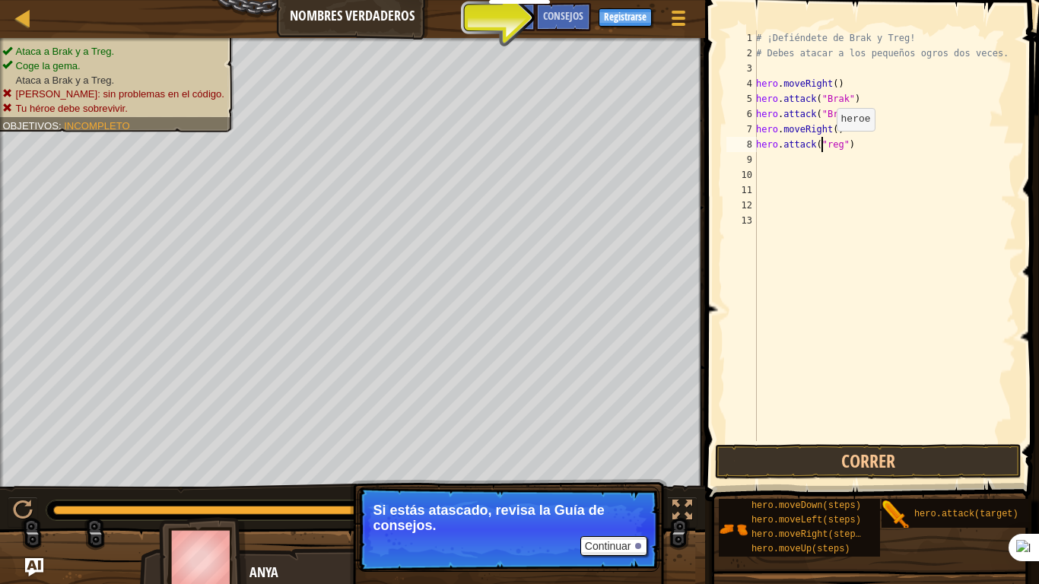
type textarea "hero.attack("Treg")"
click at [835, 164] on div "# ¡Defiéndete de Brak y Treg! # Debes atacar a los pequeños ogros dos veces. he…" at bounding box center [884, 250] width 263 height 441
type textarea "h"
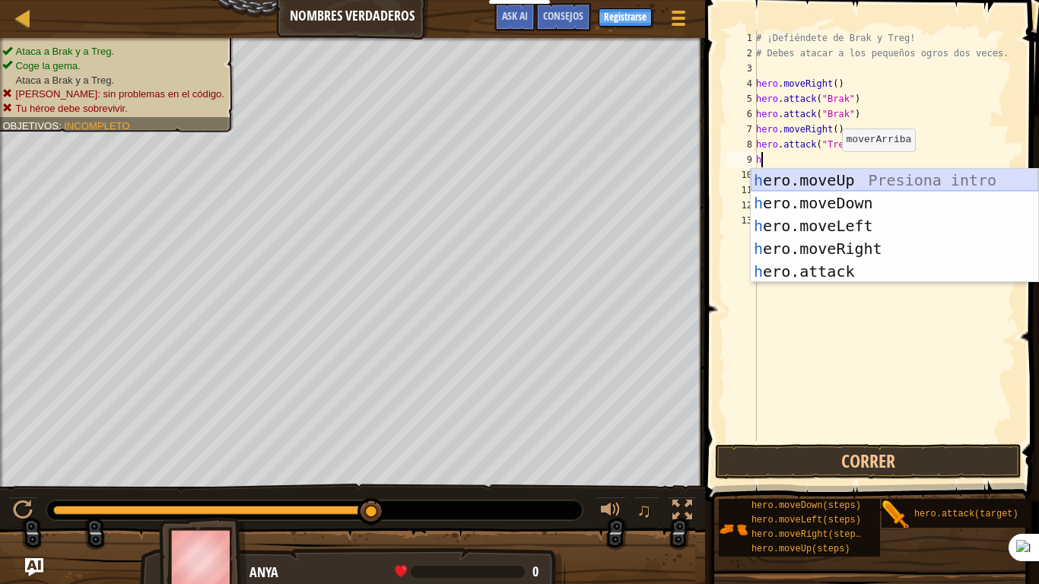
click at [834, 183] on div "h ero.moveUp Presiona intro h ero.moveDown Presiona intro h ero.moveLeft Presio…" at bounding box center [895, 249] width 288 height 160
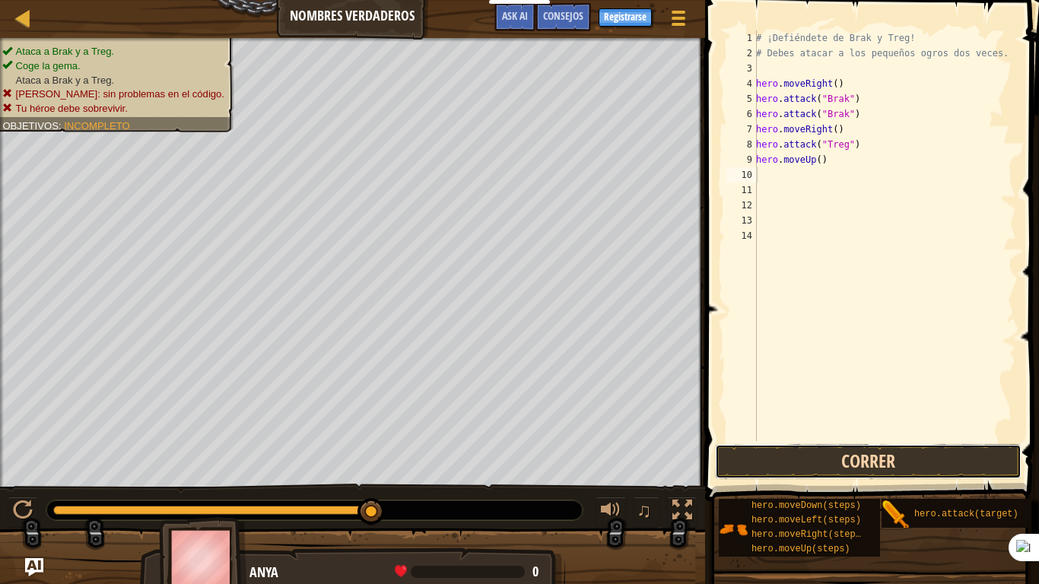
click at [797, 465] on button "Correr" at bounding box center [868, 461] width 307 height 35
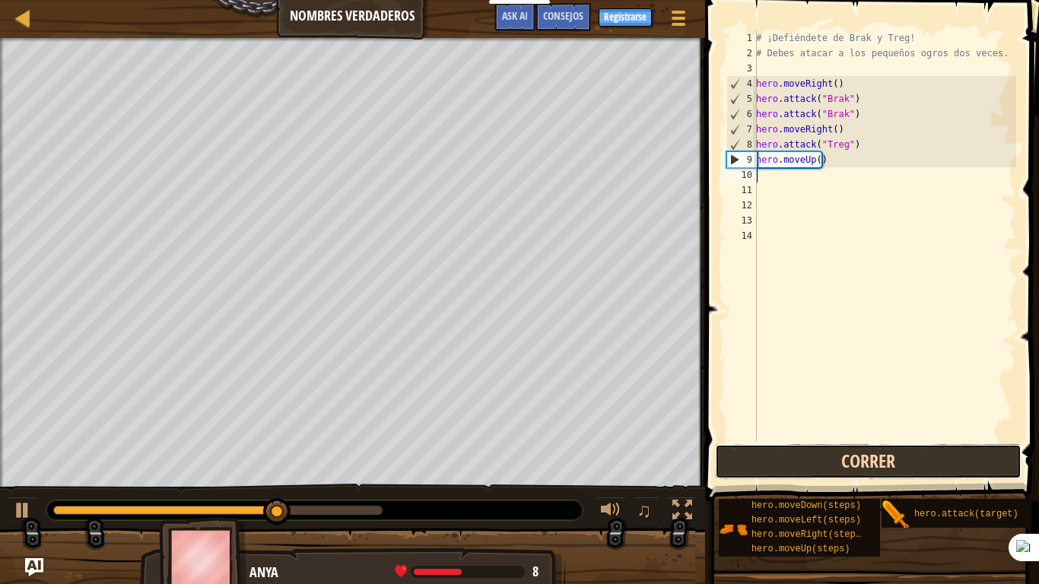
click at [803, 463] on button "Correr" at bounding box center [868, 461] width 307 height 35
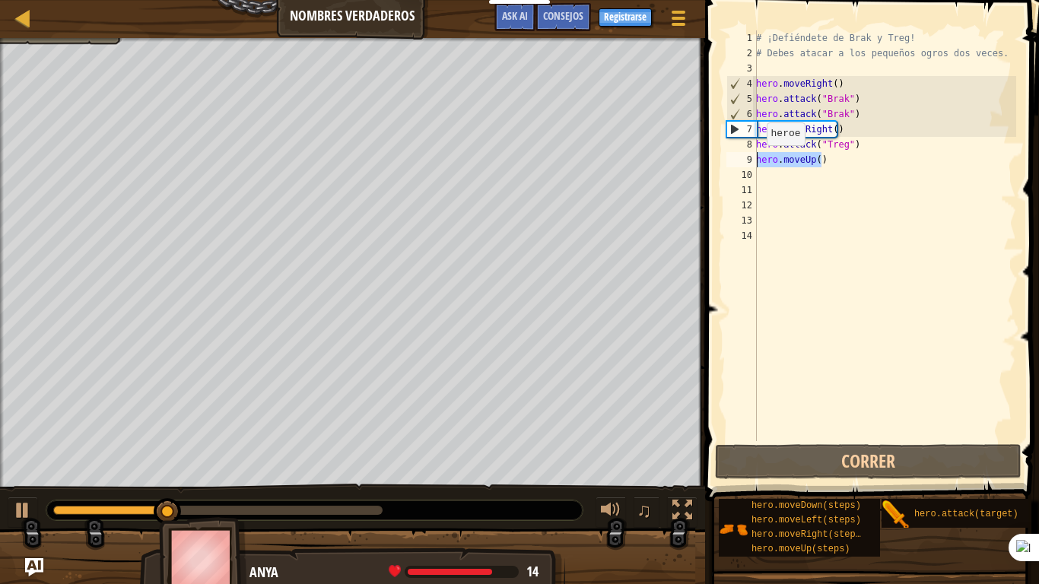
drag, startPoint x: 823, startPoint y: 158, endPoint x: 753, endPoint y: 162, distance: 69.4
click at [753, 162] on div "1 2 3 4 5 6 7 8 9 [PHONE_NUMBER] ¡Defiéndete de Brak y Treg! # Debes atacar a l…" at bounding box center [870, 235] width 293 height 411
type textarea "hero.moveUp()"
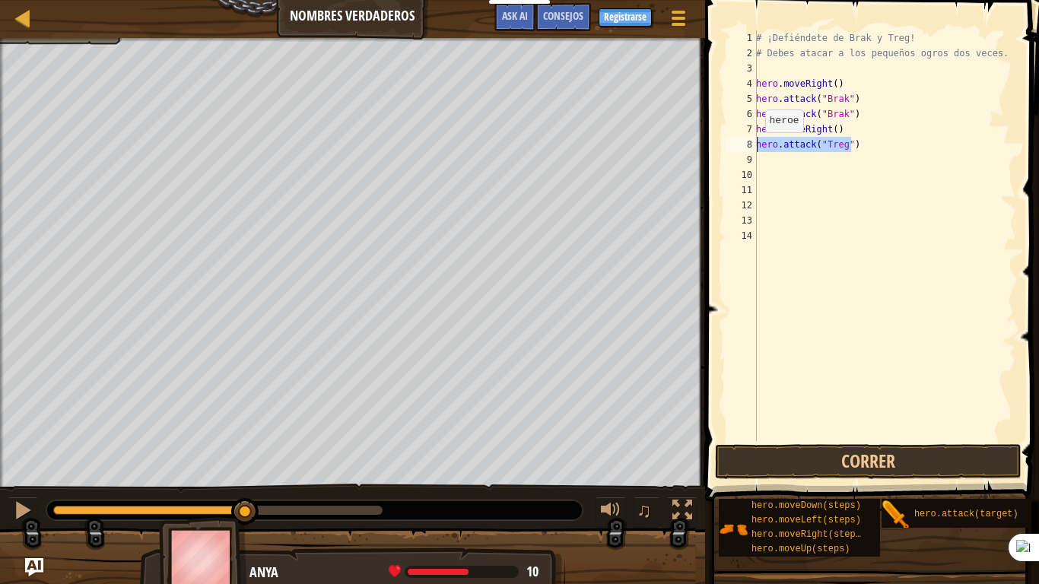
drag, startPoint x: 861, startPoint y: 147, endPoint x: 756, endPoint y: 148, distance: 105.8
click at [756, 148] on div "1 2 3 4 5 6 7 8 9 [PHONE_NUMBER] ¡Defiéndete de Brak y Treg! # Debes atacar a l…" at bounding box center [870, 235] width 293 height 411
type textarea "hero.attack("Treg")"
click at [846, 162] on div "# ¡Defiéndete de Brak y Treg! # Debes atacar a los pequeños ogros dos veces. he…" at bounding box center [884, 250] width 263 height 441
paste textarea "hero.attack("Treg")"
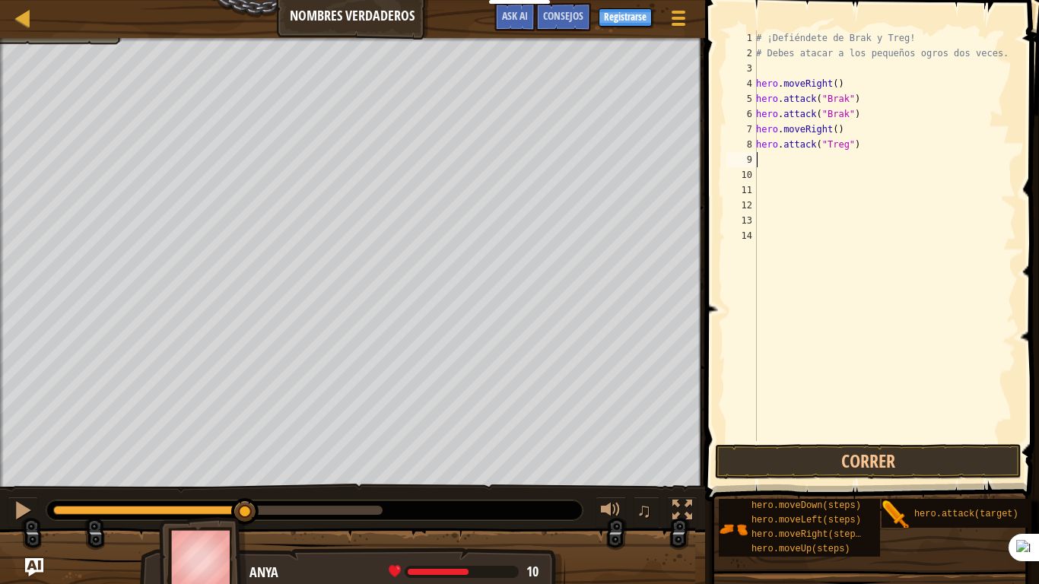
type textarea "hero.attack("Treg")"
click at [829, 179] on div "# ¡Defiéndete de Brak y Treg! # Debes atacar a los pequeños ogros dos veces. he…" at bounding box center [884, 250] width 263 height 441
type textarea "h"
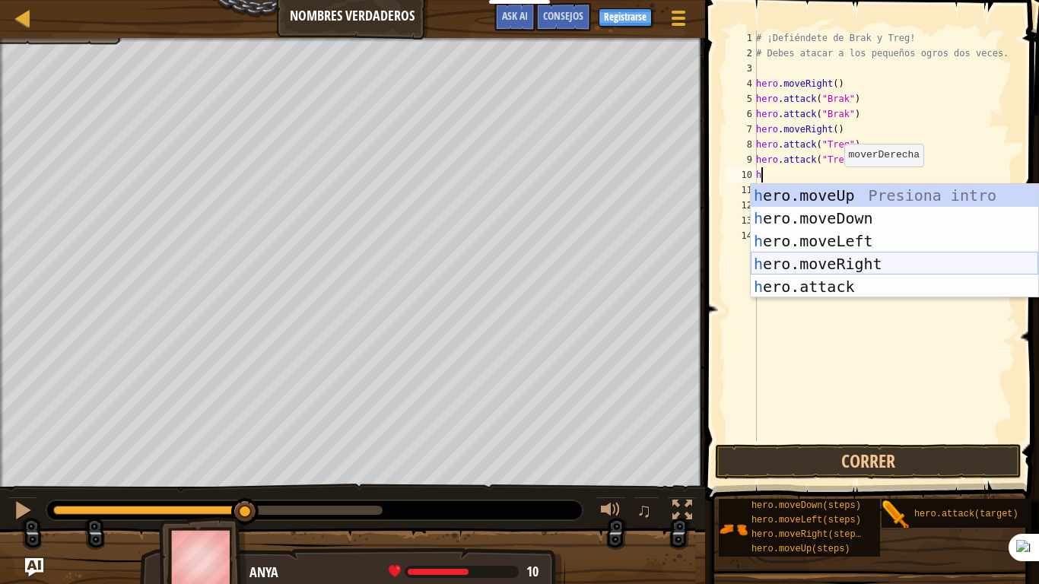
click at [852, 255] on div "h ero.moveUp Presiona intro h ero.moveDown Presiona intro h ero.moveLeft Presio…" at bounding box center [895, 264] width 288 height 160
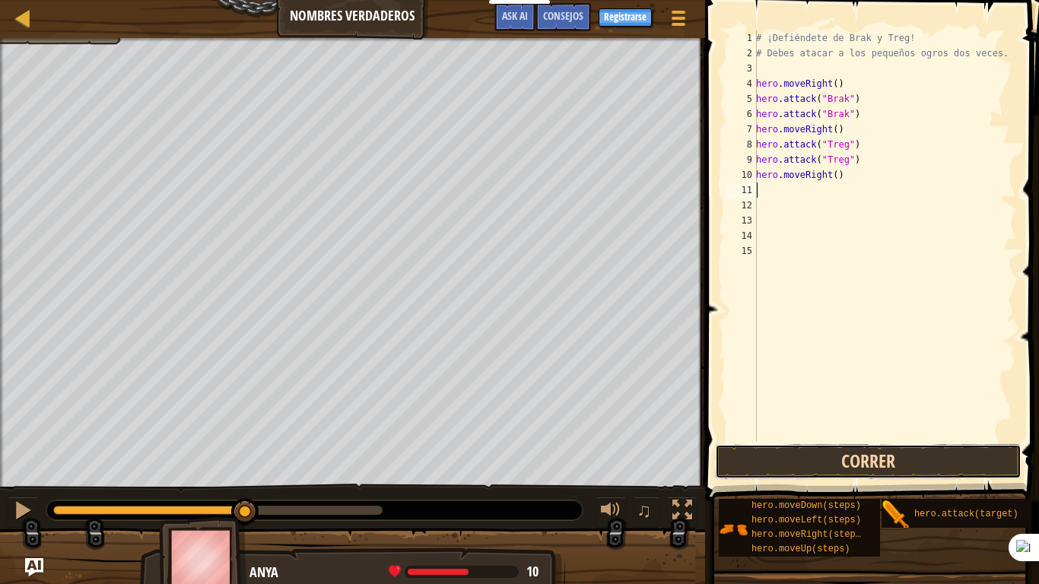
click at [820, 458] on button "Correr" at bounding box center [868, 461] width 307 height 35
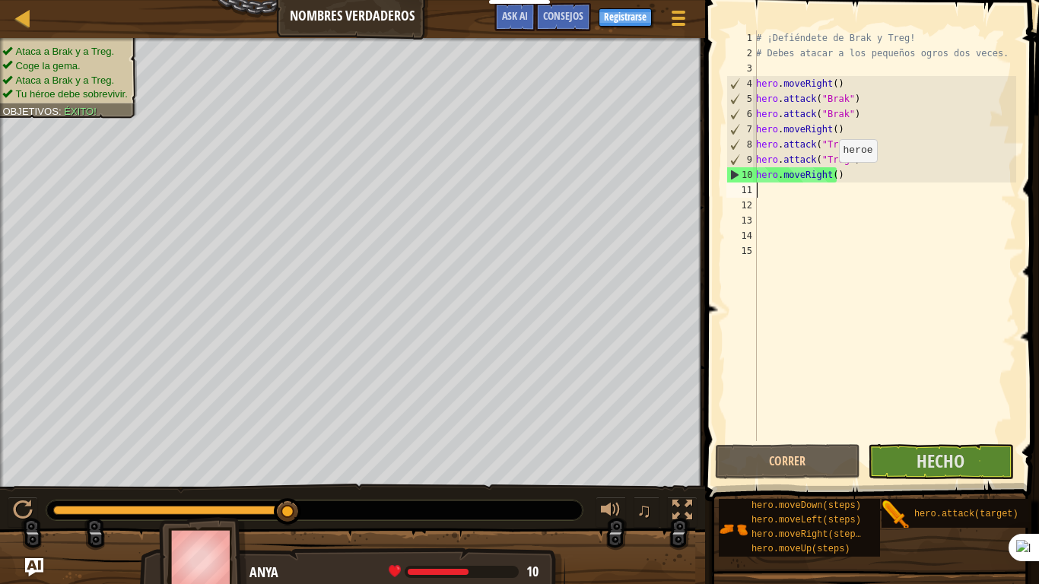
click at [831, 177] on div "# ¡Defiéndete de Brak y Treg! # Debes atacar a los pequeños ogros dos veces. he…" at bounding box center [884, 250] width 263 height 441
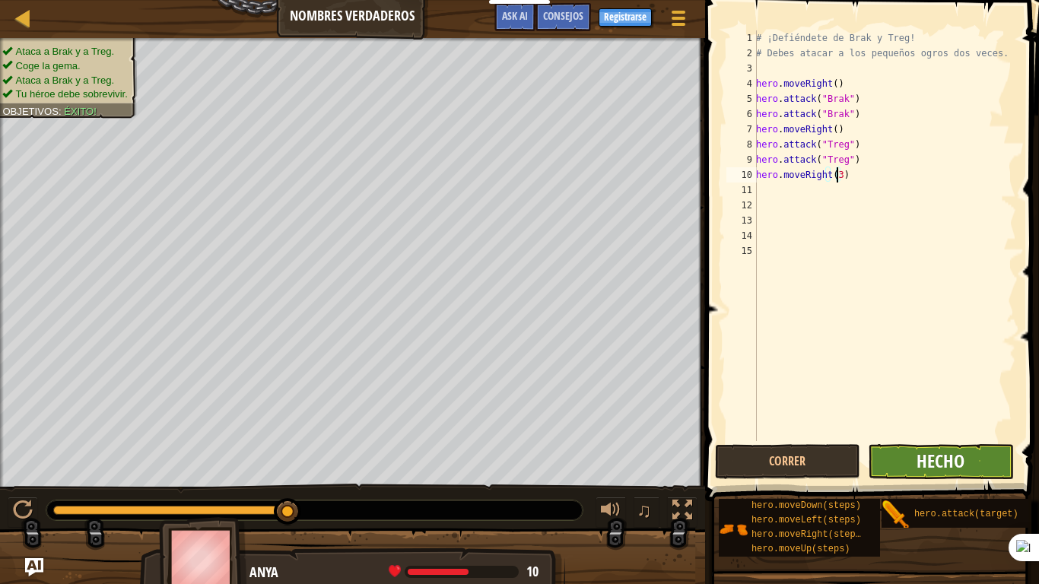
type textarea "hero.moveRight(3)"
click at [941, 466] on span "Hecho" at bounding box center [941, 461] width 48 height 24
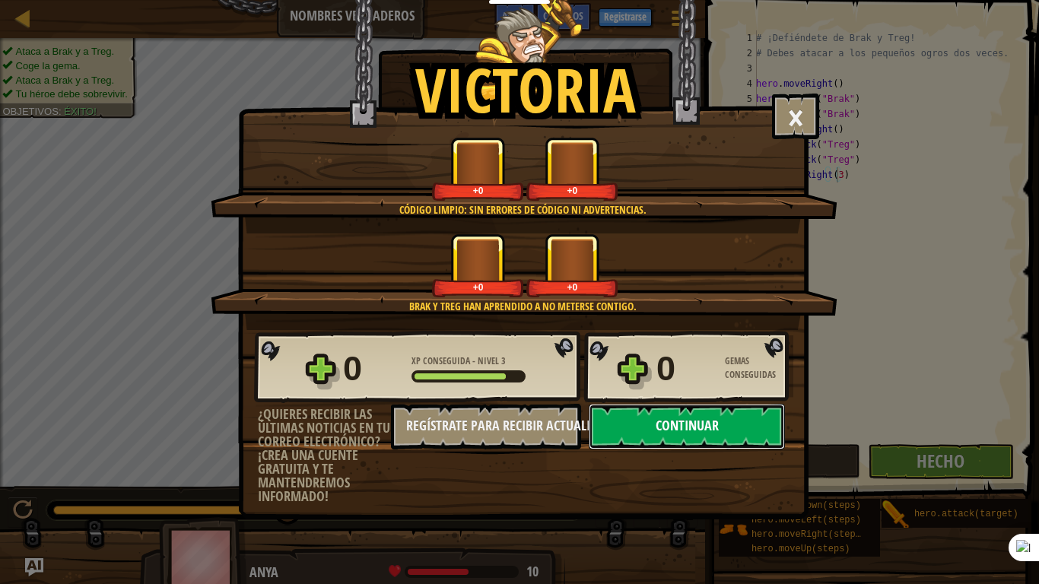
click at [660, 428] on button "Continuar" at bounding box center [687, 427] width 196 height 46
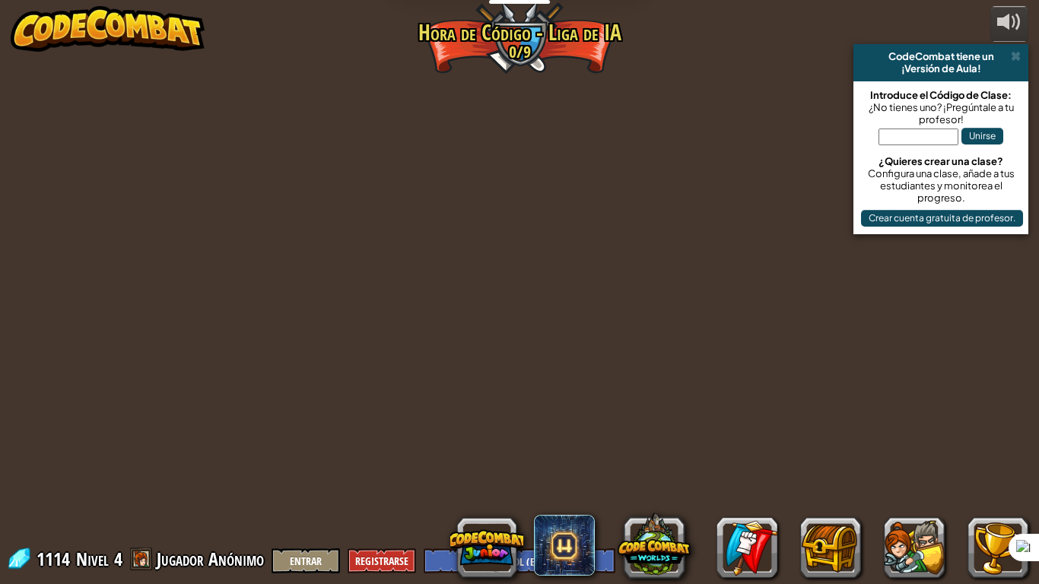
select select "es-ES"
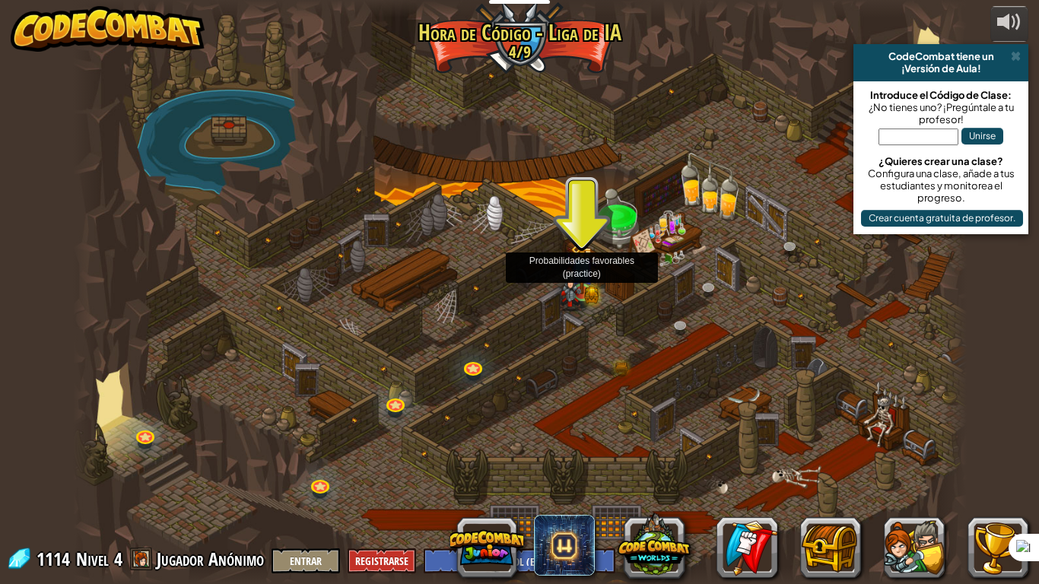
click at [582, 291] on img at bounding box center [570, 288] width 23 height 44
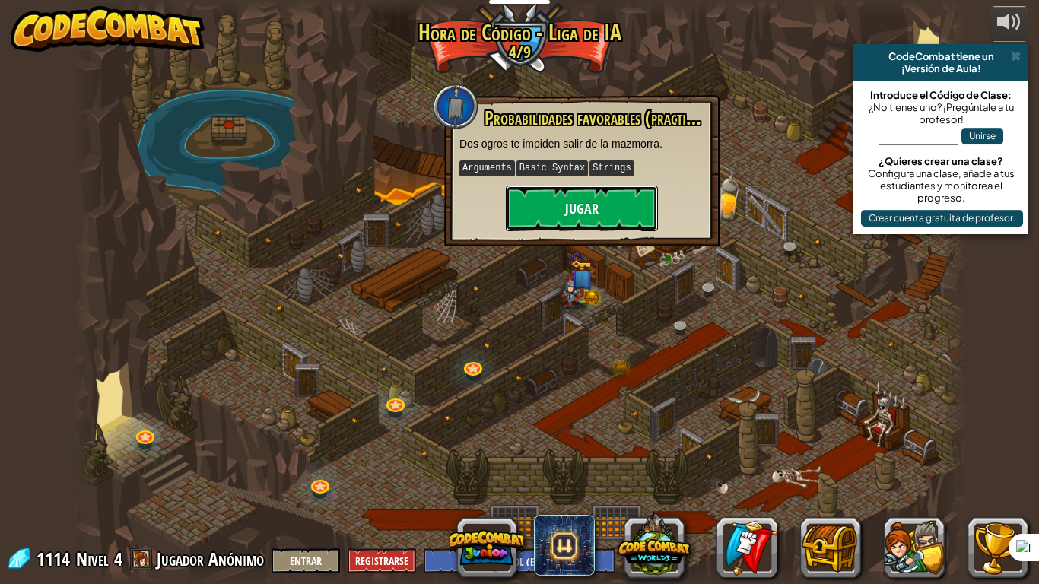
click at [594, 213] on button "Jugar" at bounding box center [582, 209] width 152 height 46
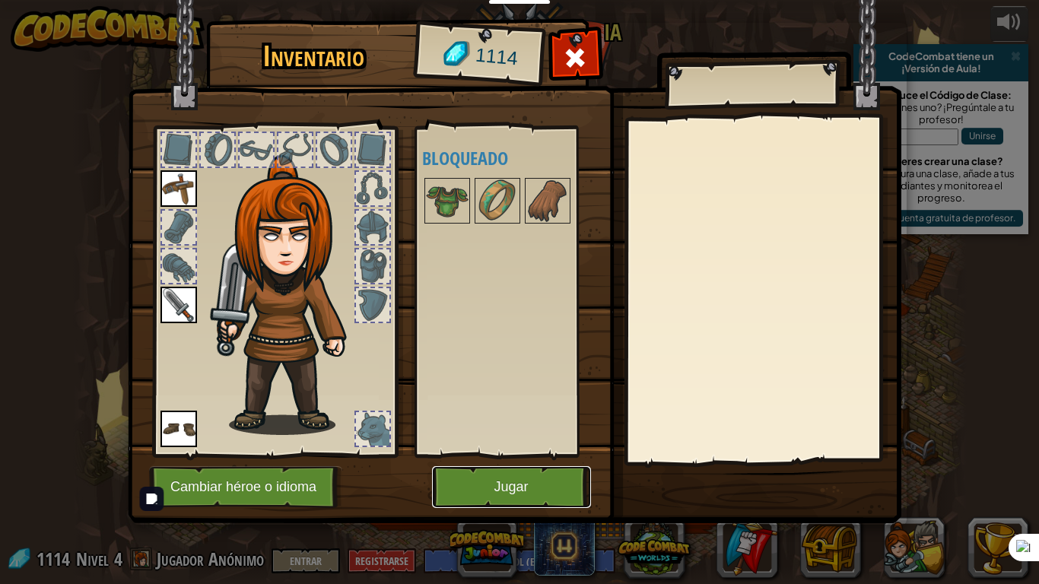
click at [544, 481] on button "Jugar" at bounding box center [511, 487] width 159 height 42
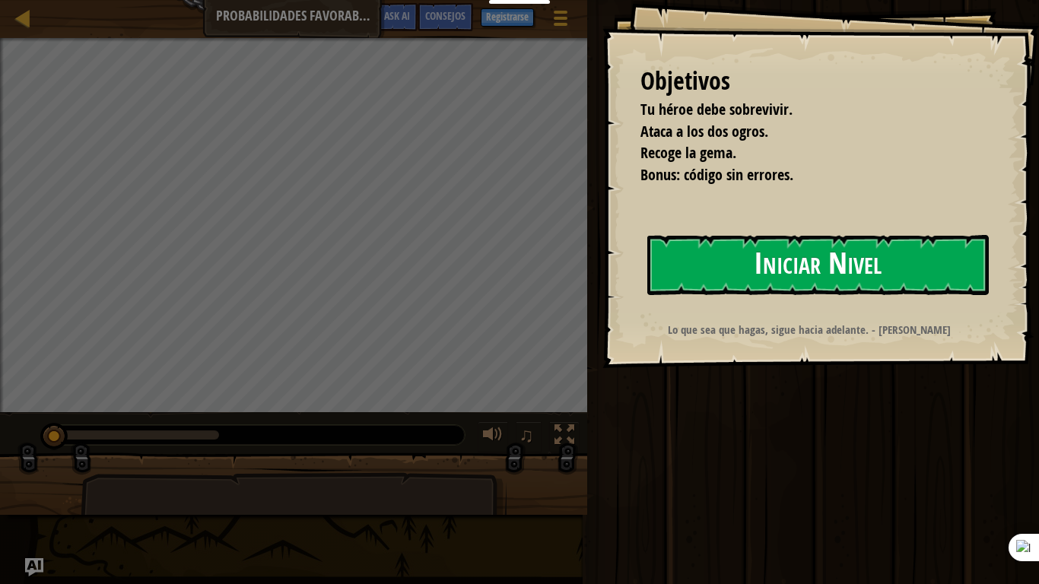
click at [781, 258] on button "Iniciar Nivel" at bounding box center [819, 265] width 342 height 60
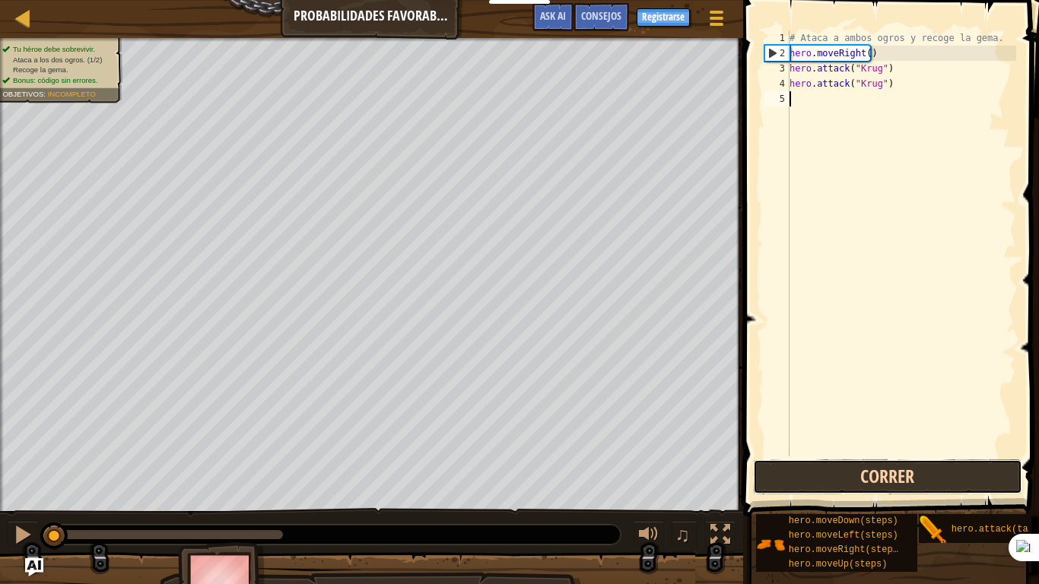
click at [886, 472] on button "Correr" at bounding box center [887, 477] width 269 height 35
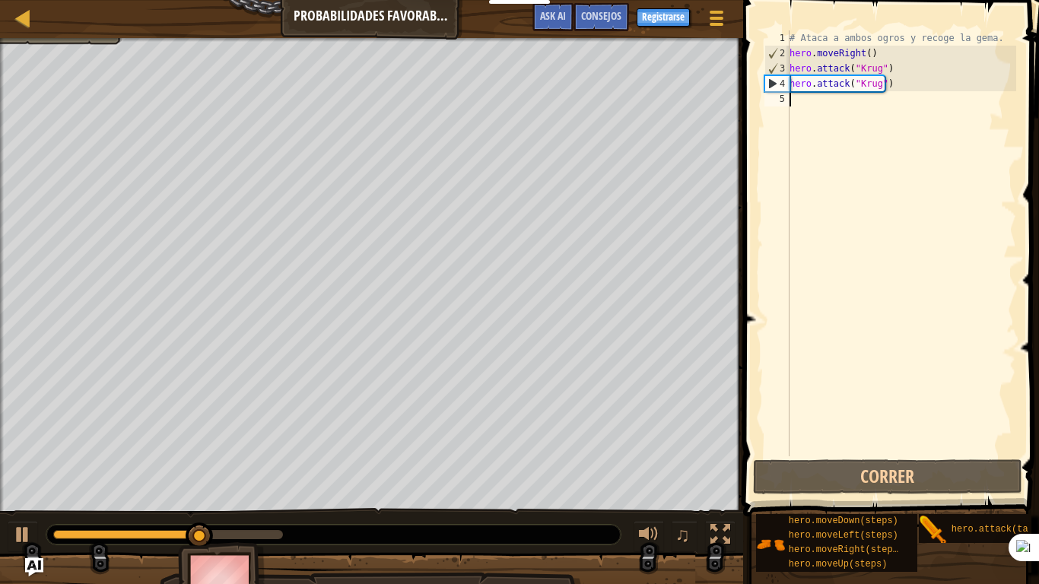
type textarea "h"
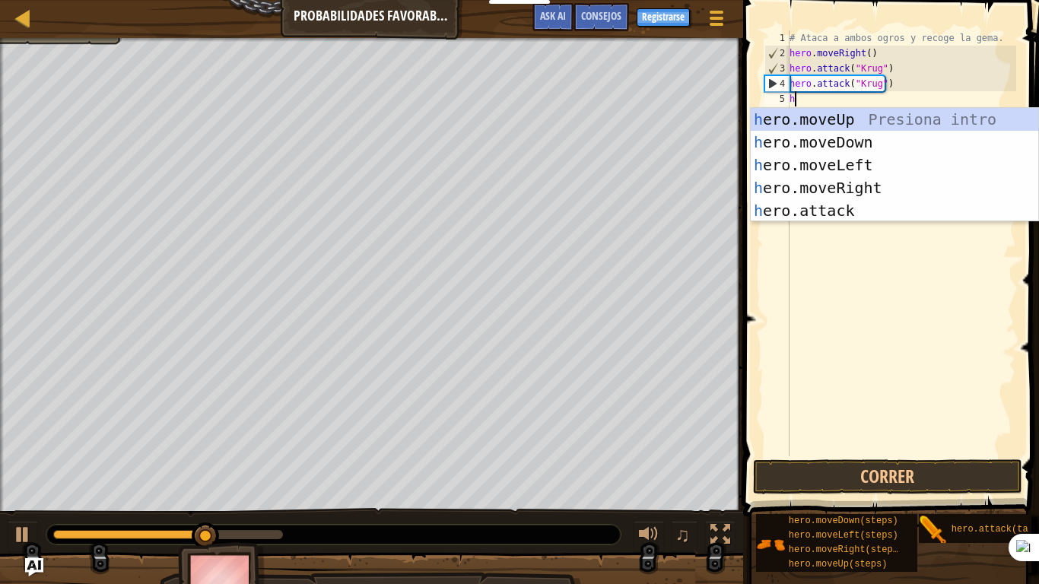
scroll to position [7, 0]
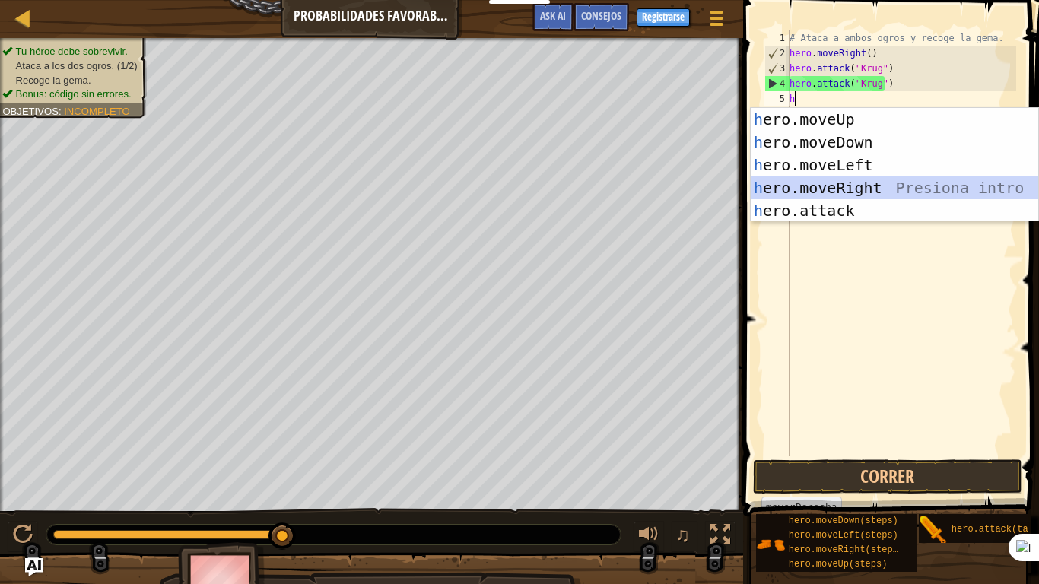
click at [858, 180] on div "h ero.moveUp Presiona intro h ero.moveDown Presiona intro h ero.moveLeft Presio…" at bounding box center [895, 188] width 288 height 160
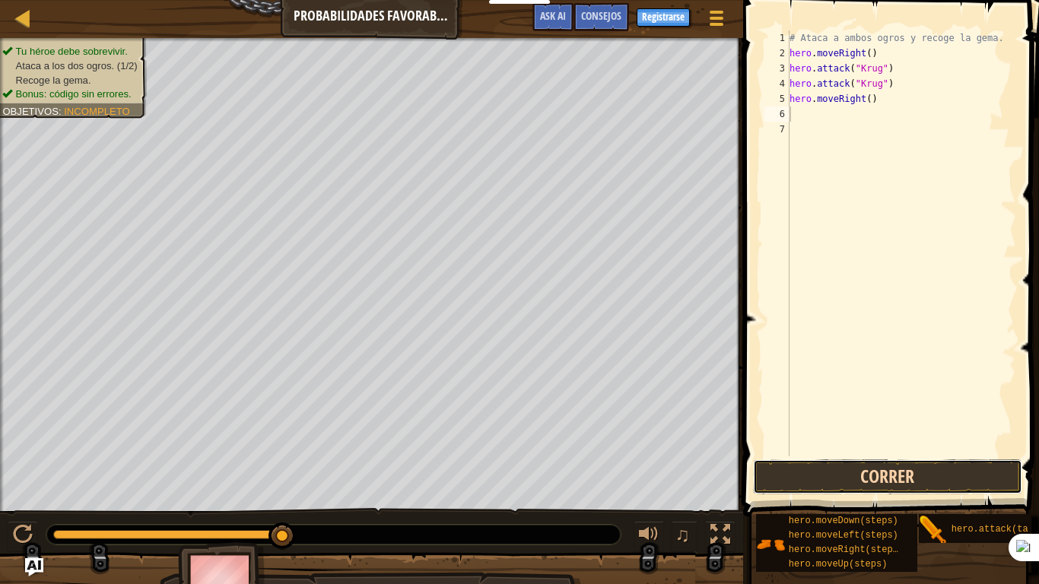
click at [893, 481] on button "Correr" at bounding box center [887, 477] width 269 height 35
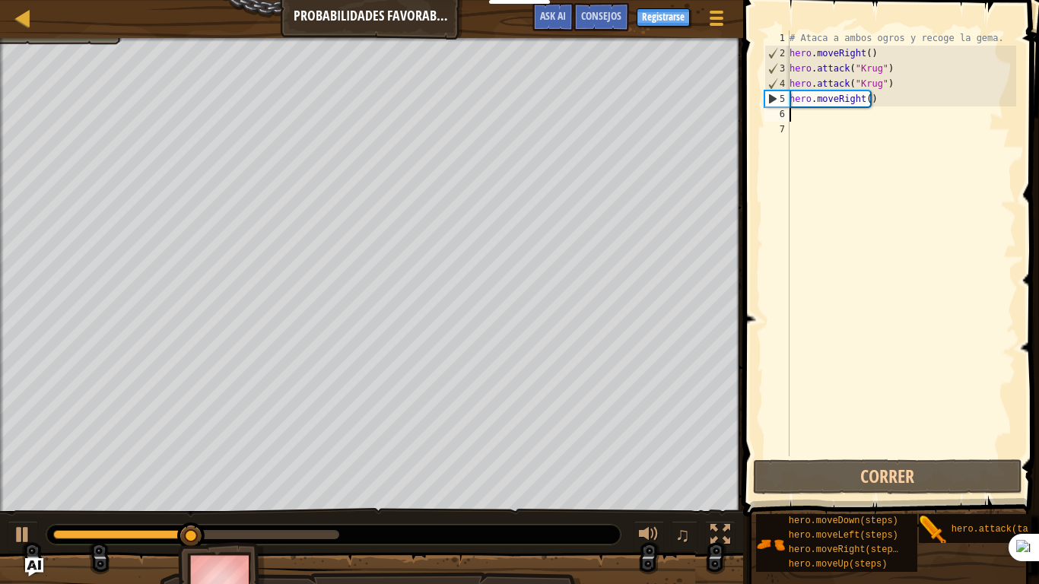
type textarea "h"
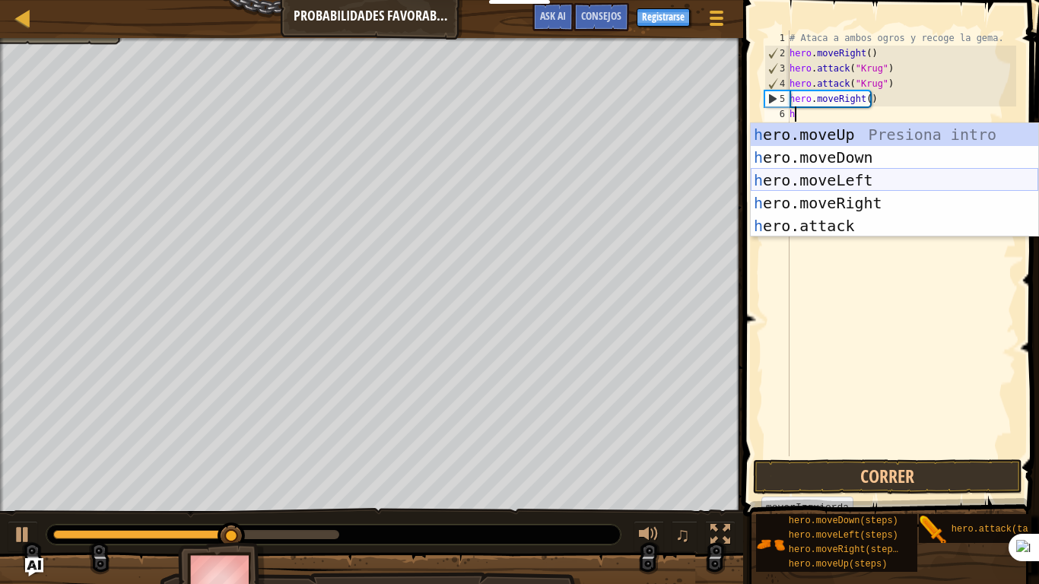
click at [843, 183] on div "h ero.moveUp Presiona intro h ero.moveDown Presiona intro h ero.moveLeft Presio…" at bounding box center [895, 203] width 288 height 160
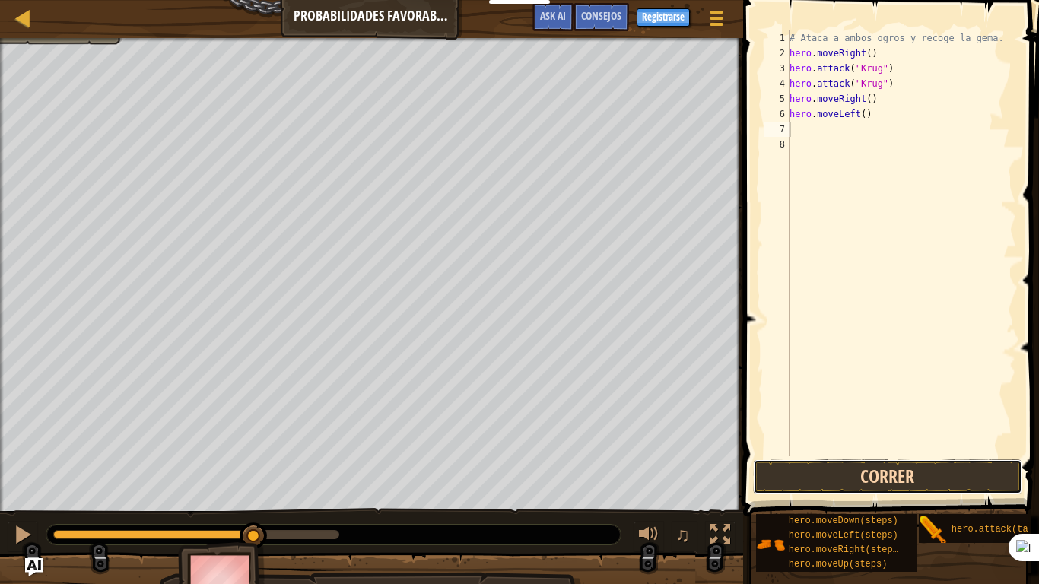
click at [878, 464] on button "Correr" at bounding box center [887, 477] width 269 height 35
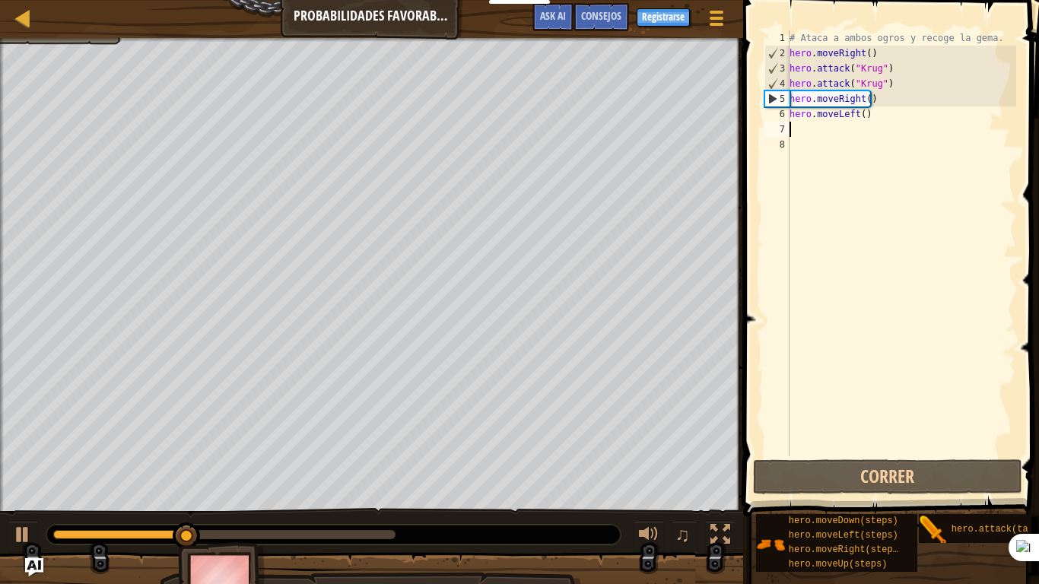
click at [868, 121] on div "# Ataca a ambos ogros y recoge la gema. hero . moveRight ( ) hero . attack ( "[…" at bounding box center [902, 258] width 230 height 457
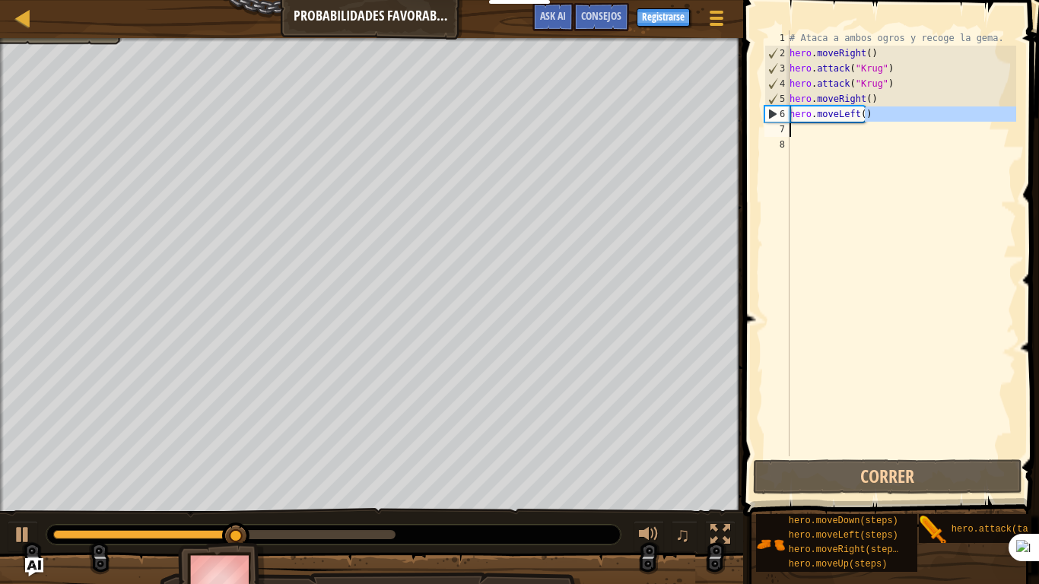
drag, startPoint x: 871, startPoint y: 118, endPoint x: 782, endPoint y: 125, distance: 89.3
click at [782, 125] on div "hero.moveLeft() 1 2 3 4 5 6 7 8 # Ataca a ambos ogros y recoge la gema. hero . …" at bounding box center [889, 243] width 255 height 426
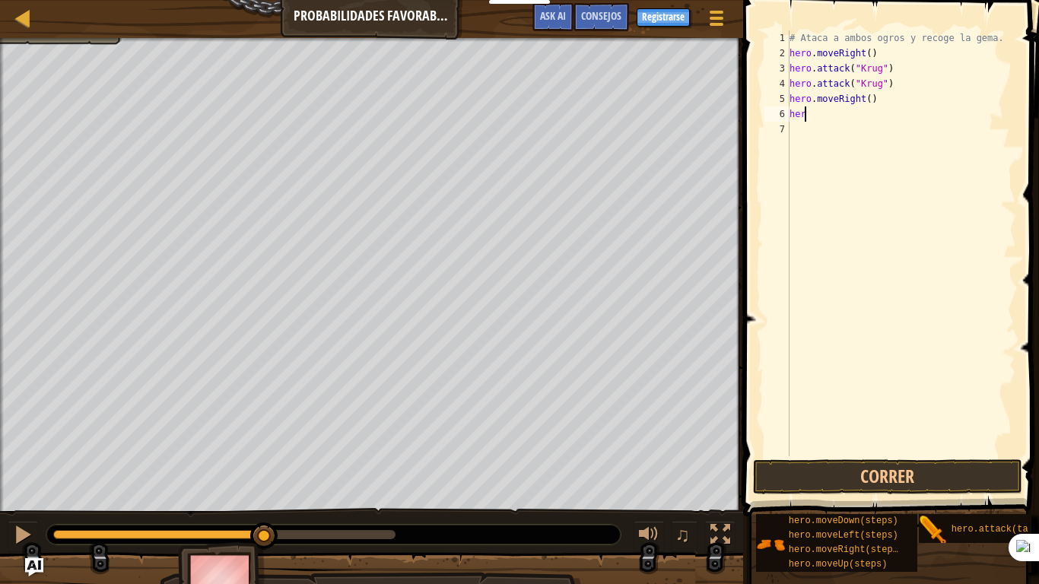
type textarea "h"
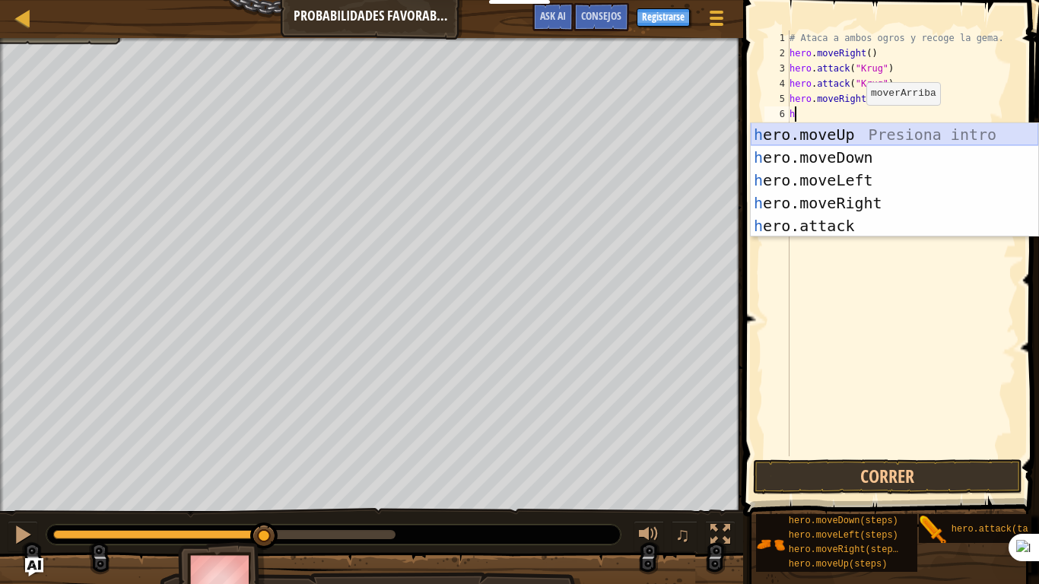
click at [853, 139] on div "h ero.moveUp Presiona intro h ero.moveDown Presiona intro h ero.moveLeft Presio…" at bounding box center [895, 203] width 288 height 160
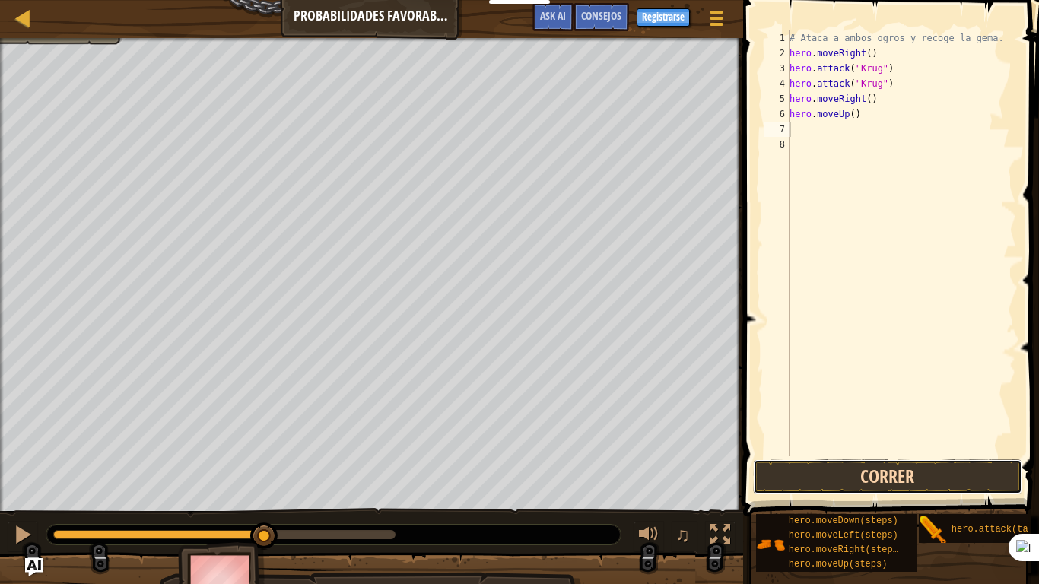
click at [892, 481] on button "Correr" at bounding box center [887, 477] width 269 height 35
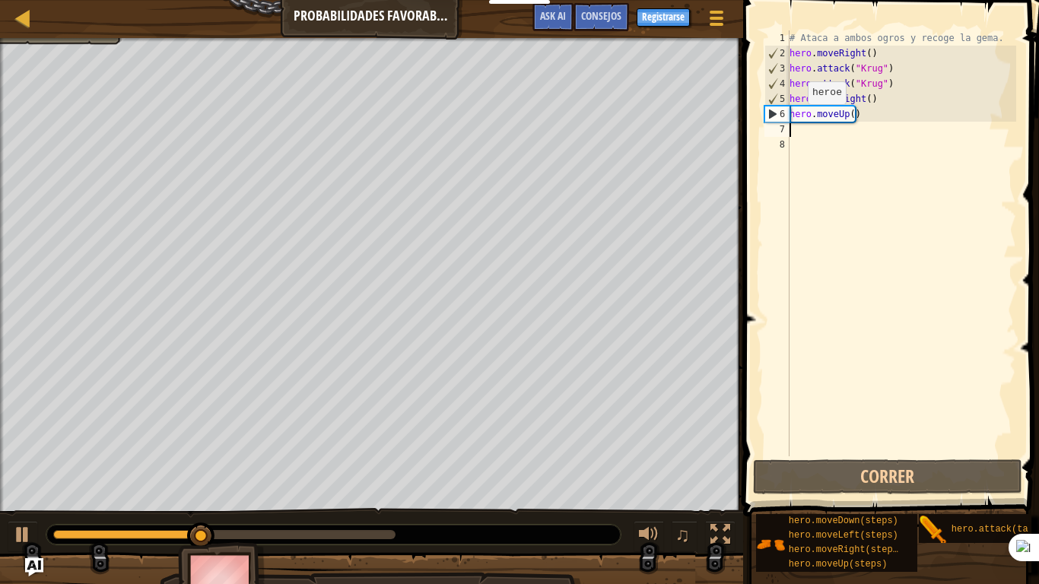
type textarea "h"
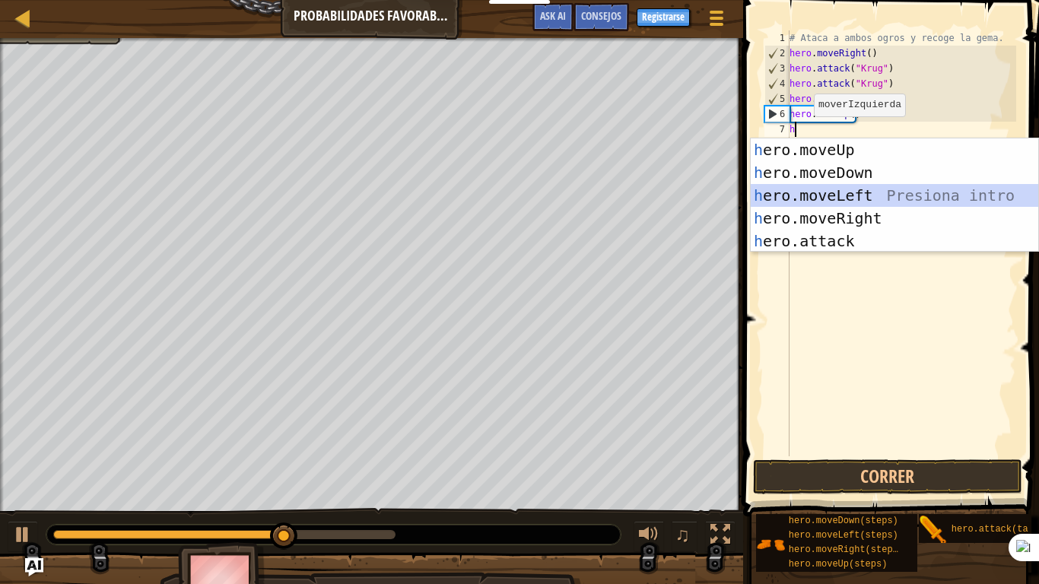
click at [813, 196] on div "h ero.moveUp Presiona intro h ero.moveDown Presiona intro h ero.moveLeft Presio…" at bounding box center [895, 218] width 288 height 160
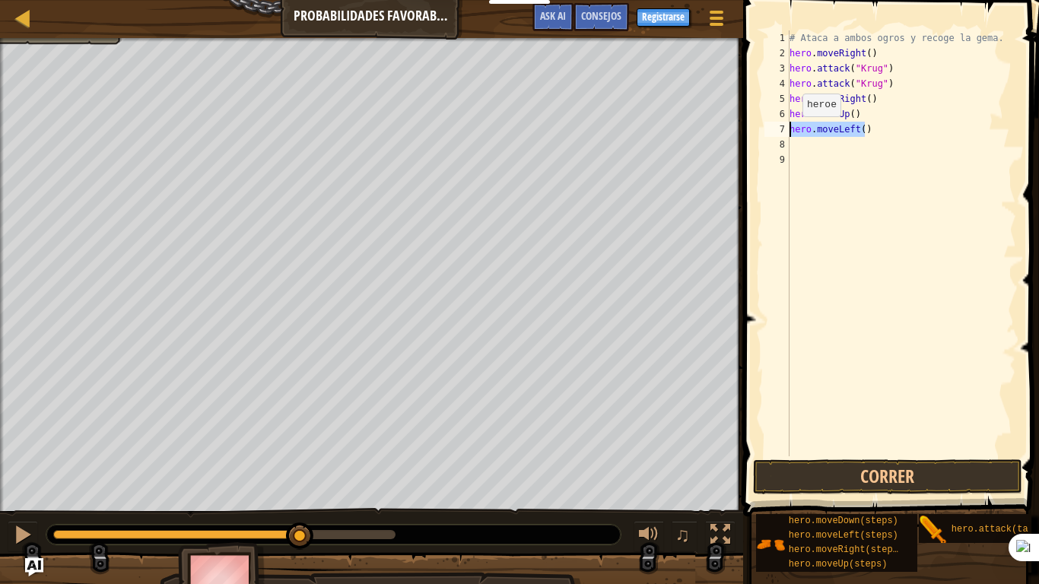
drag, startPoint x: 874, startPoint y: 129, endPoint x: 790, endPoint y: 132, distance: 84.5
click at [790, 132] on div "# Ataca a ambos ogros y recoge la gema. hero . moveRight ( ) hero . attack ( "[…" at bounding box center [902, 258] width 230 height 457
type textarea "hero.moveLeft()"
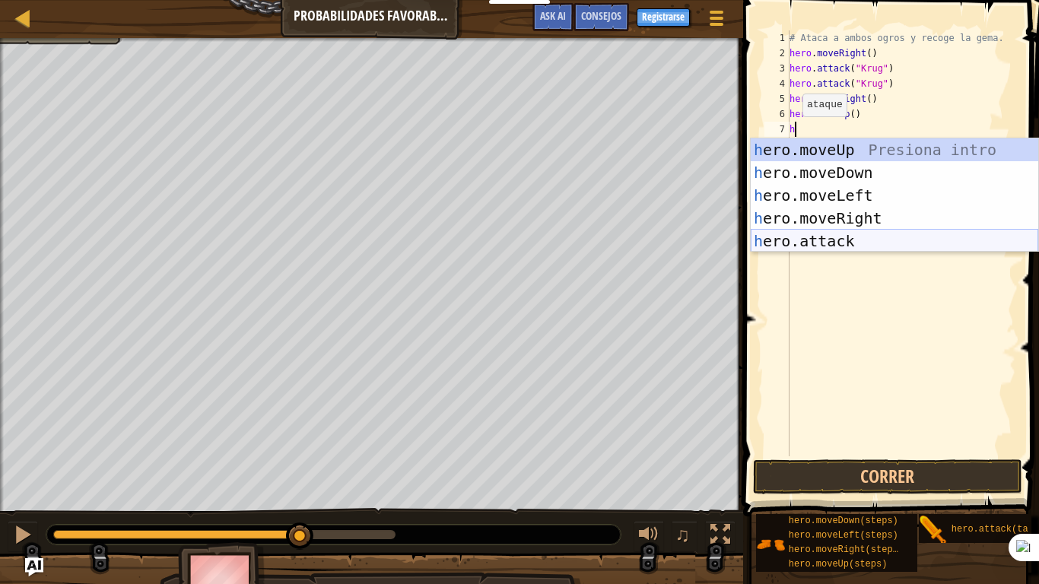
click at [810, 239] on div "h ero.moveUp Presiona intro h ero.moveDown Presiona intro h ero.moveLeft Presio…" at bounding box center [895, 218] width 288 height 160
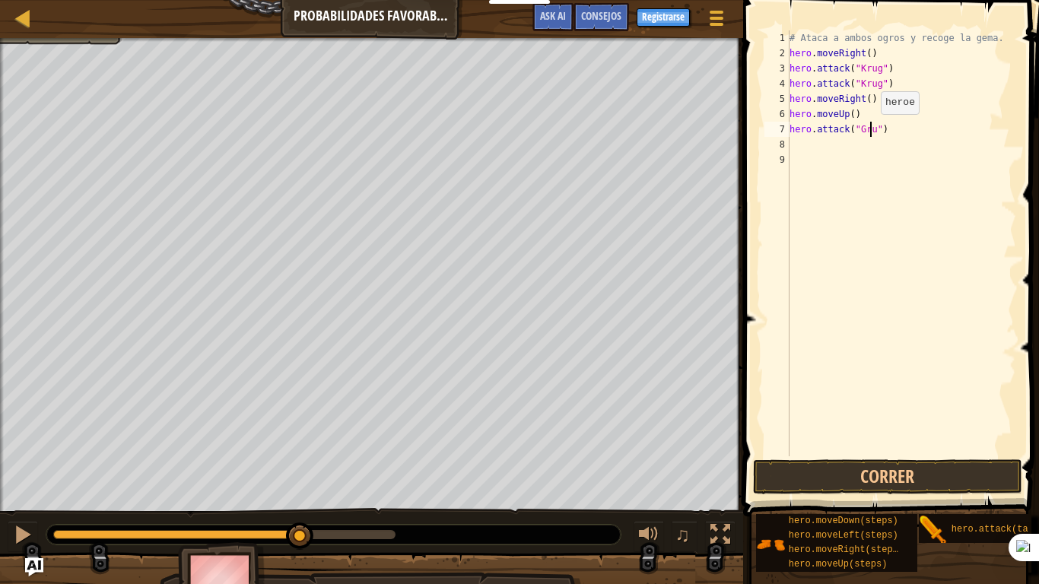
scroll to position [7, 7]
type textarea "hero.attack("Grump")"
drag, startPoint x: 893, startPoint y: 129, endPoint x: 789, endPoint y: 128, distance: 104.2
click at [789, 128] on div "hero.attack("Grump") 1 2 3 4 5 6 7 8 9 # Ataca a ambos ogros y recoge la gema. …" at bounding box center [889, 243] width 255 height 426
click at [797, 148] on div "# Ataca a ambos ogros y recoge la gema. hero . moveRight ( ) hero . attack ( "[…" at bounding box center [902, 258] width 230 height 457
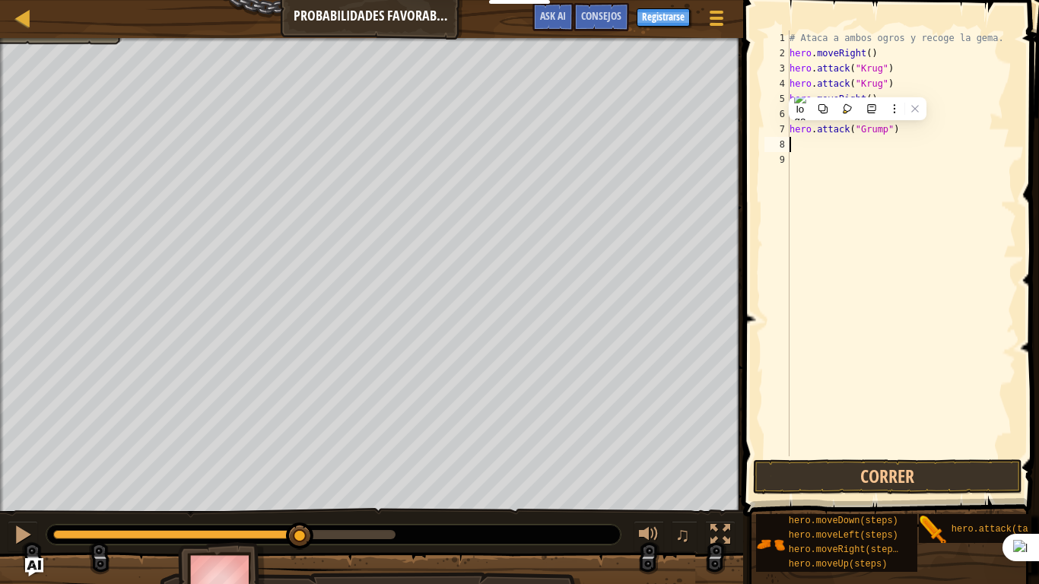
scroll to position [7, 0]
paste textarea "hero.attack("Grump")"
type textarea "hero.attack("Grump")"
click at [824, 165] on div "# Ataca a ambos ogros y recoge la gema. hero . moveRight ( ) hero . attack ( "[…" at bounding box center [902, 258] width 230 height 457
type textarea "h"
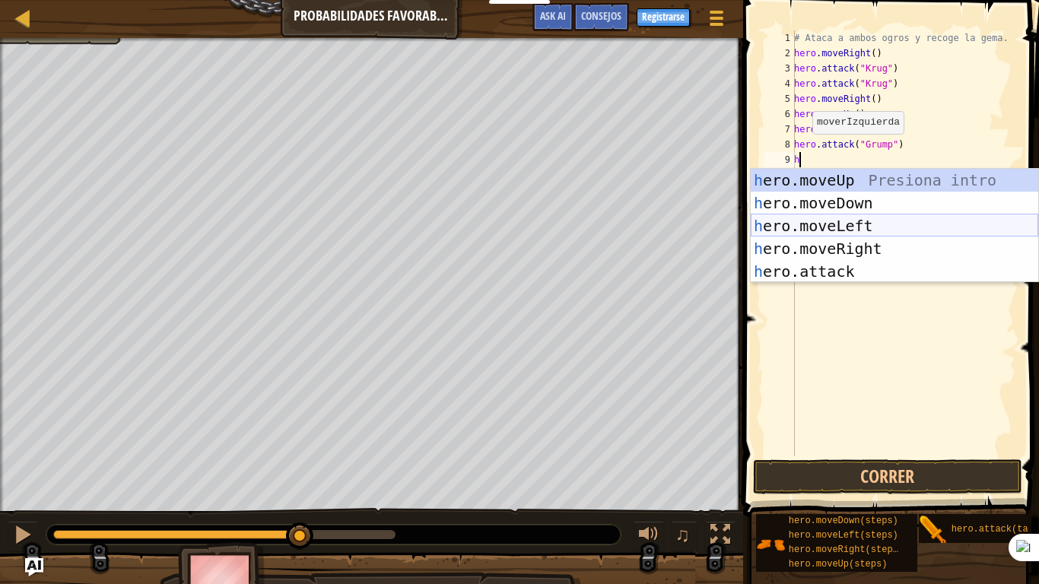
click at [841, 223] on div "h ero.moveUp Presiona intro h ero.moveDown Presiona intro h ero.moveLeft Presio…" at bounding box center [895, 249] width 288 height 160
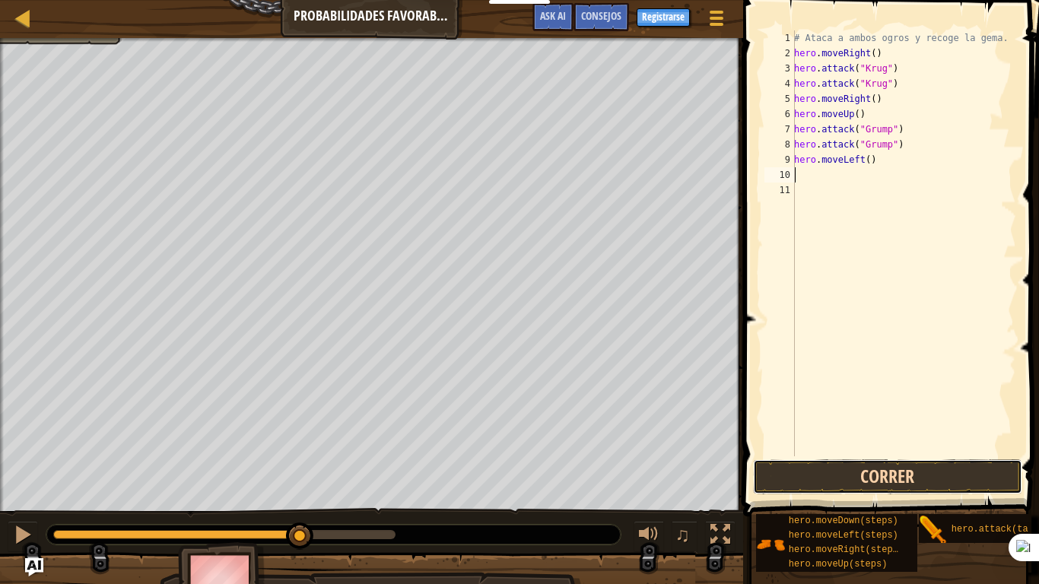
click at [874, 467] on button "Correr" at bounding box center [887, 477] width 269 height 35
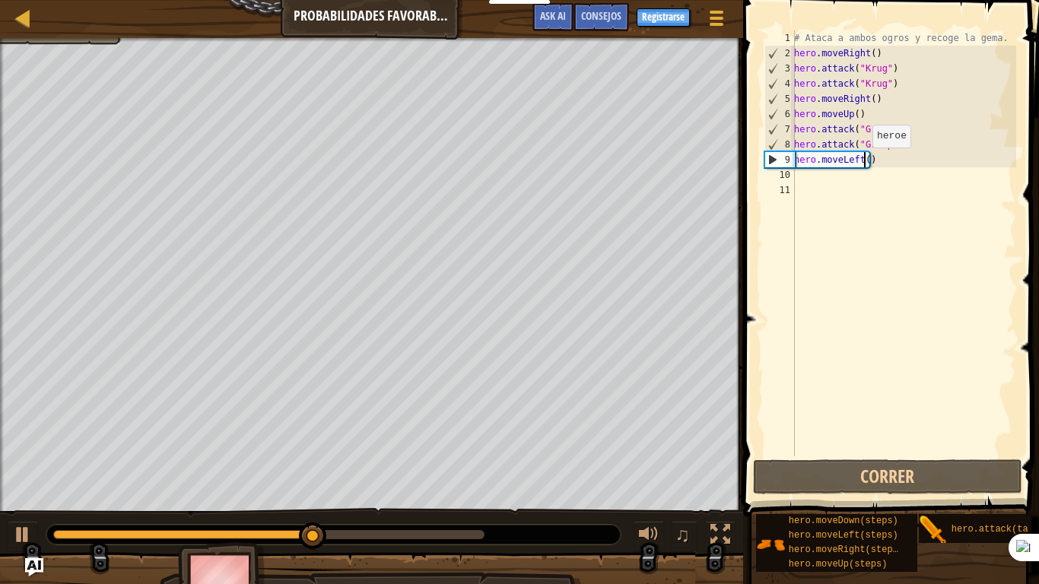
click at [864, 163] on div "# Ataca a ambos ogros y recoge la gema. hero . moveRight ( ) hero . attack ( "[…" at bounding box center [903, 258] width 225 height 457
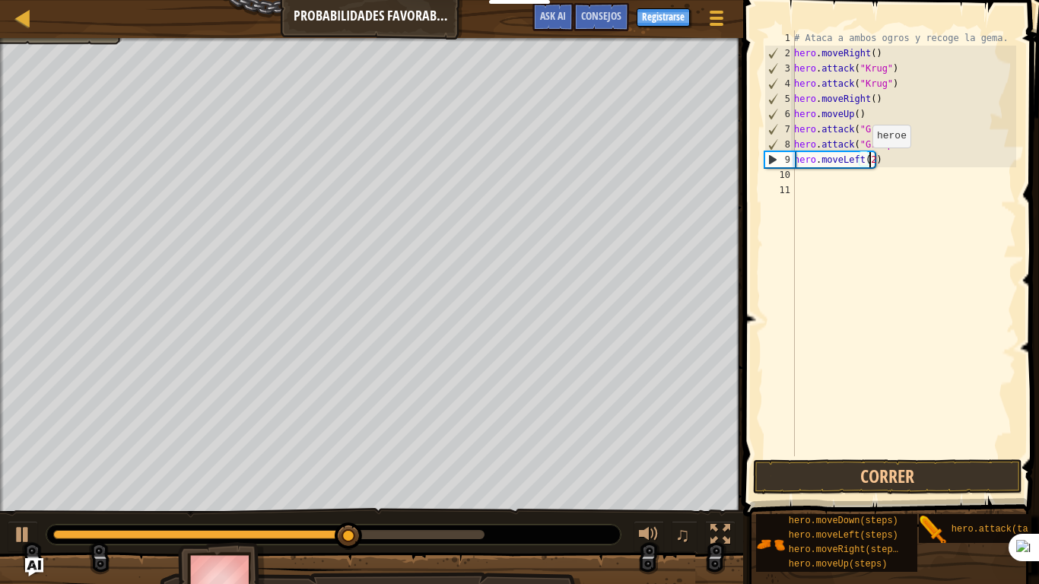
scroll to position [7, 5]
type textarea "hero.moveLeft(2)"
click at [842, 469] on button "Correr" at bounding box center [887, 477] width 269 height 35
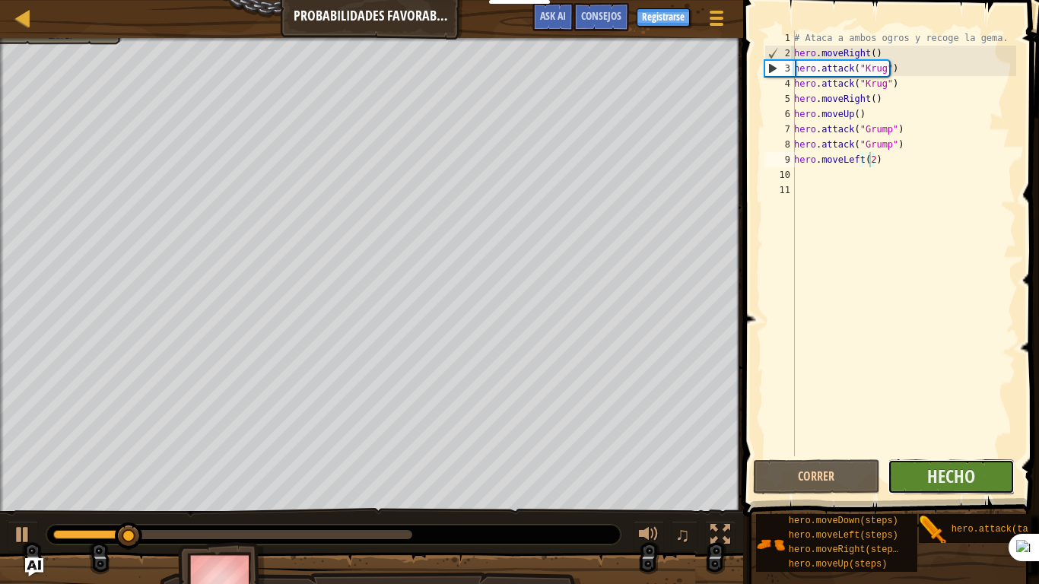
click at [903, 476] on button "Hecho" at bounding box center [951, 477] width 127 height 35
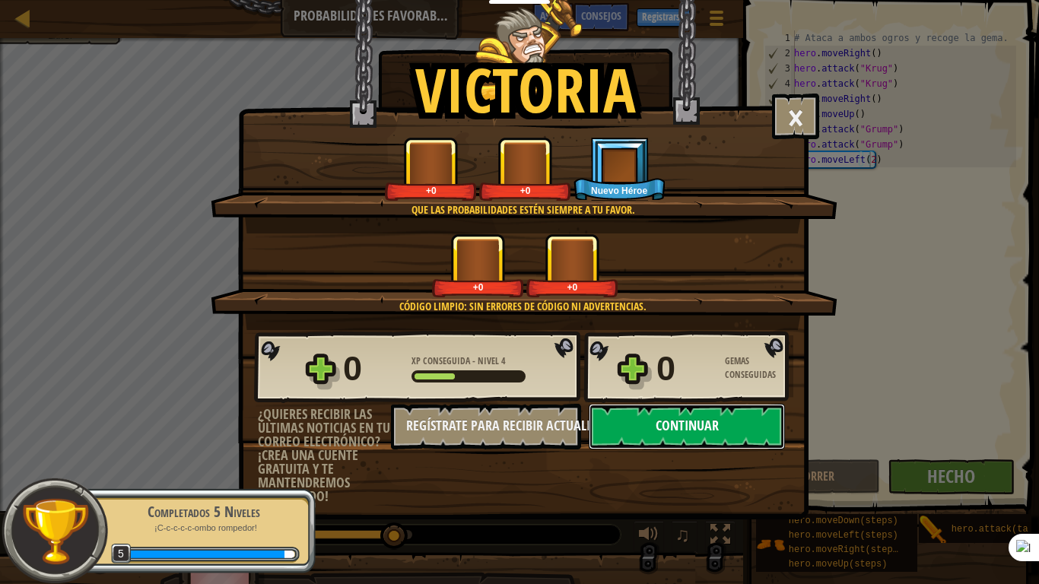
click at [669, 423] on button "Continuar" at bounding box center [687, 427] width 196 height 46
select select "es-ES"
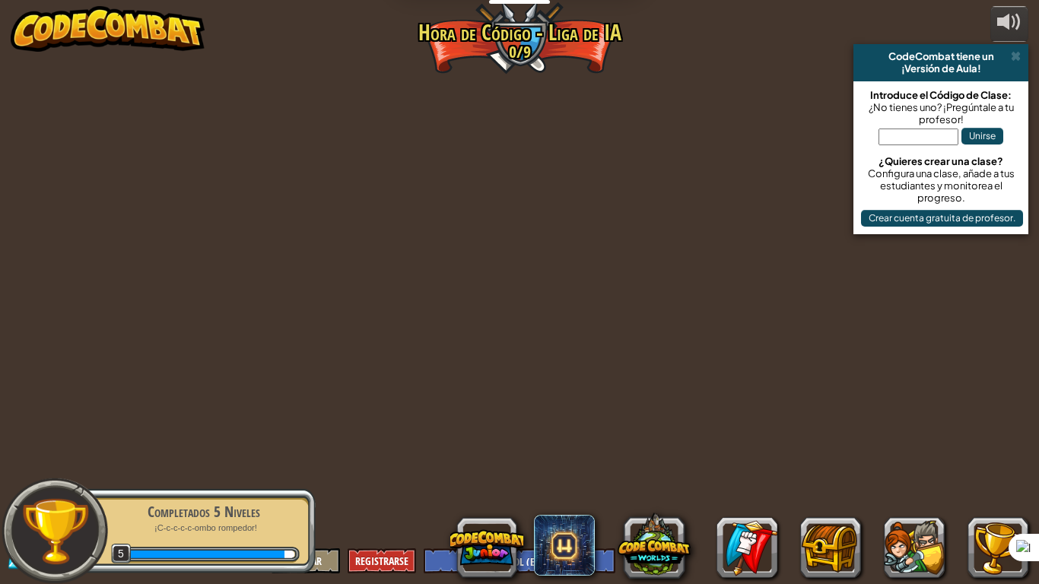
select select "es-ES"
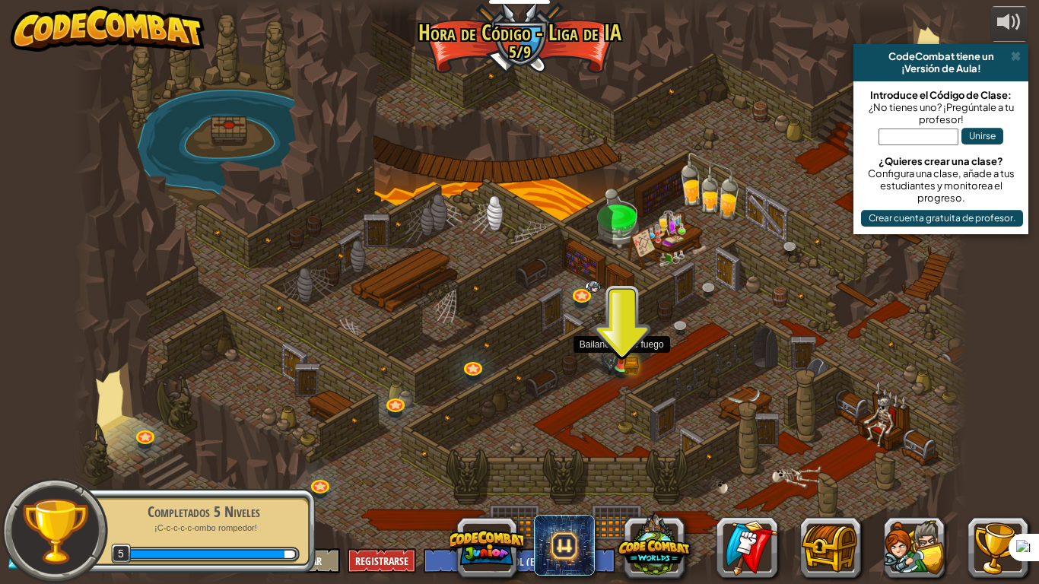
click at [619, 358] on img at bounding box center [621, 339] width 23 height 49
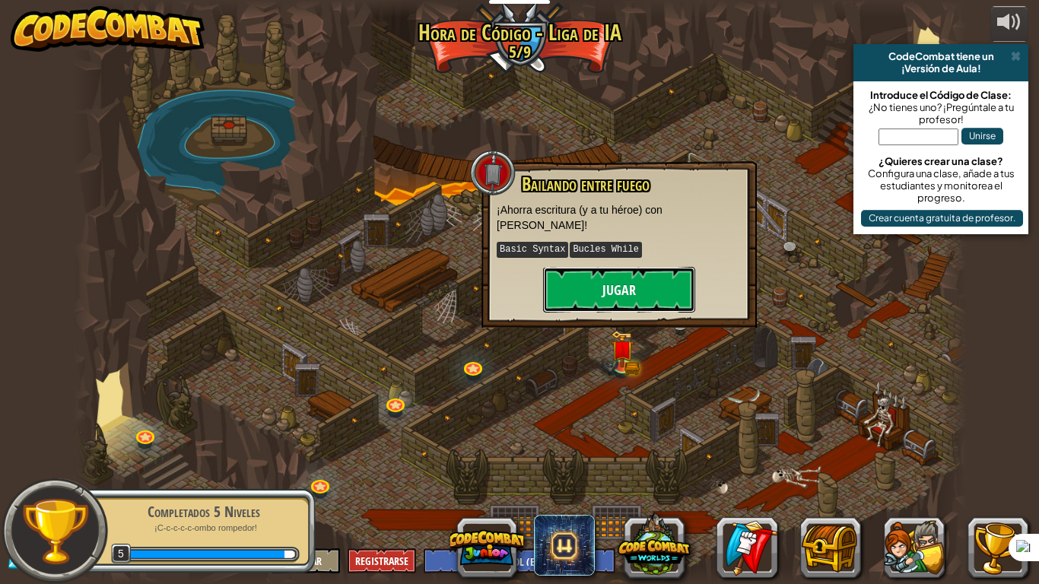
click at [580, 279] on button "Jugar" at bounding box center [619, 290] width 152 height 46
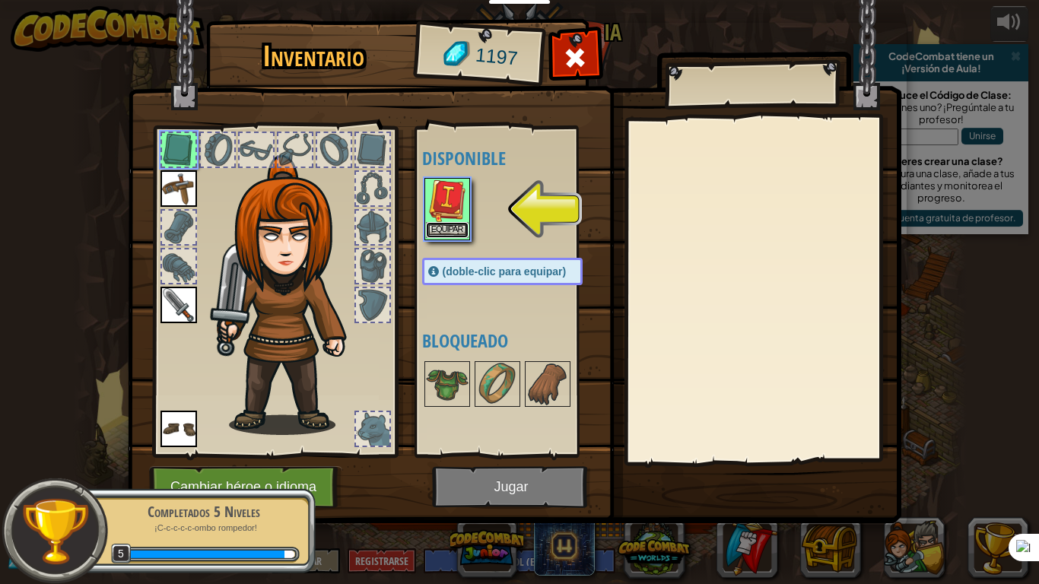
click at [446, 233] on button "Equipar" at bounding box center [447, 230] width 43 height 16
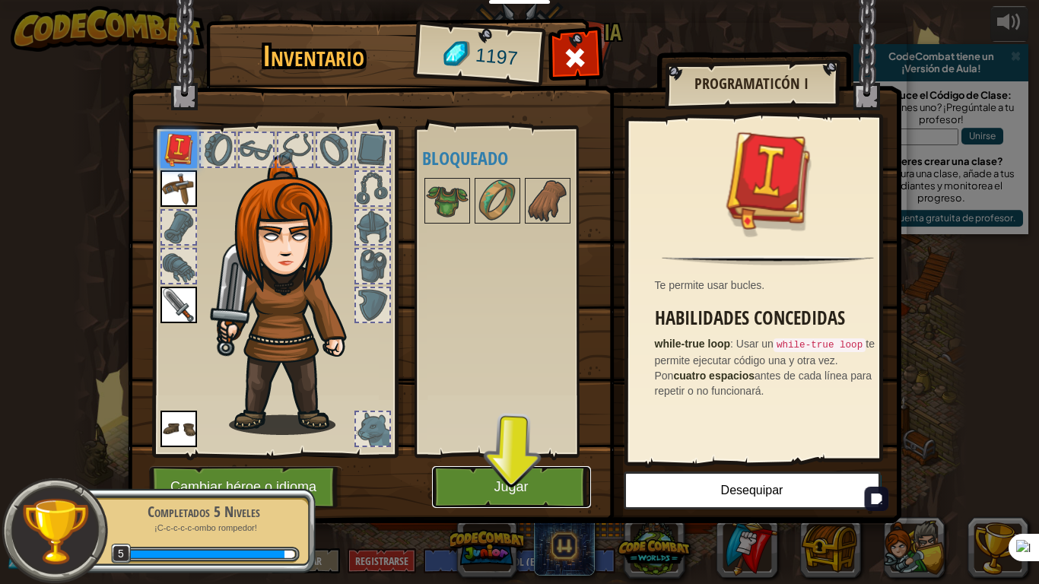
click at [544, 473] on button "Jugar" at bounding box center [511, 487] width 159 height 42
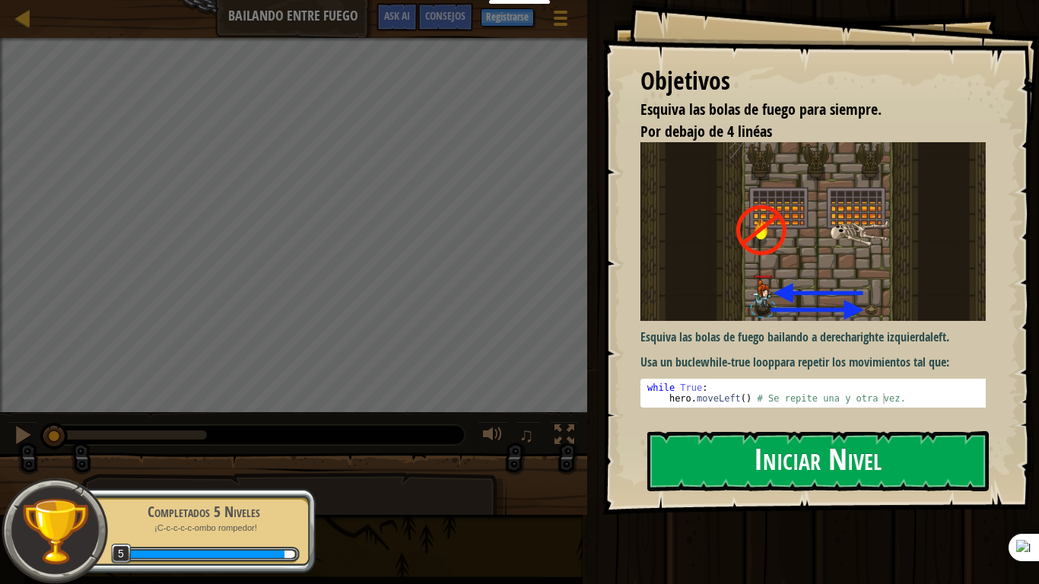
click at [747, 431] on button "Iniciar Nivel" at bounding box center [819, 461] width 342 height 60
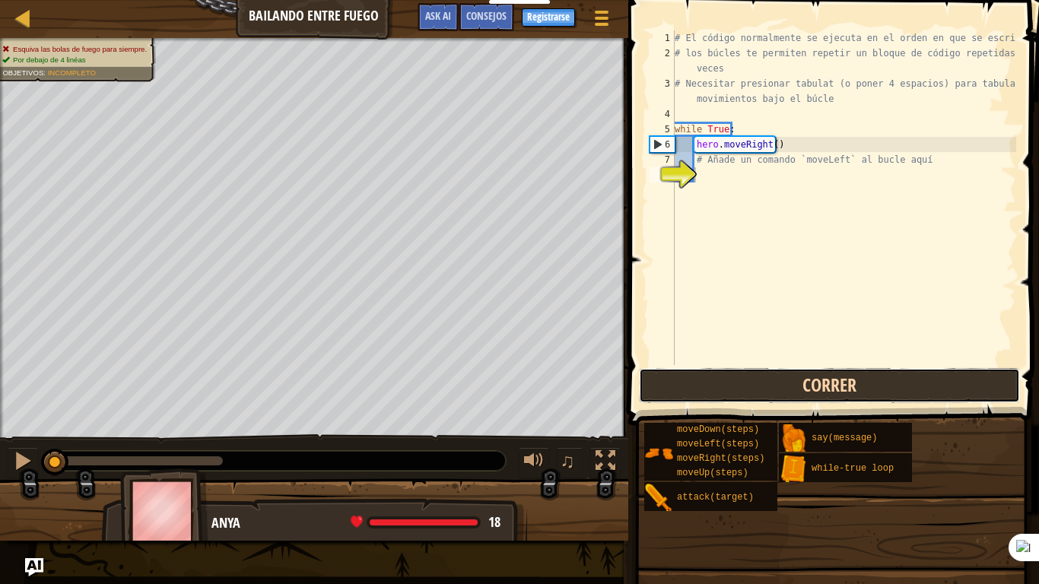
click at [727, 383] on button "Correr" at bounding box center [829, 385] width 381 height 35
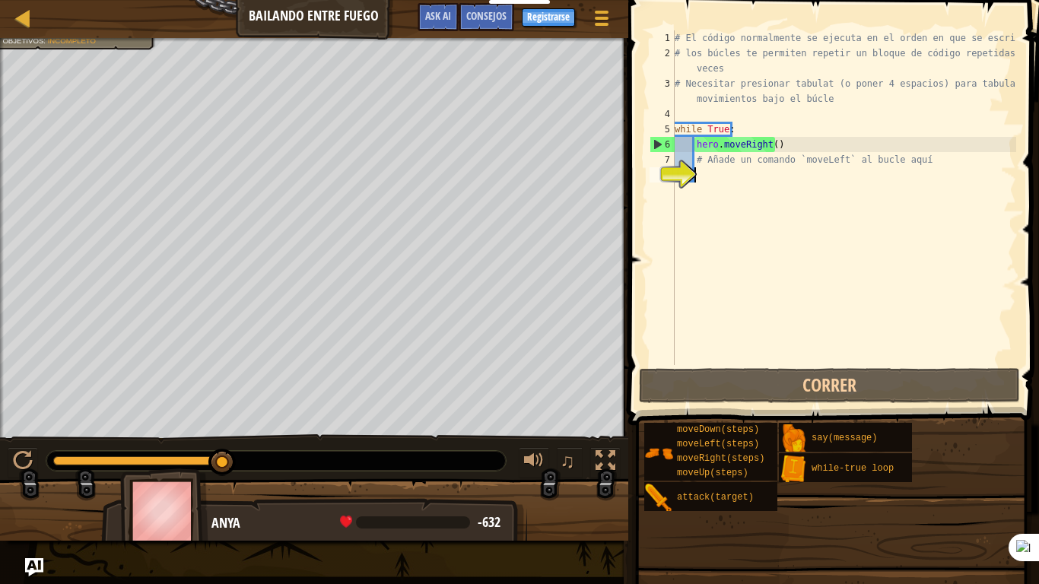
click at [713, 156] on div "# El código normalmente se ejecuta en el orden en que se escribe. # los búcles …" at bounding box center [844, 212] width 345 height 365
type textarea "# Añade un comando `moveLeft` al bucle aquí"
click at [714, 170] on div "# El código normalmente se ejecuta en el orden en que se escribe. # los búcles …" at bounding box center [844, 212] width 345 height 365
type textarea "h"
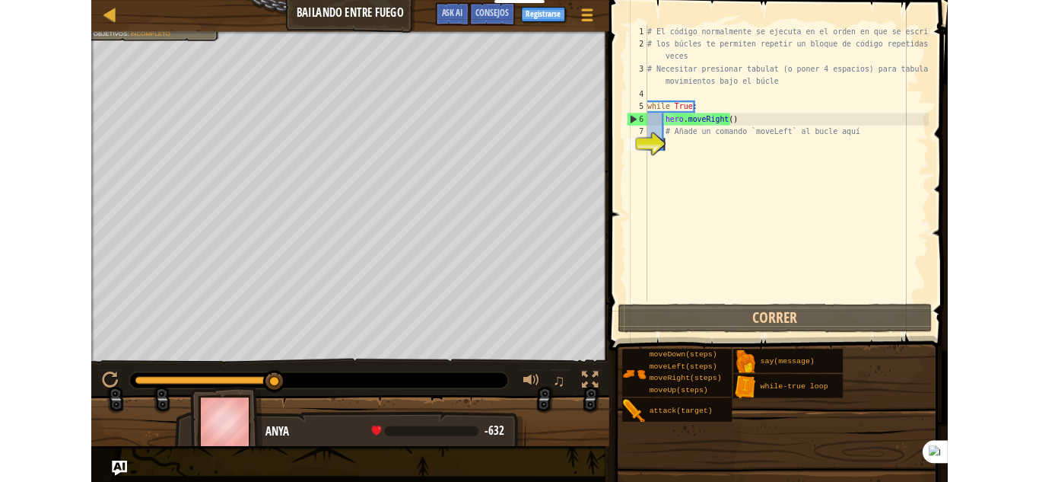
scroll to position [7, 1]
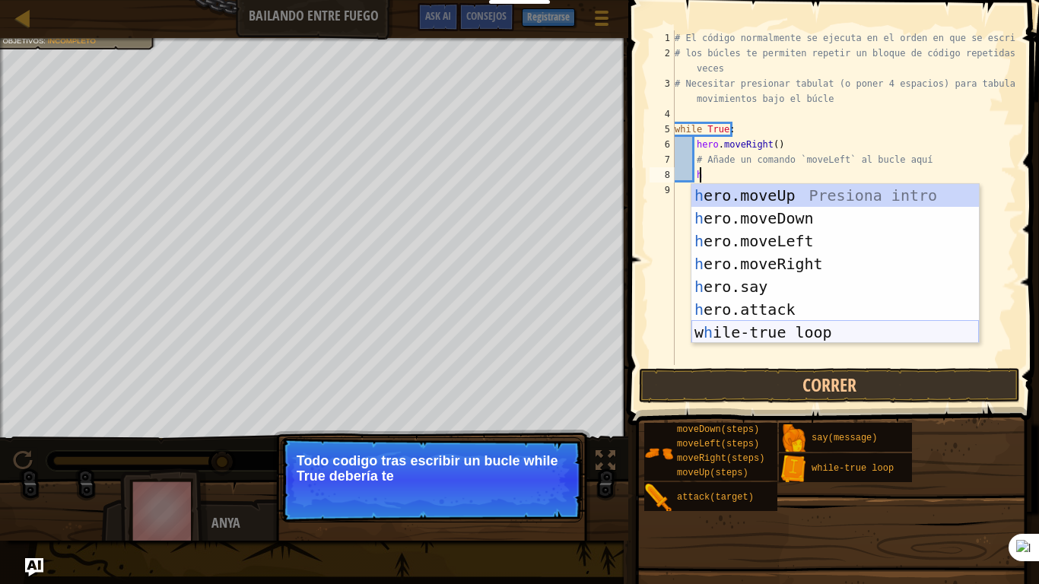
click at [778, 329] on div "h ero.moveUp Presiona intro h ero.moveDown Presiona intro h ero.moveLeft Presio…" at bounding box center [836, 286] width 288 height 205
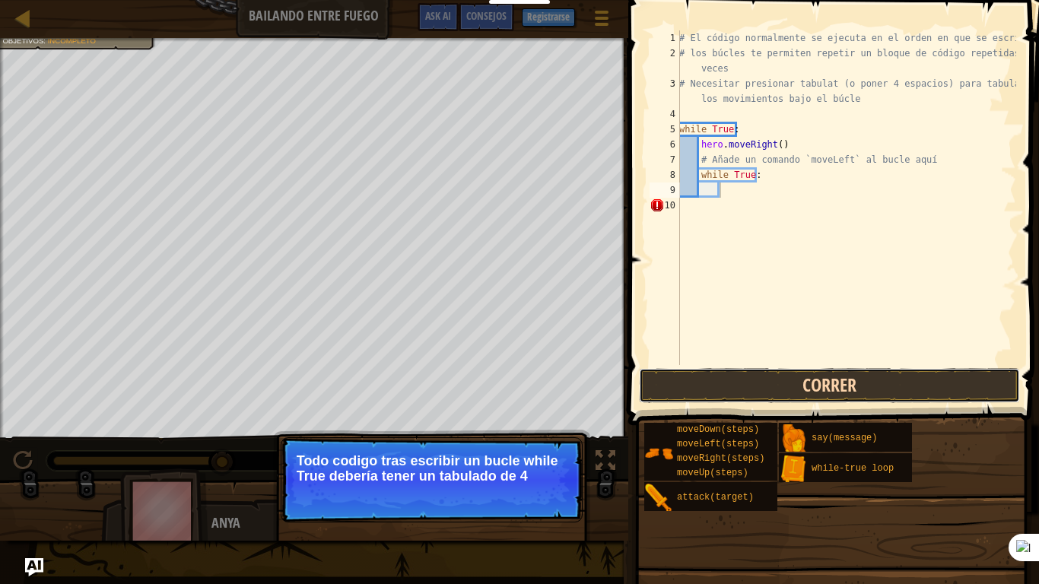
click at [776, 384] on button "Correr" at bounding box center [829, 385] width 381 height 35
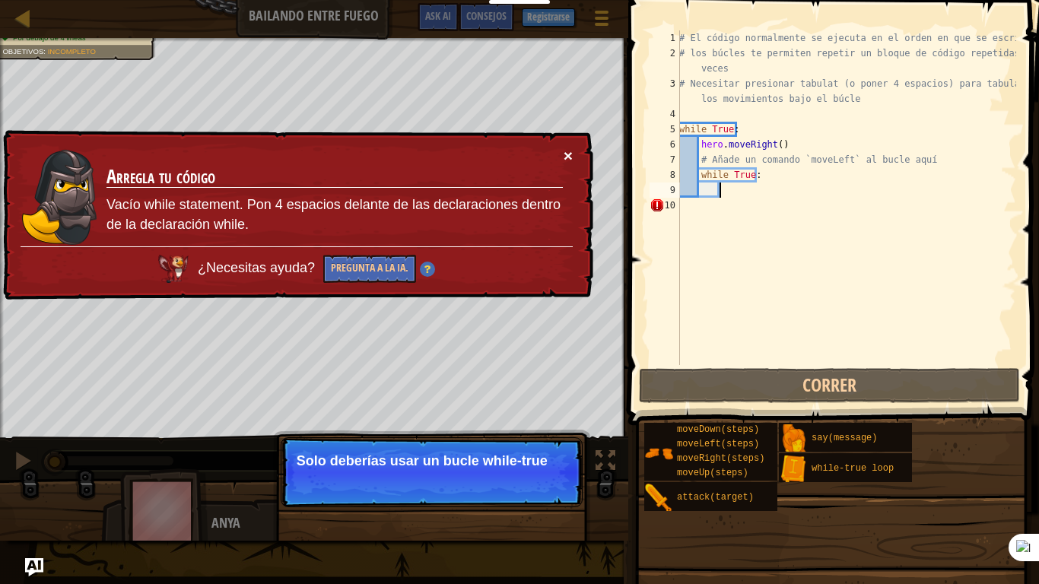
click at [568, 158] on button "×" at bounding box center [568, 156] width 9 height 16
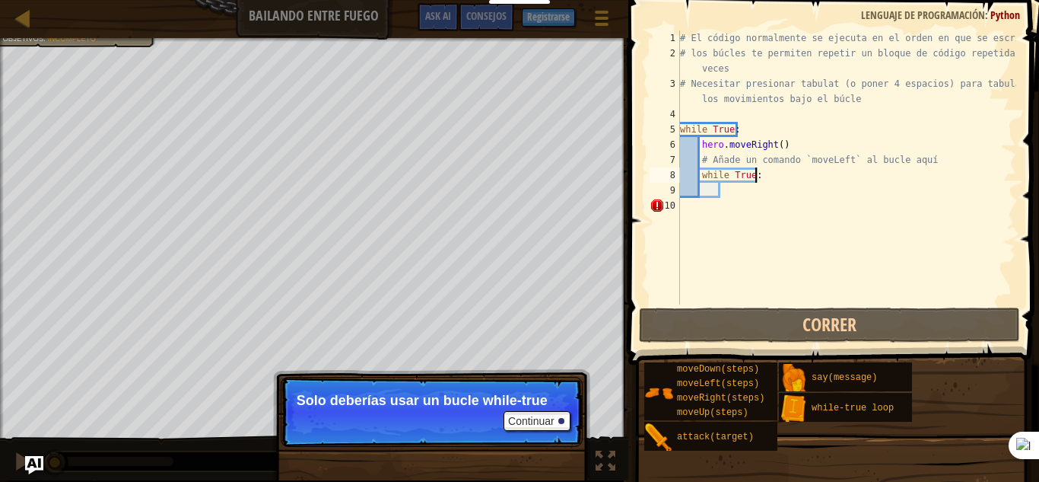
click at [759, 177] on div "# El código normalmente se ejecuta en el orden en que se escribe. # los búcles …" at bounding box center [846, 182] width 339 height 304
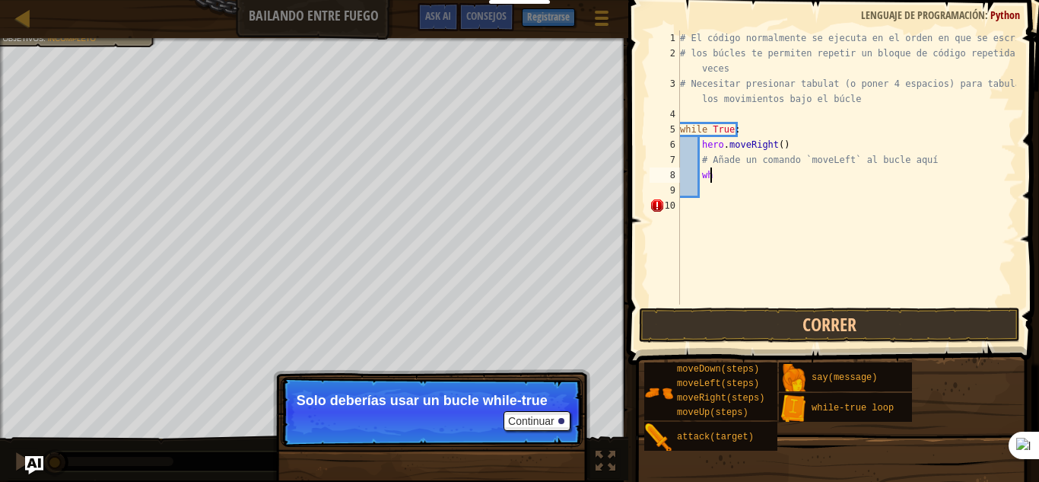
type textarea "w"
click at [727, 205] on div "# El código normalmente se ejecuta en el orden en que se escribe. # los búcles …" at bounding box center [846, 182] width 339 height 304
click at [715, 182] on div "# El código normalmente se ejecuta en el orden en que se escribe. # los búcles …" at bounding box center [843, 182] width 345 height 304
type textarea "h"
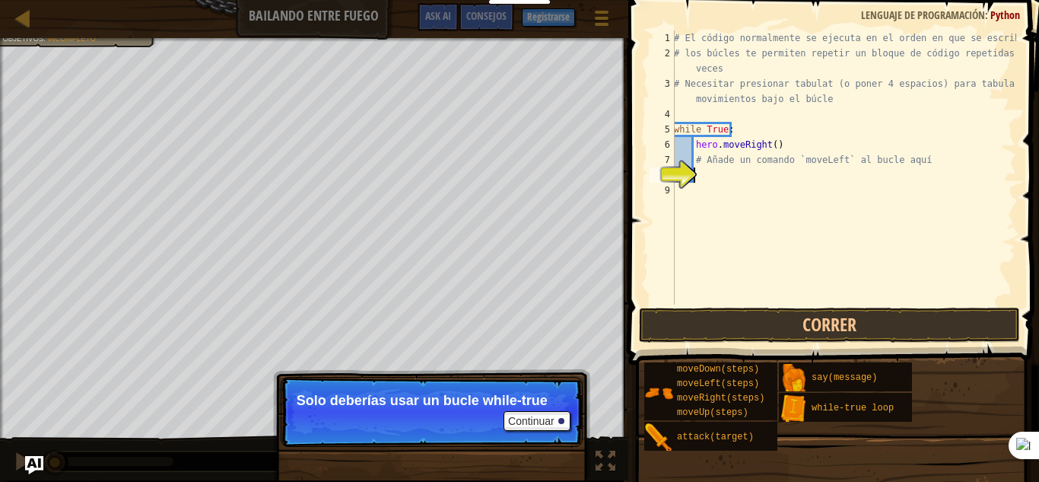
scroll to position [7, 1]
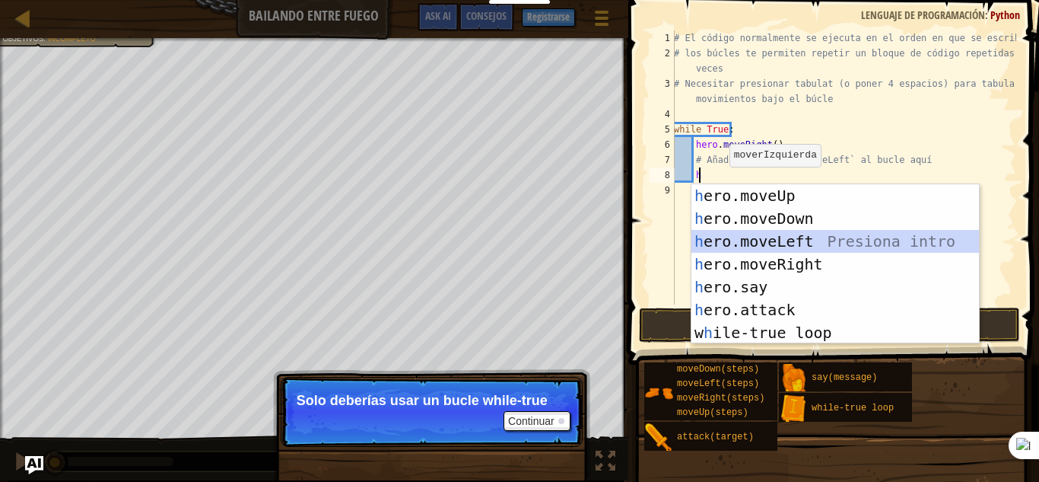
click at [783, 248] on div "h ero.moveUp Presiona intro h ero.moveDown Presiona intro h ero.moveLeft Presio…" at bounding box center [836, 286] width 288 height 205
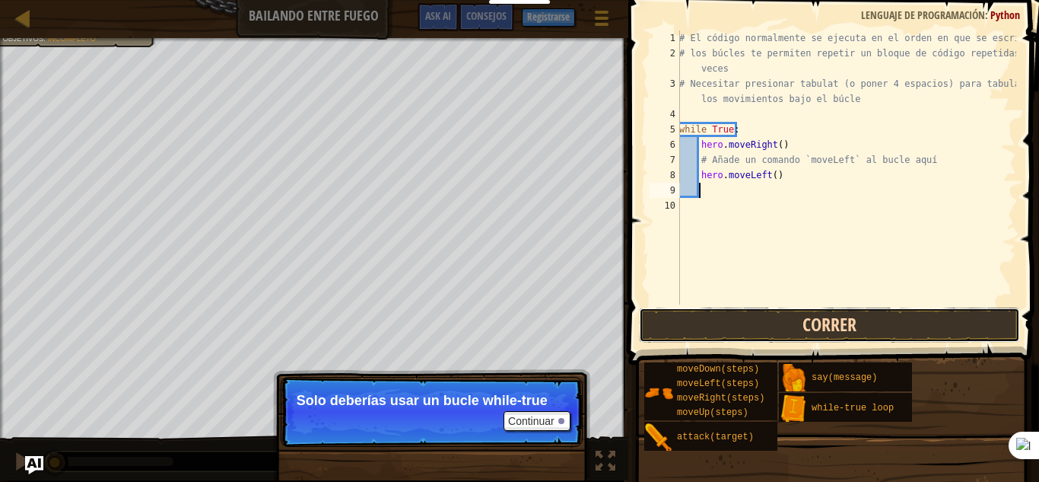
click at [800, 325] on button "Correr" at bounding box center [829, 324] width 381 height 35
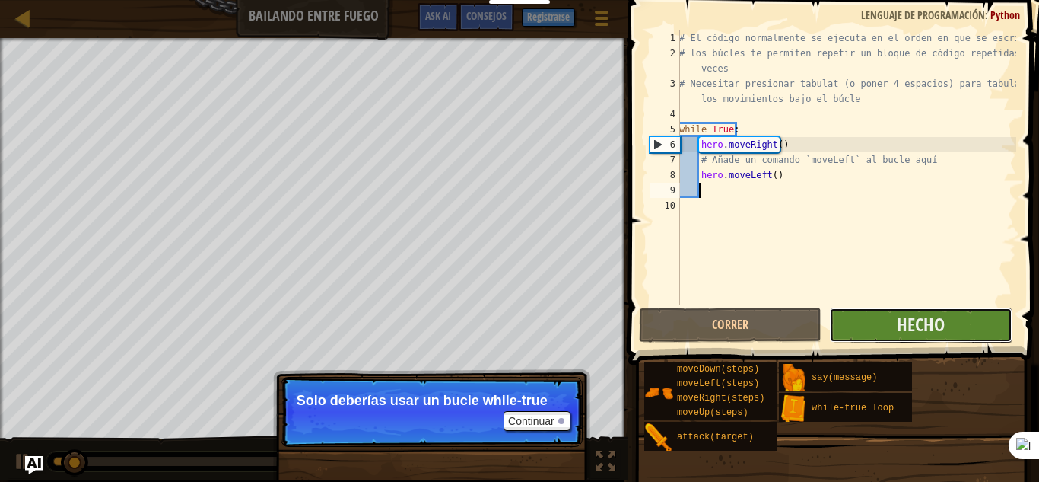
click at [890, 331] on button "Hecho" at bounding box center [920, 324] width 183 height 35
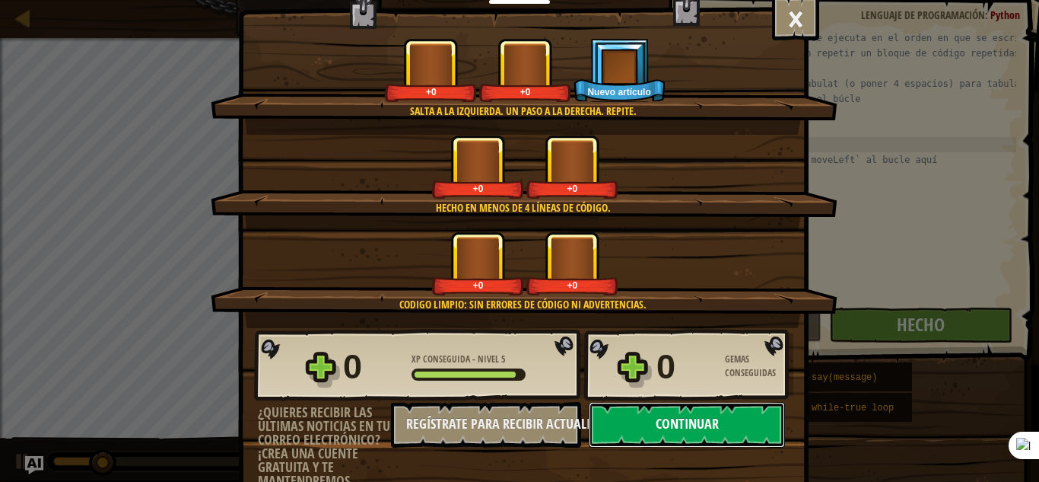
click at [647, 416] on button "Continuar" at bounding box center [687, 425] width 196 height 46
select select "es-ES"
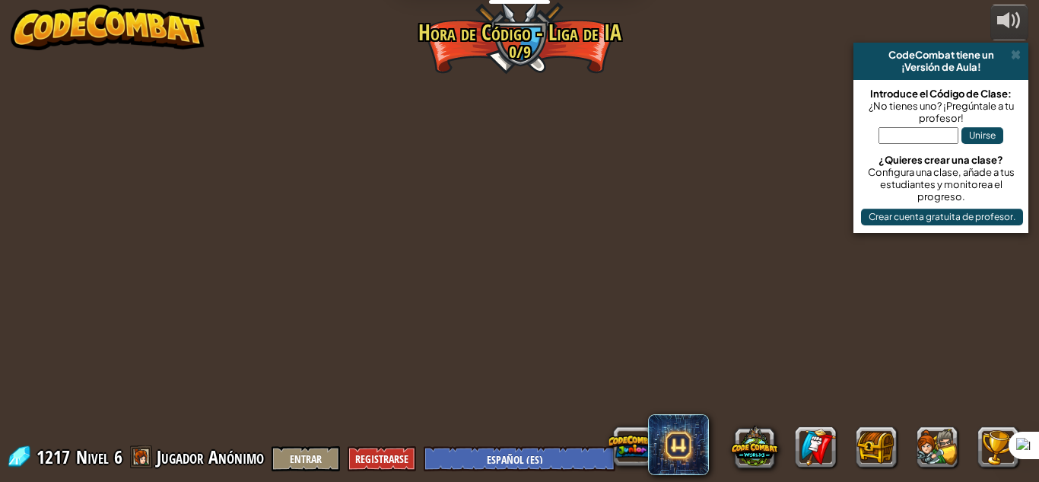
select select "es-ES"
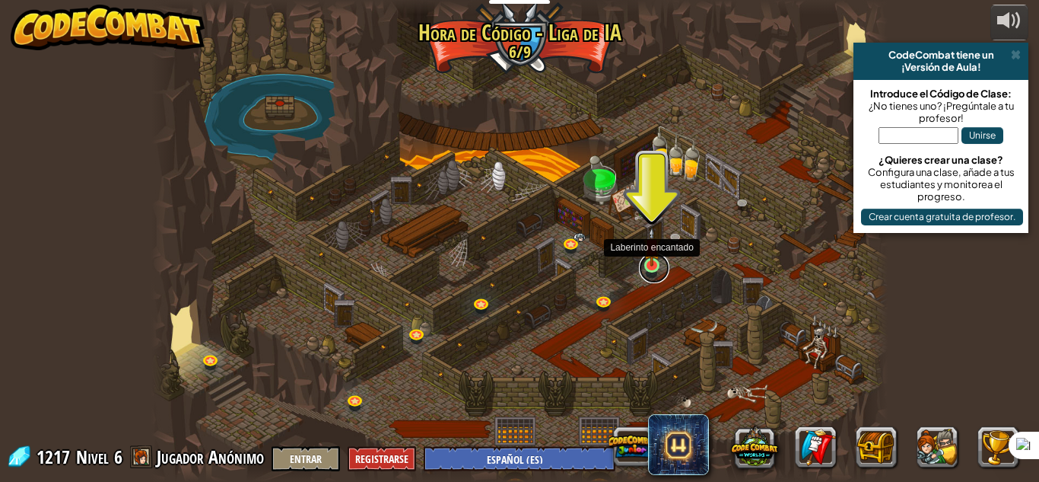
click at [645, 268] on link at bounding box center [654, 268] width 30 height 30
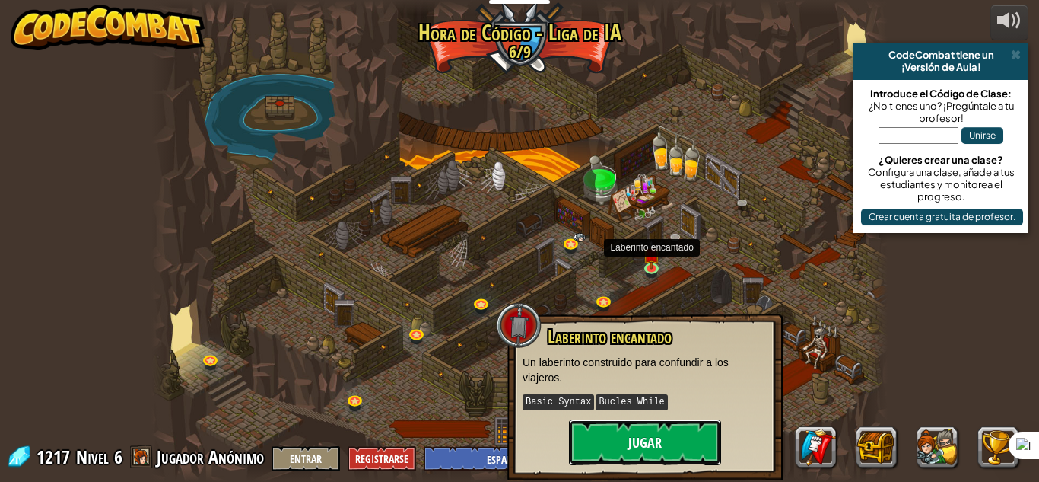
click at [683, 443] on button "Jugar" at bounding box center [645, 442] width 152 height 46
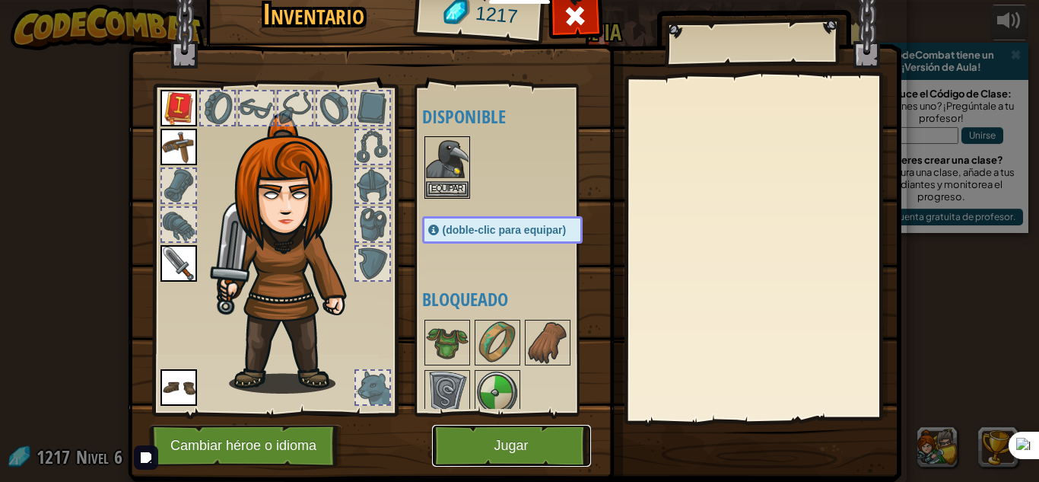
click at [531, 441] on button "Jugar" at bounding box center [511, 446] width 159 height 42
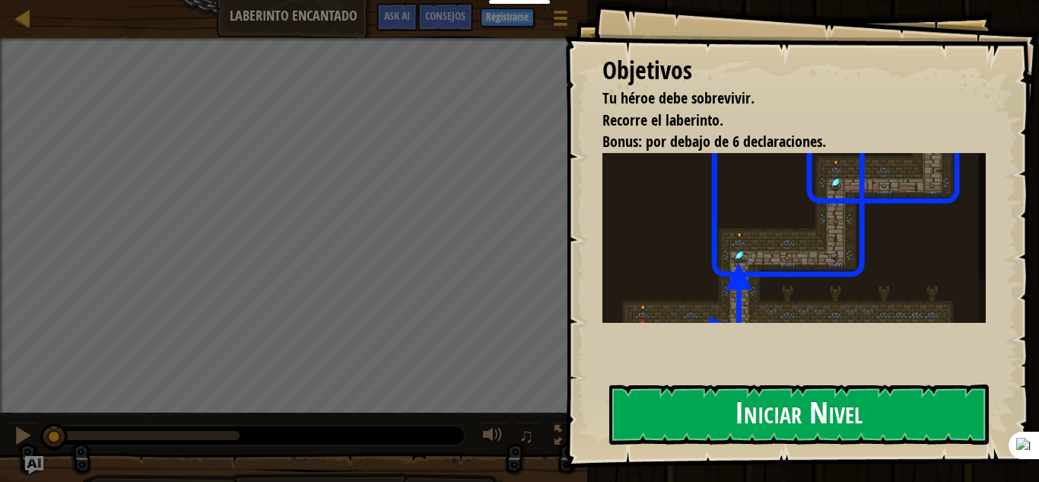
click at [666, 418] on button "Iniciar Nivel" at bounding box center [799, 414] width 380 height 60
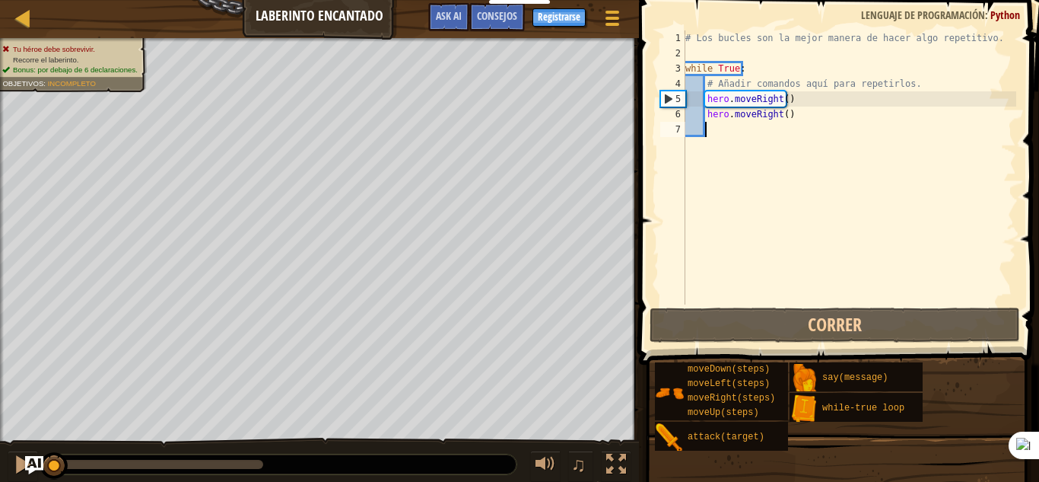
type textarea "h"
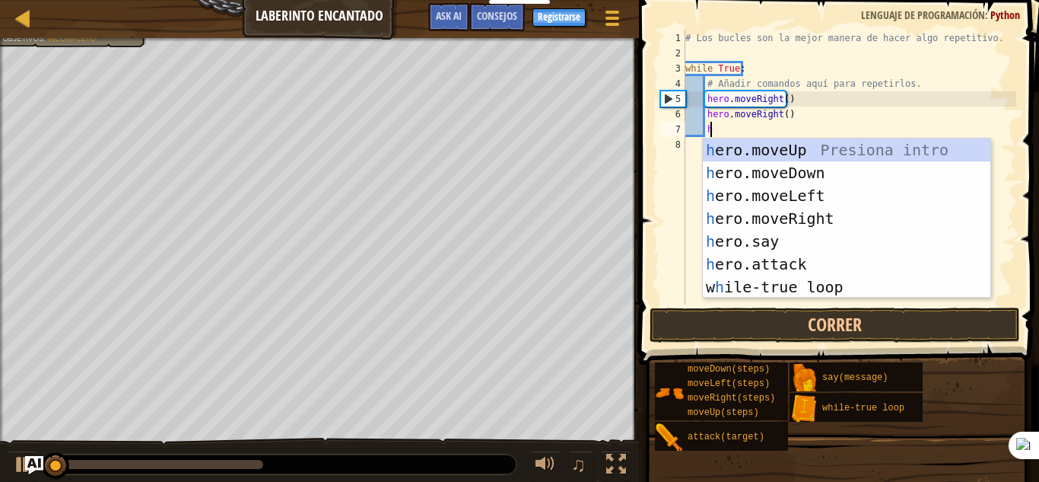
scroll to position [7, 2]
click at [755, 153] on div "h ero.moveUp Presiona intro h ero.moveDown Presiona intro h ero.moveLeft Presio…" at bounding box center [847, 240] width 288 height 205
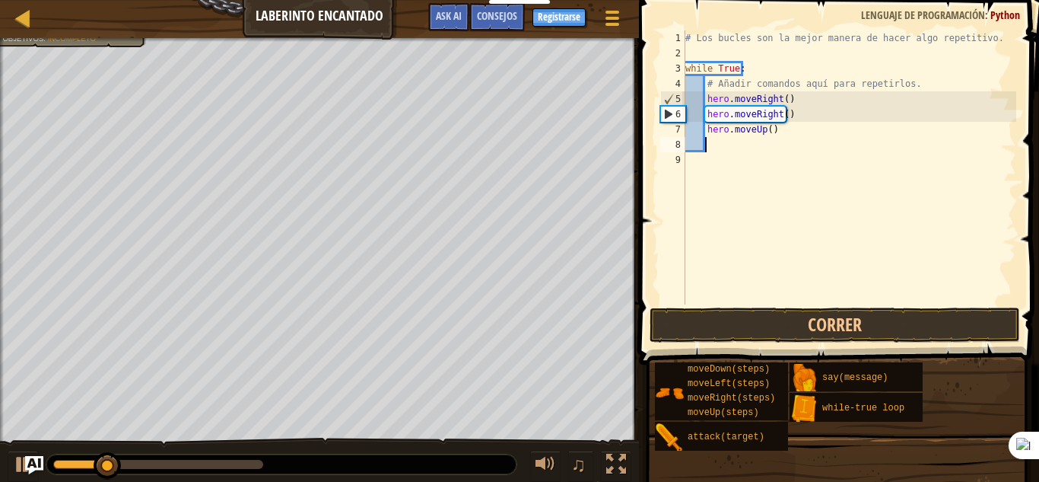
type textarea "h"
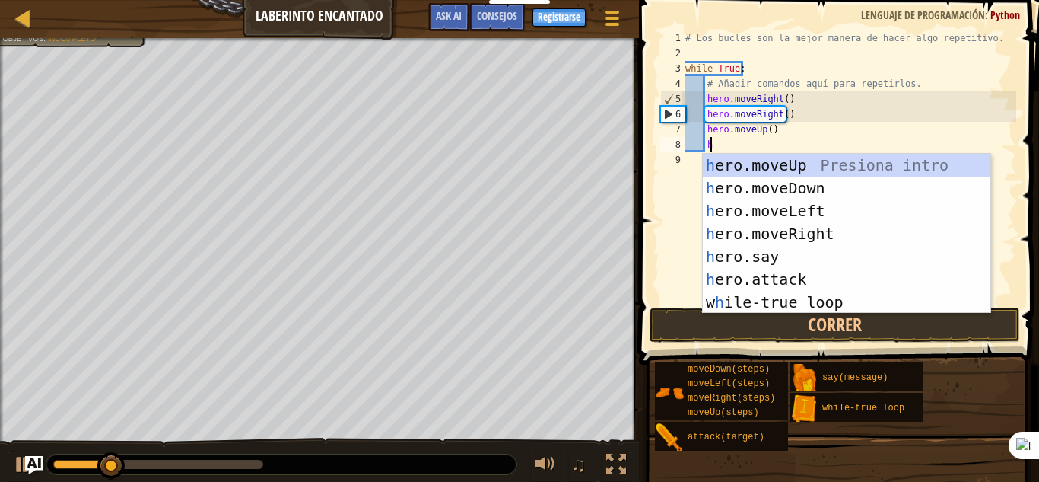
scroll to position [7, 2]
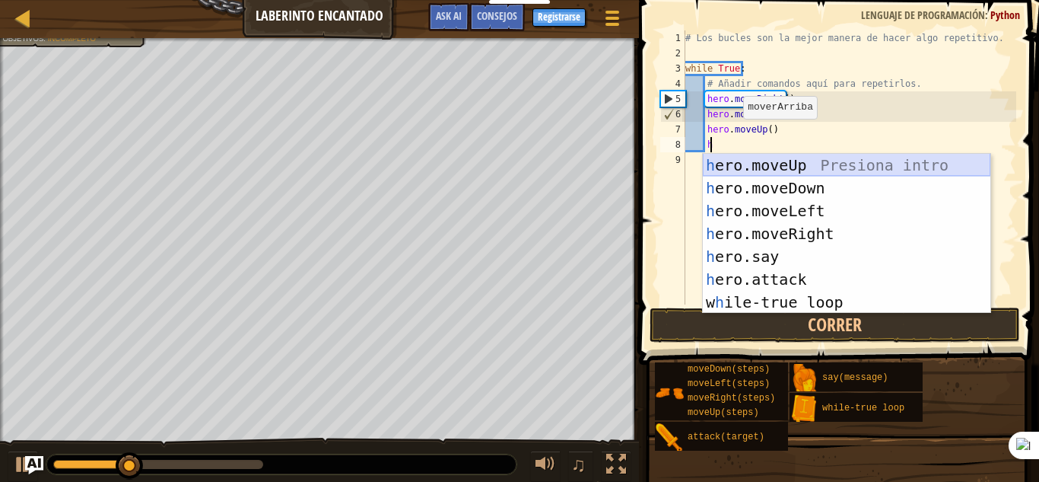
click at [770, 168] on div "h ero.moveUp Presiona intro h ero.moveDown Presiona intro h ero.moveLeft Presio…" at bounding box center [847, 256] width 288 height 205
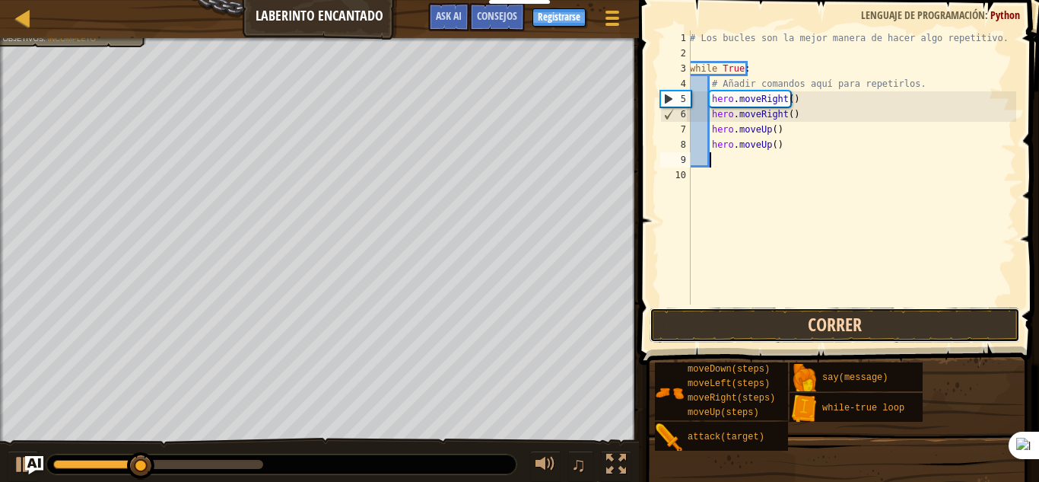
click at [759, 322] on button "Correr" at bounding box center [835, 324] width 371 height 35
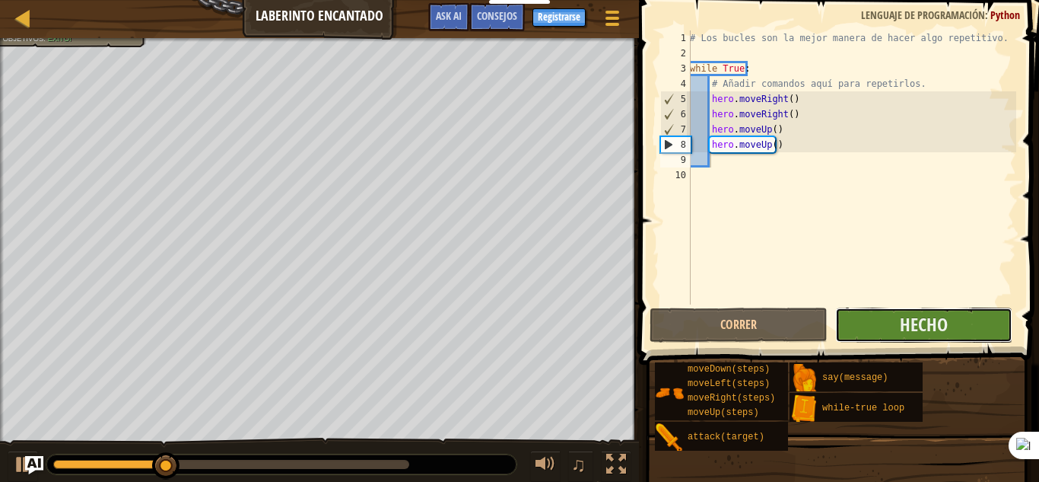
click at [930, 341] on button "Hecho" at bounding box center [923, 324] width 177 height 35
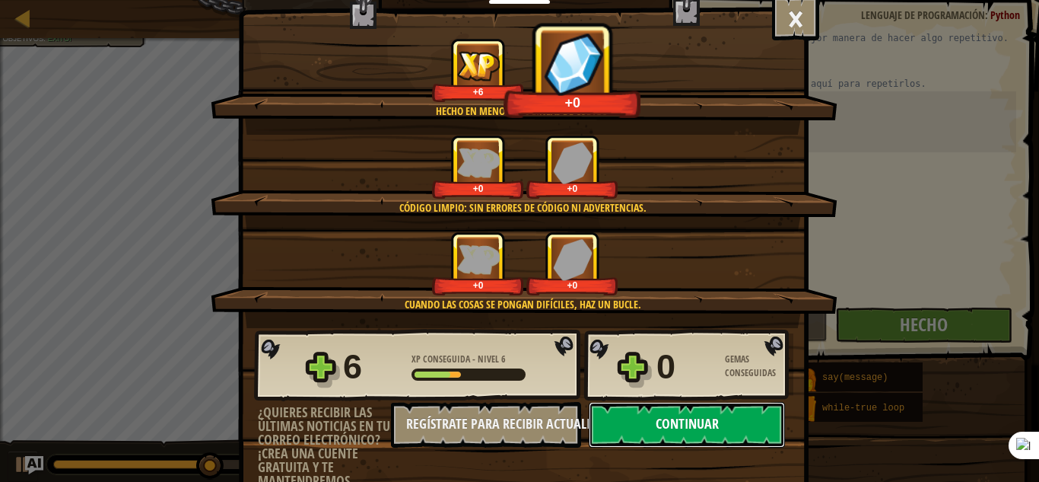
click at [679, 429] on button "Continuar" at bounding box center [687, 425] width 196 height 46
select select "es-ES"
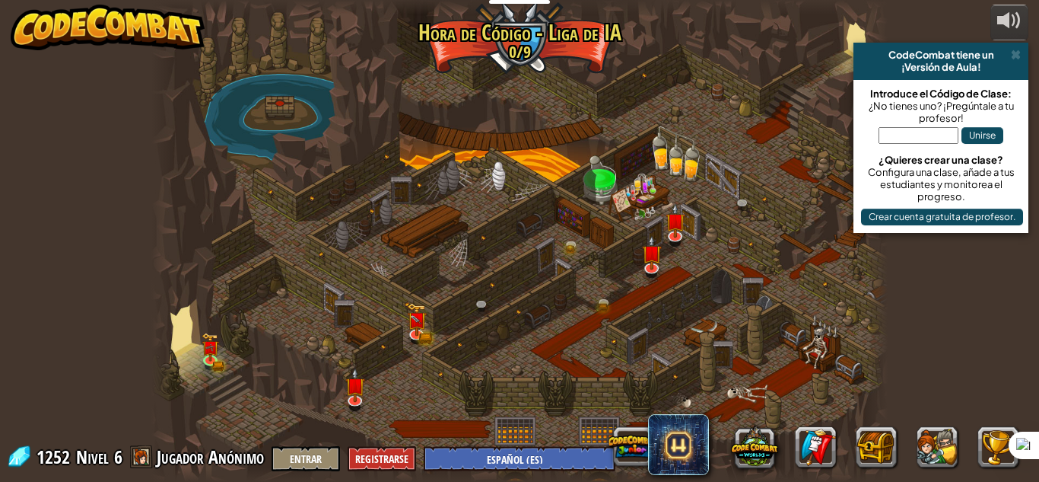
select select "es-ES"
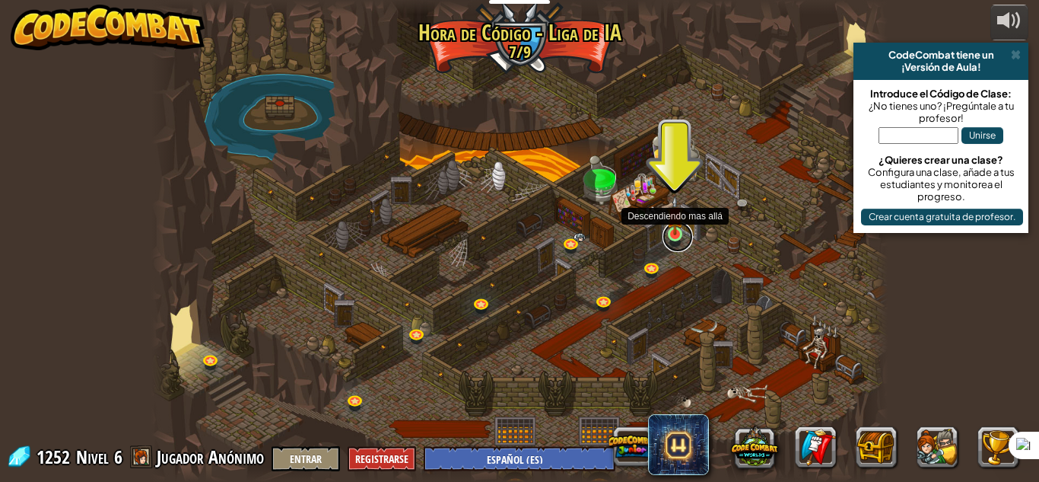
click at [672, 238] on link at bounding box center [678, 236] width 30 height 30
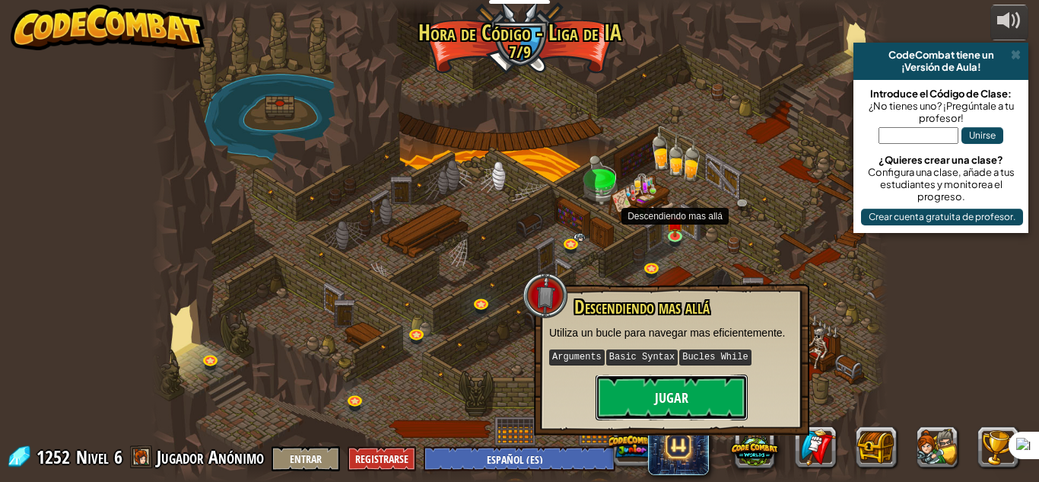
click at [667, 402] on button "Jugar" at bounding box center [672, 397] width 152 height 46
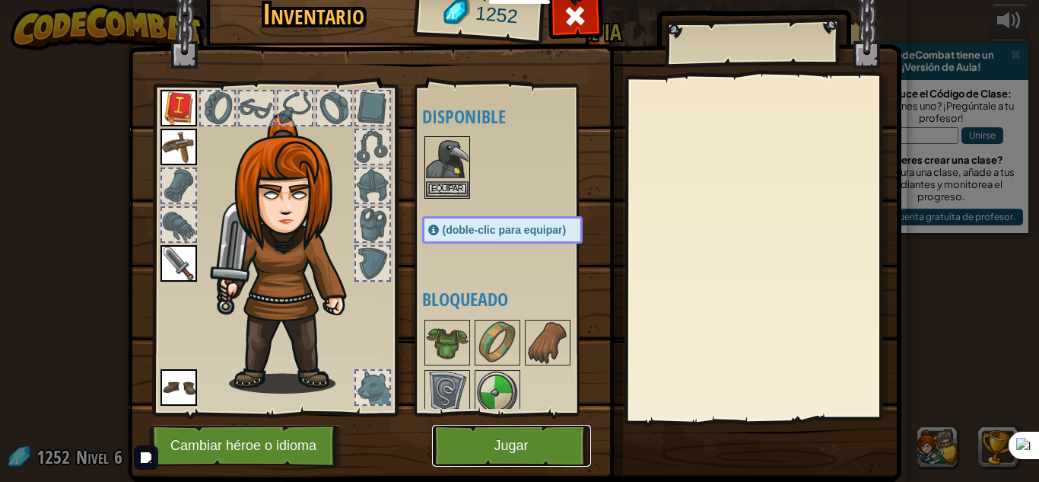
click at [520, 460] on button "Jugar" at bounding box center [511, 446] width 159 height 42
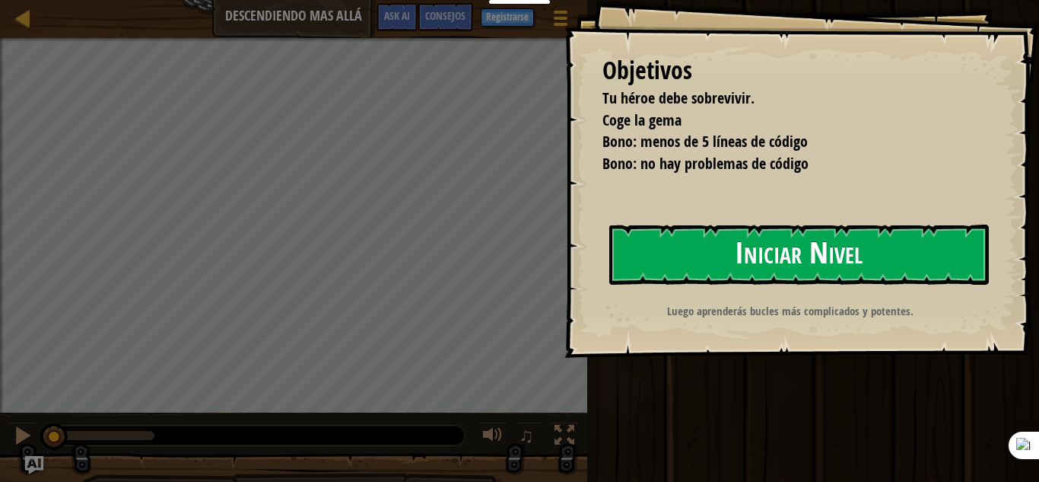
click at [773, 262] on button "Iniciar Nivel" at bounding box center [799, 254] width 380 height 60
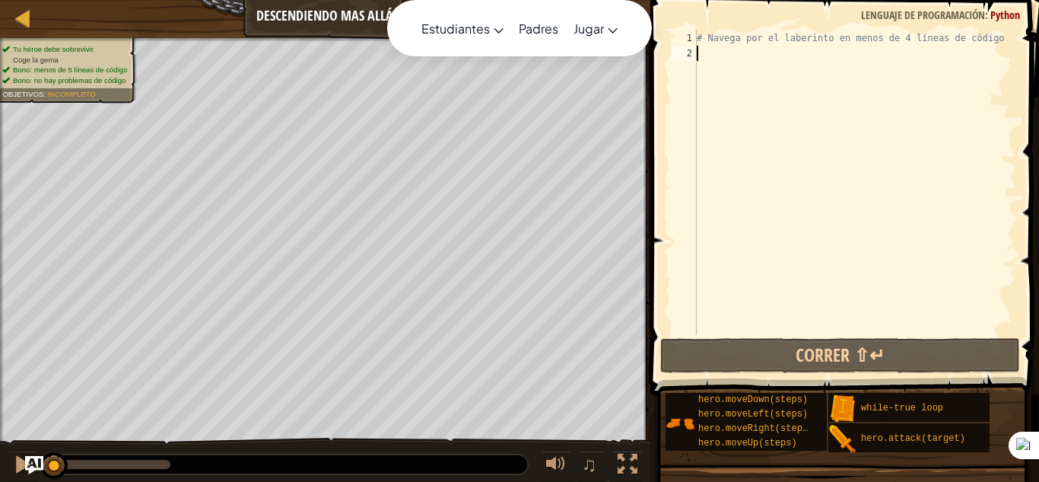
type textarea "w"
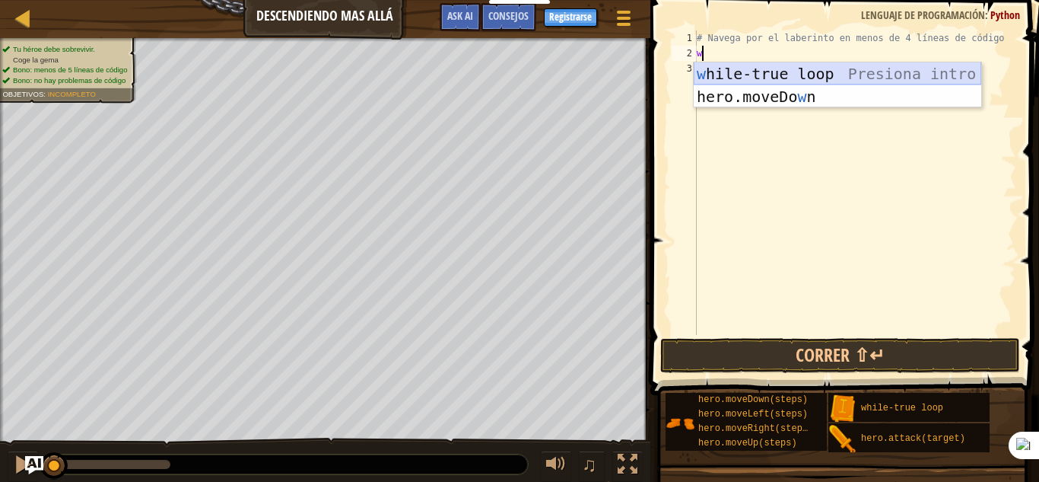
click at [720, 75] on div "w hile-true loop Presiona intro hero.moveDo w n Presiona intro" at bounding box center [838, 107] width 288 height 91
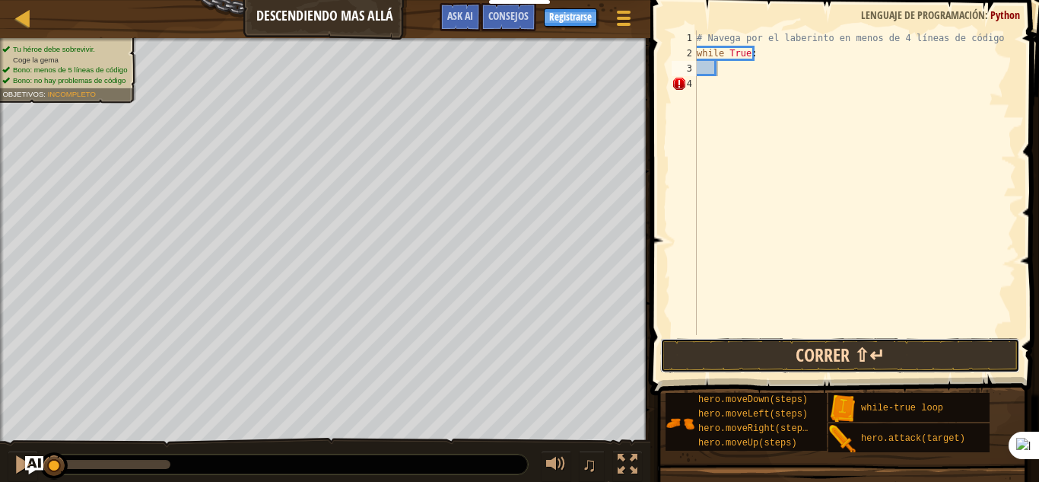
click at [859, 351] on button "Correr ⇧↵" at bounding box center [840, 355] width 360 height 35
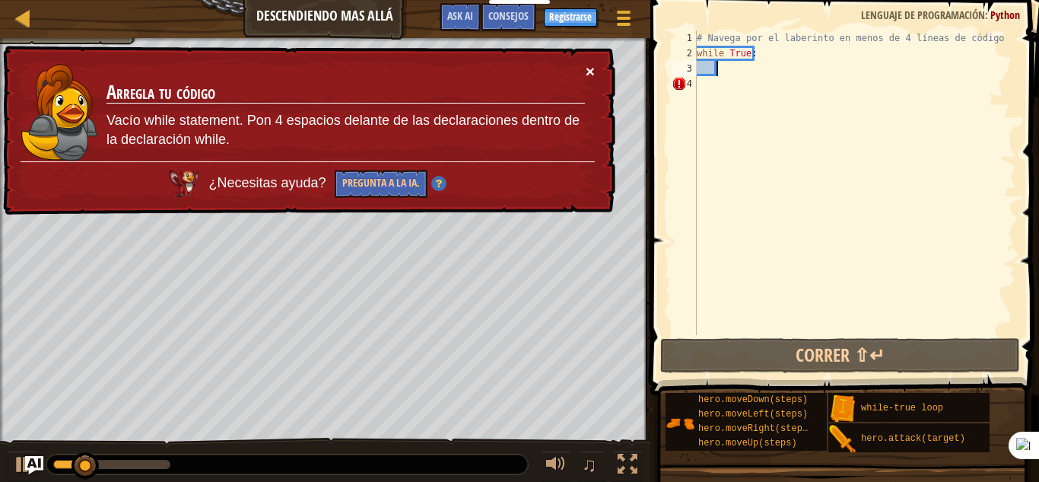
click at [589, 68] on button "×" at bounding box center [590, 71] width 9 height 16
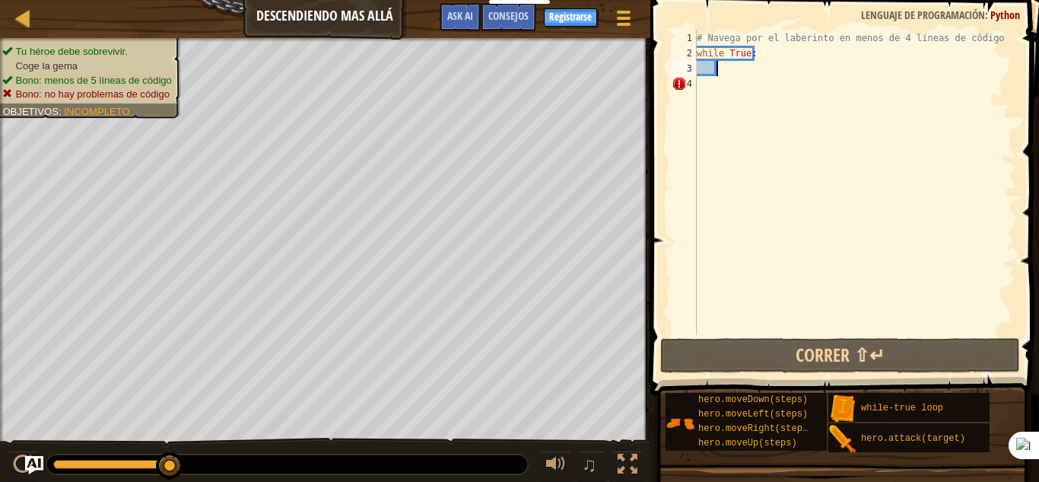
type textarea "h"
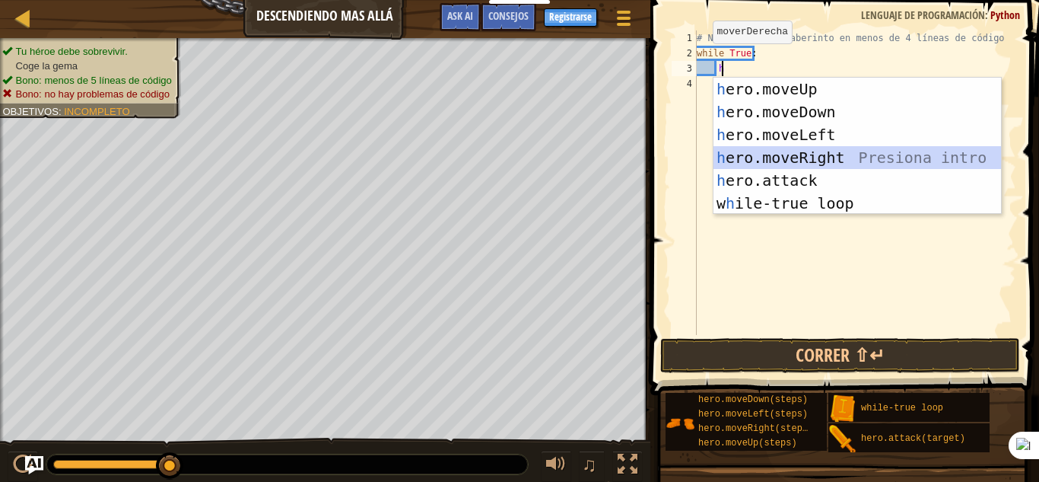
click at [797, 158] on div "h ero.moveUp Presiona intro h ero.moveDown Presiona intro h ero.moveLeft Presio…" at bounding box center [858, 169] width 288 height 183
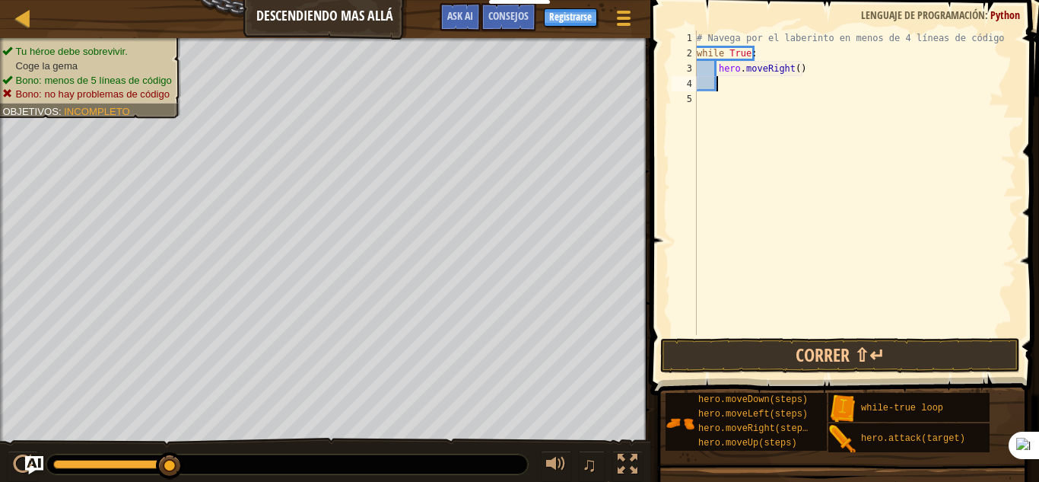
type textarea "h"
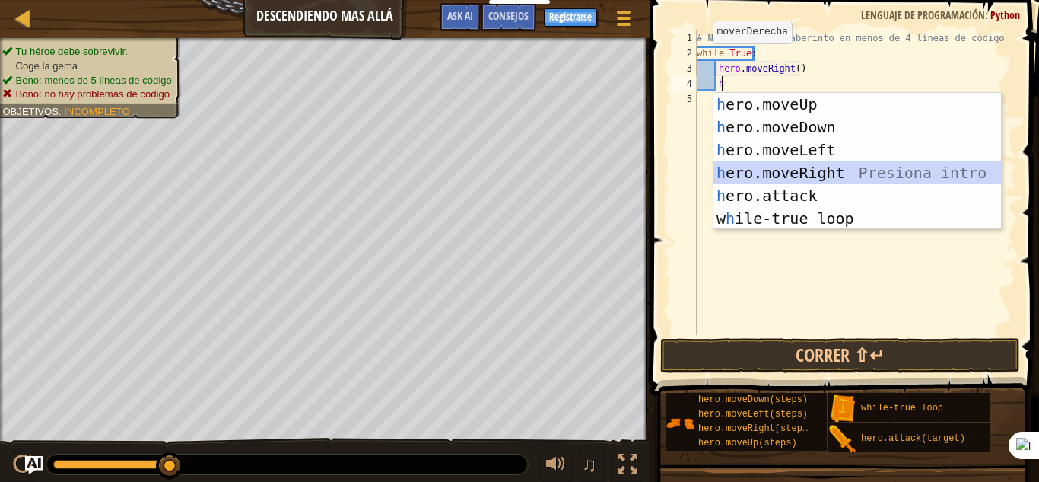
click at [827, 165] on div "h ero.moveUp Presiona intro h ero.moveDown Presiona intro h ero.moveLeft Presio…" at bounding box center [858, 184] width 288 height 183
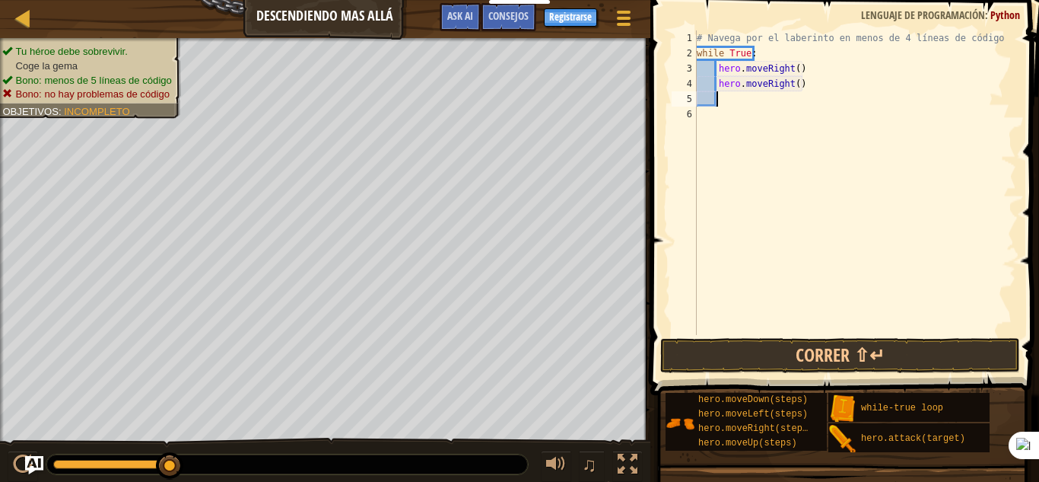
type textarea "h"
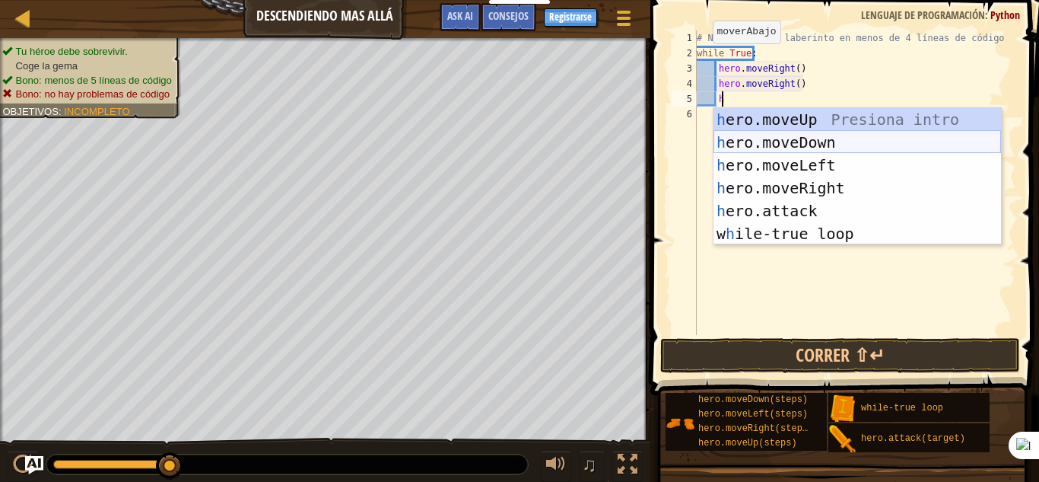
click at [799, 146] on div "h ero.moveUp Presiona intro h ero.moveDown Presiona intro h ero.moveLeft Presio…" at bounding box center [858, 199] width 288 height 183
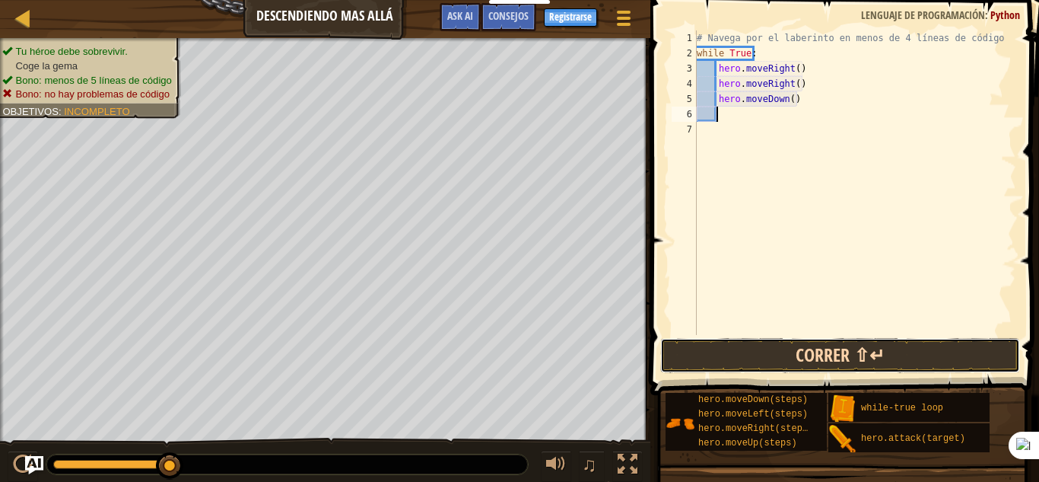
click at [807, 361] on button "Correr ⇧↵" at bounding box center [840, 355] width 360 height 35
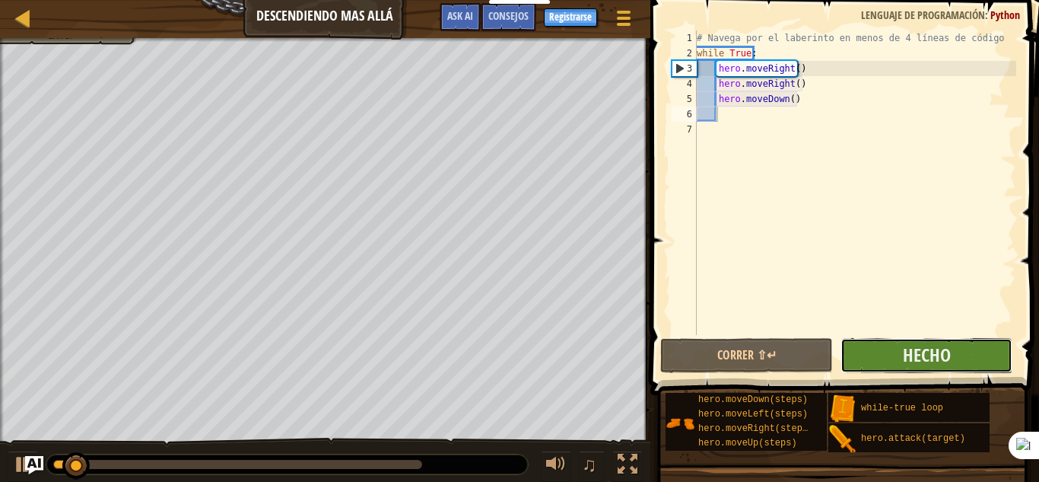
click at [889, 351] on button "Hecho" at bounding box center [927, 355] width 172 height 35
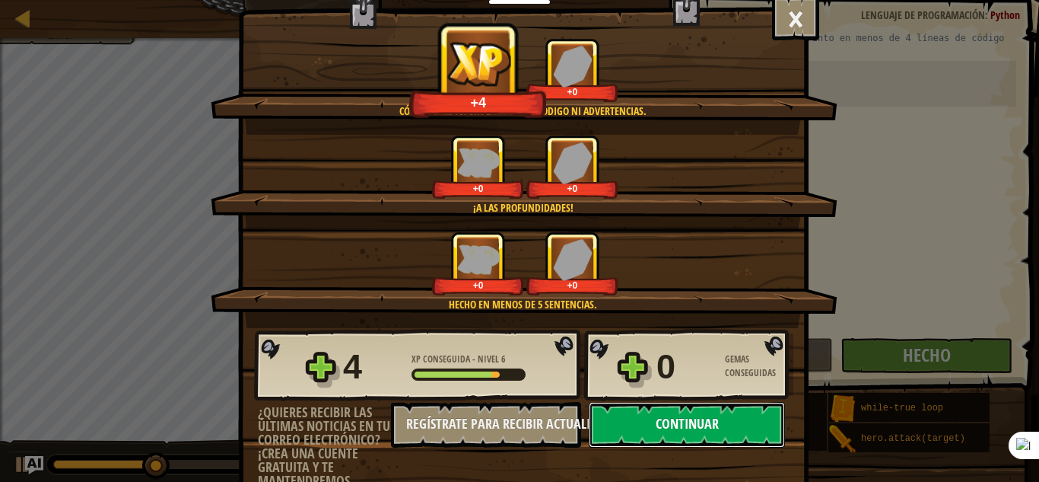
click at [705, 431] on button "Continuar" at bounding box center [687, 425] width 196 height 46
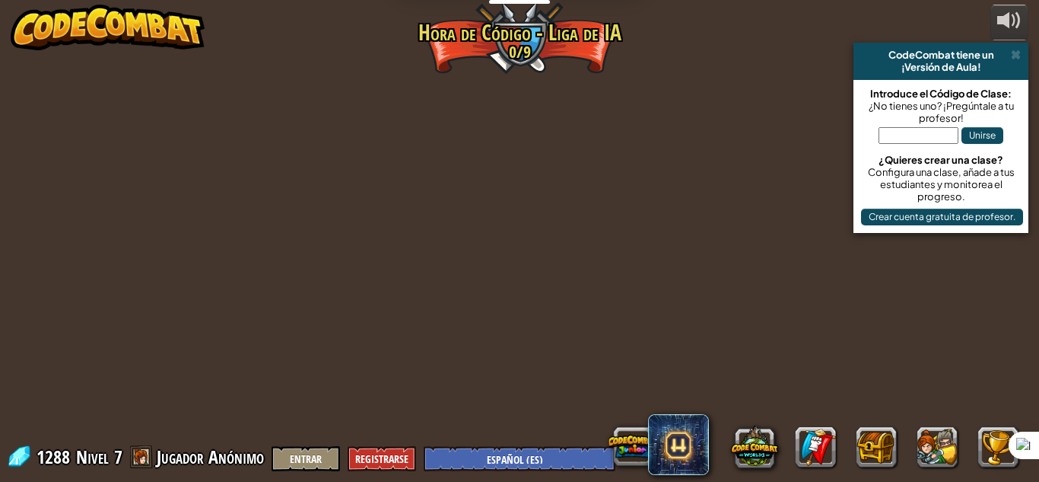
select select "es-ES"
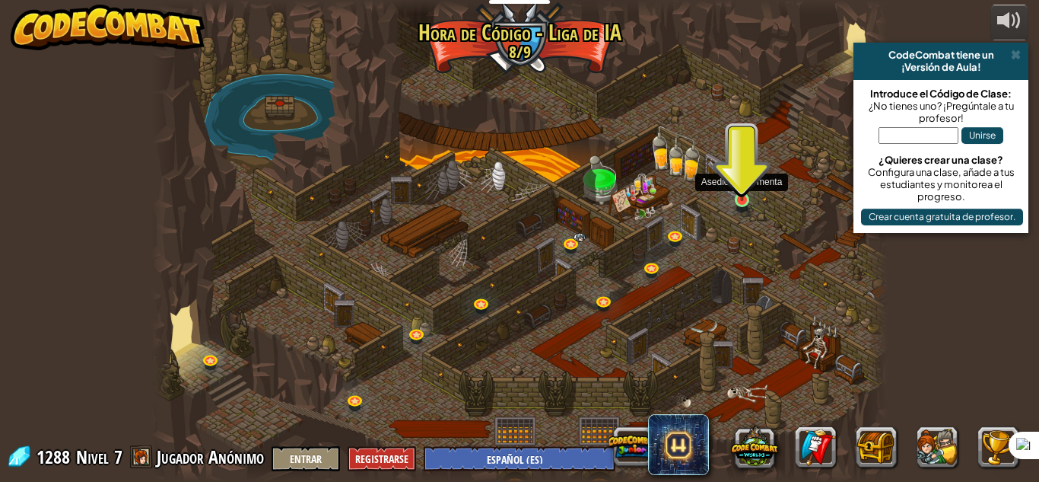
click at [739, 201] on div at bounding box center [742, 200] width 14 height 14
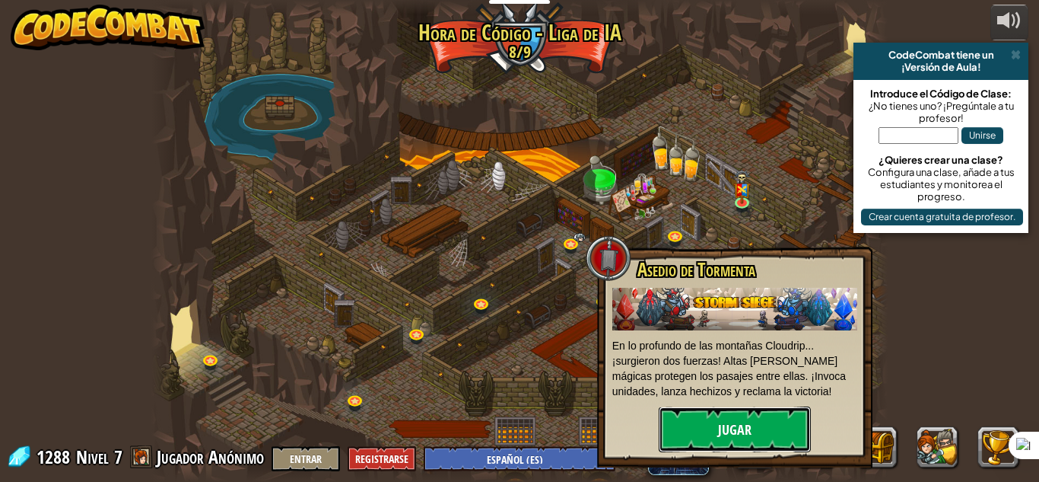
click at [721, 428] on button "Jugar" at bounding box center [735, 429] width 152 height 46
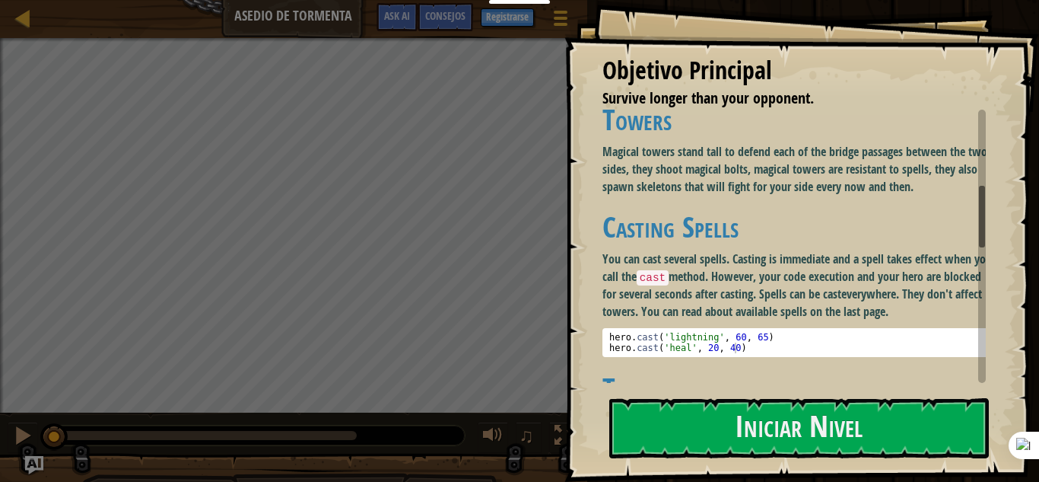
scroll to position [533, 0]
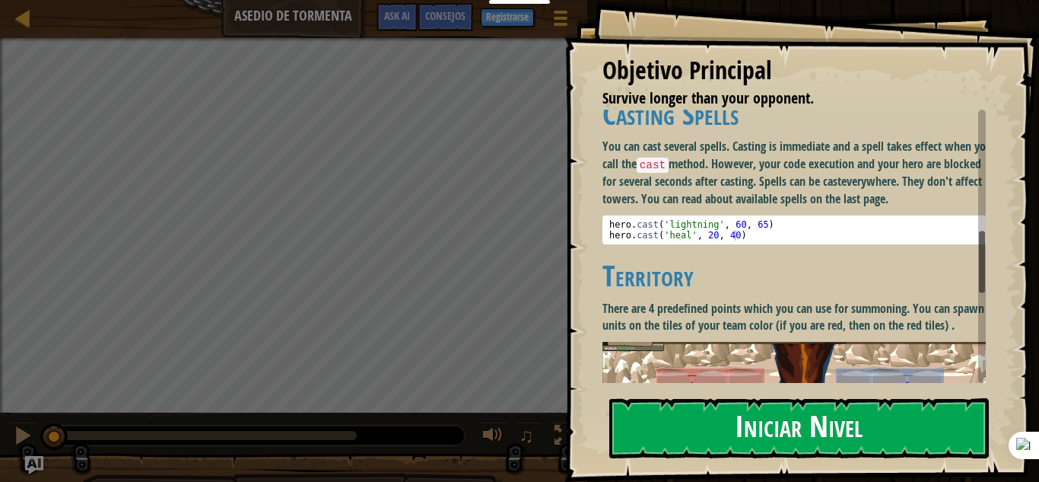
click at [759, 422] on button "Iniciar Nivel" at bounding box center [799, 428] width 380 height 60
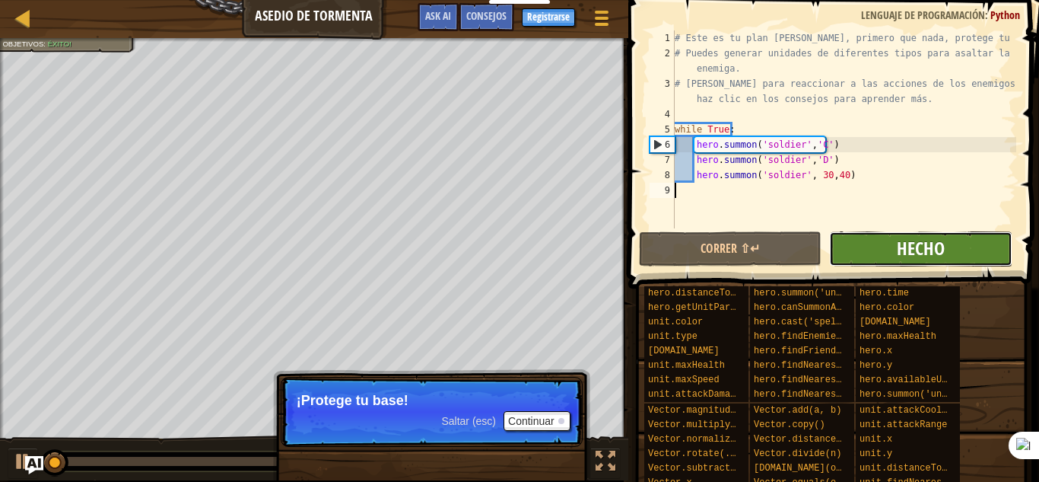
click at [942, 232] on button "Hecho" at bounding box center [920, 248] width 183 height 35
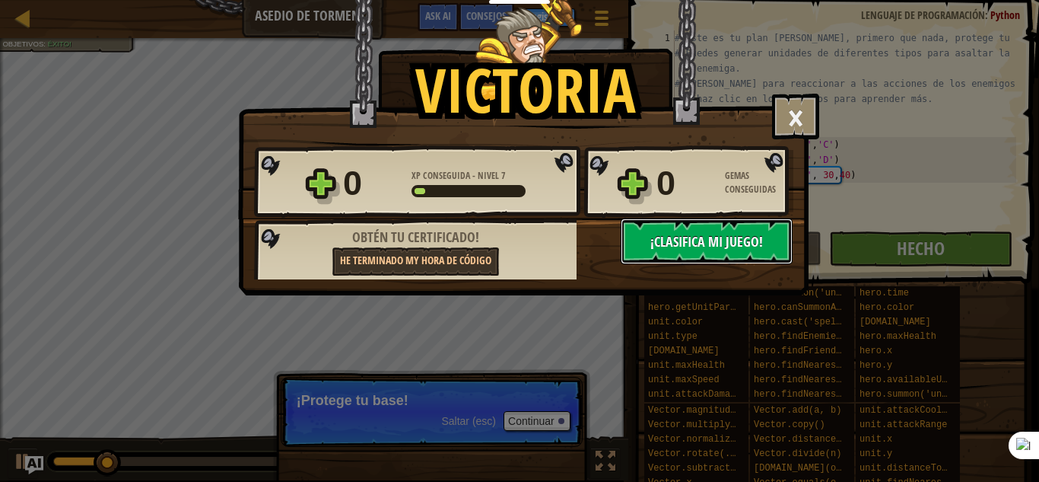
click at [746, 247] on span "¡Clasifica Mi Juego!" at bounding box center [707, 241] width 113 height 19
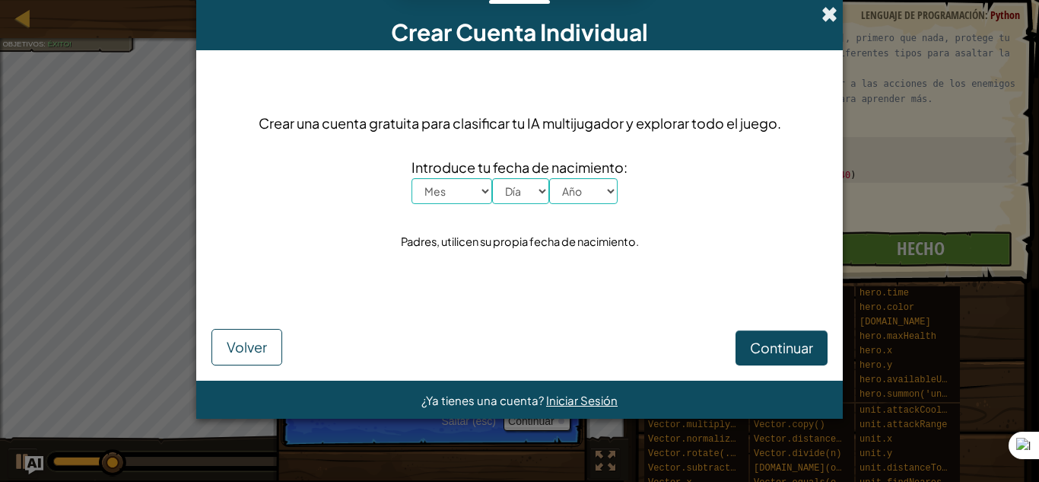
click at [834, 8] on span at bounding box center [830, 14] width 16 height 16
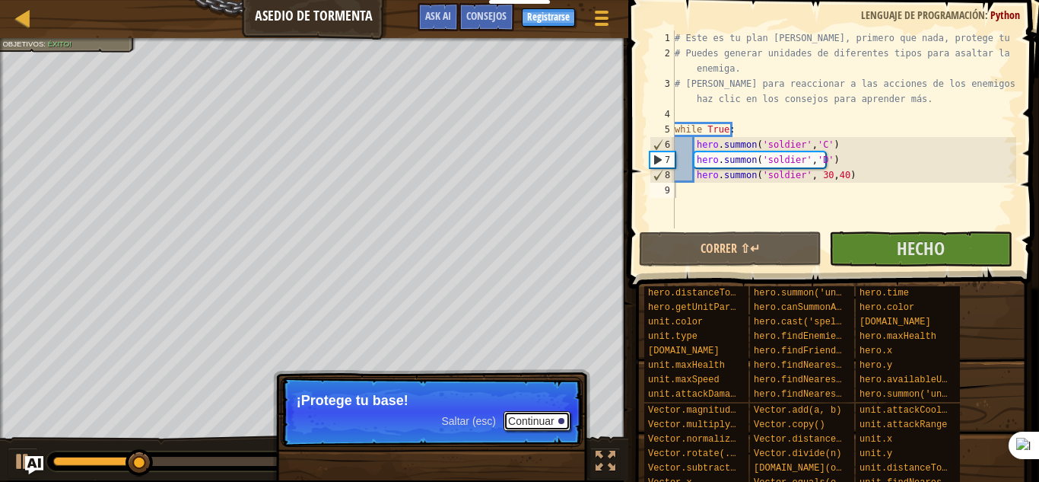
click at [539, 427] on button "Continuar" at bounding box center [537, 421] width 67 height 20
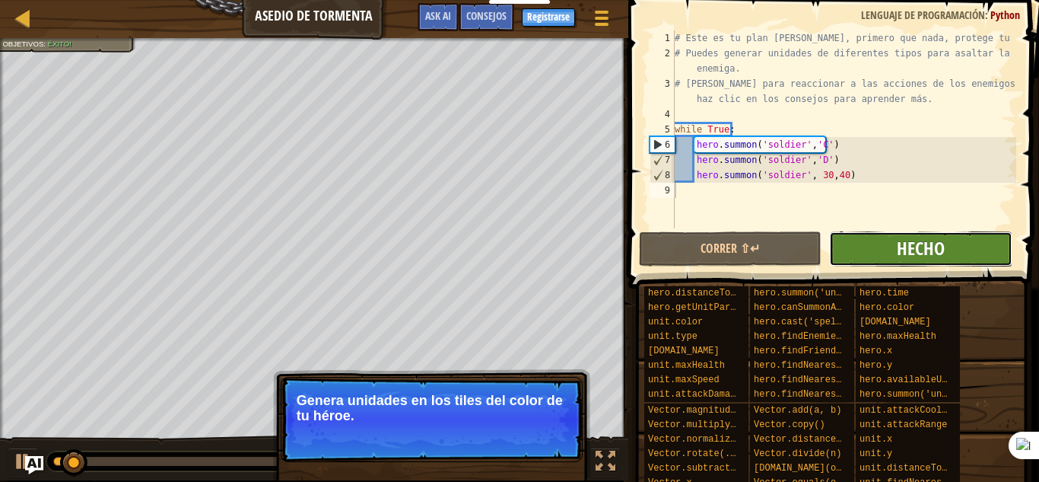
click at [933, 243] on span "Hecho" at bounding box center [921, 248] width 48 height 24
